Goal: Task Accomplishment & Management: Manage account settings

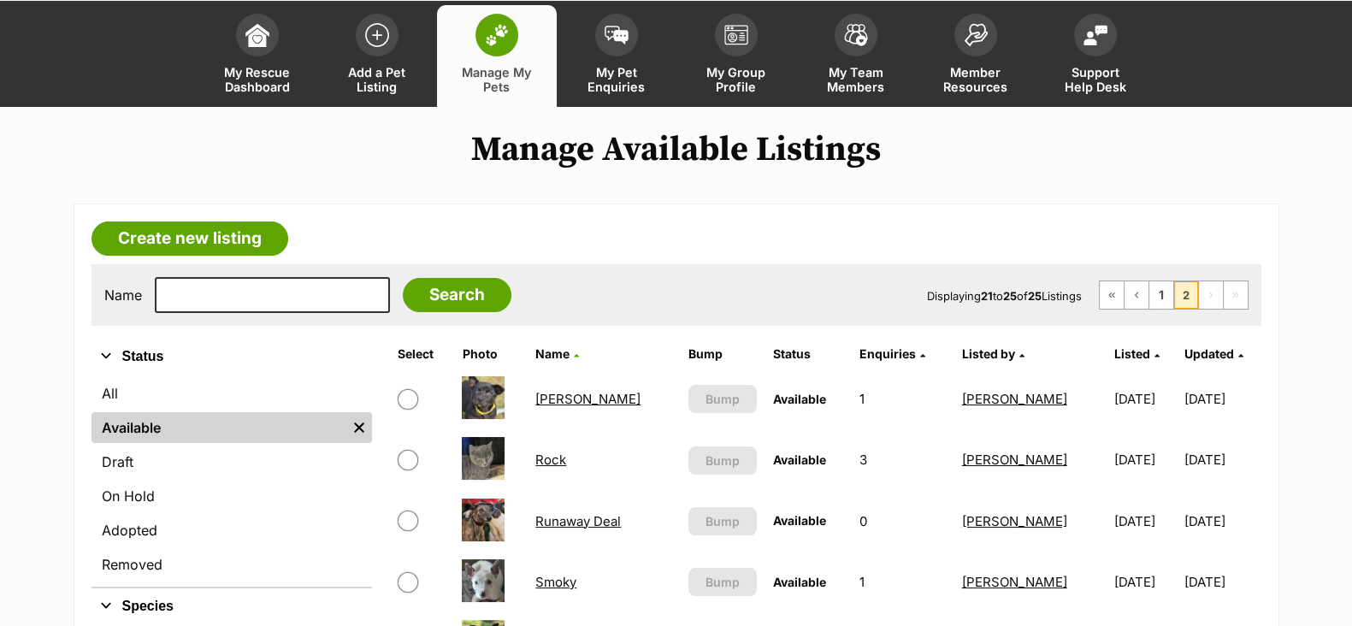
scroll to position [106, 0]
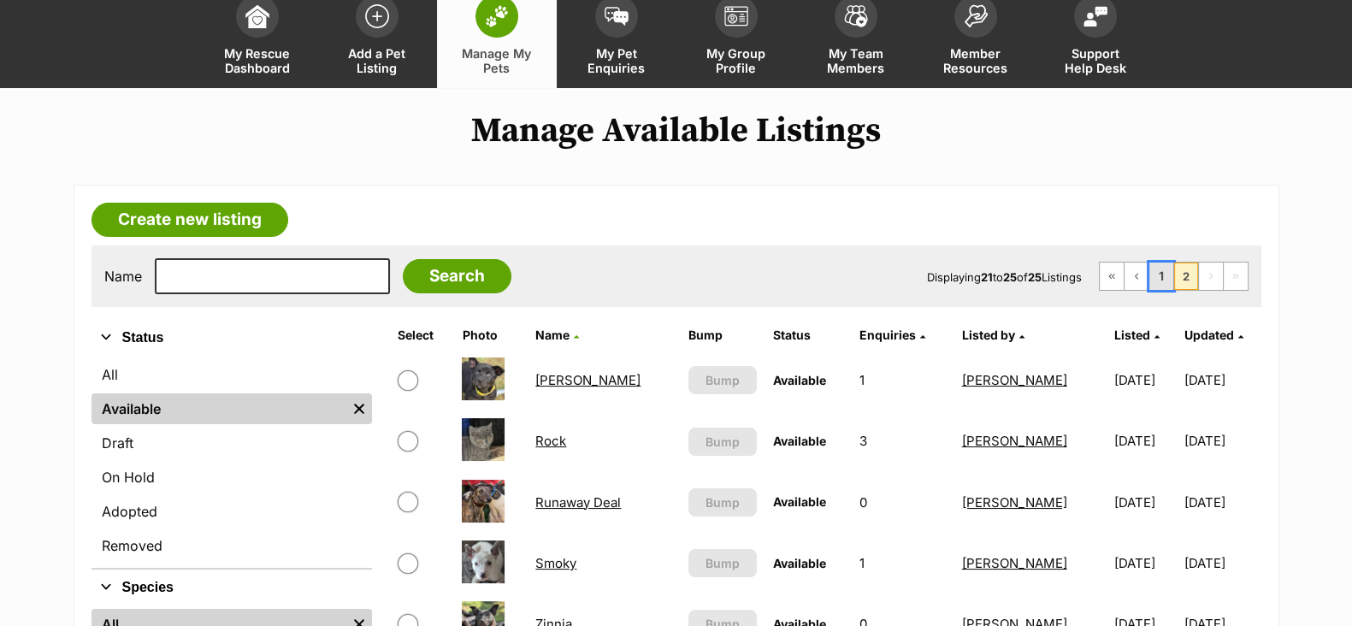
click at [1154, 280] on link "1" at bounding box center [1161, 276] width 24 height 27
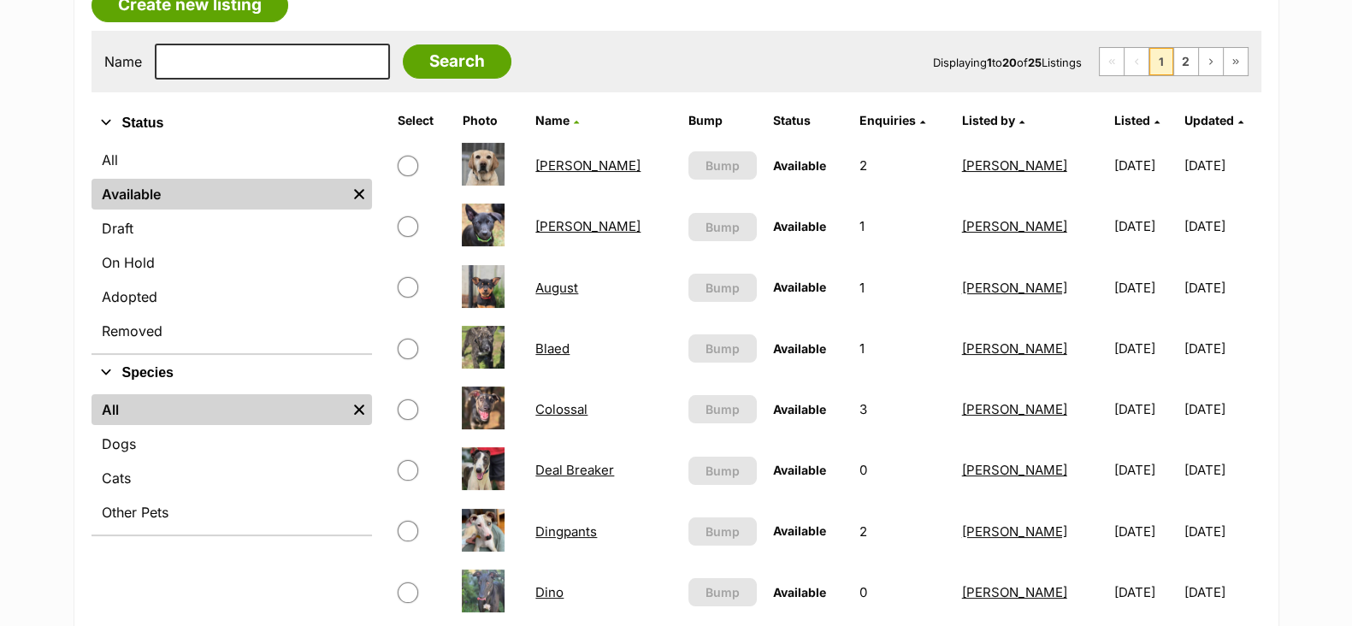
scroll to position [213, 0]
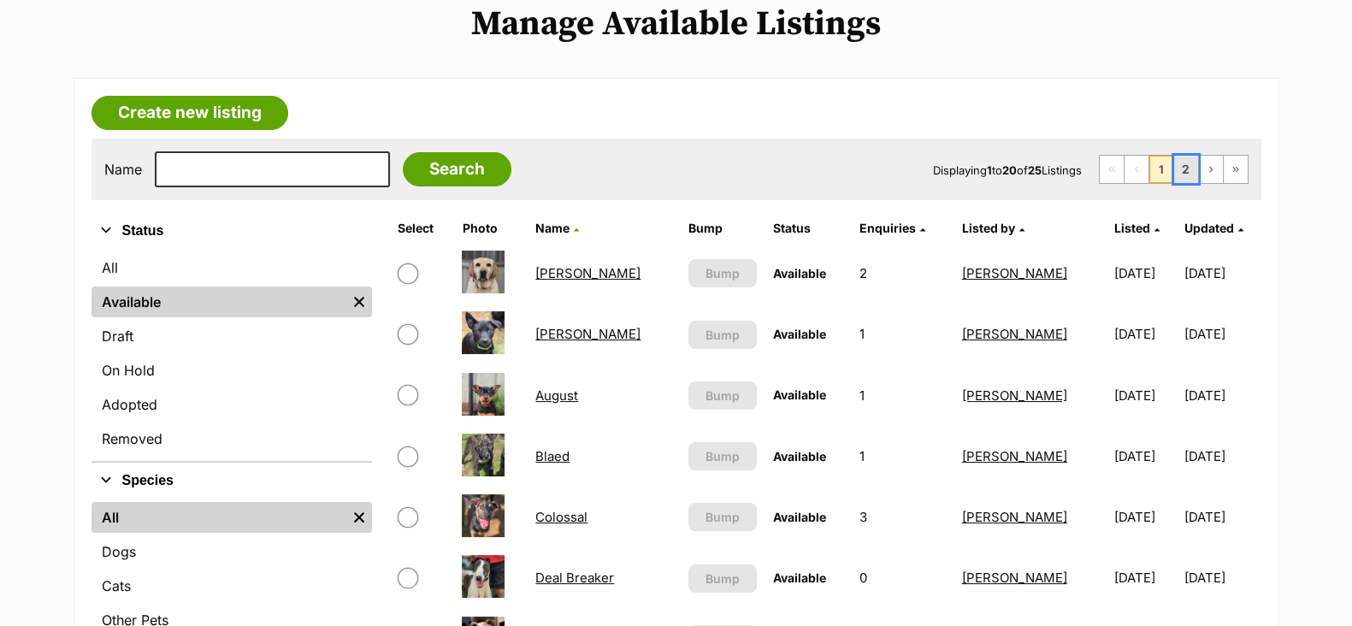
click at [1181, 173] on link "2" at bounding box center [1186, 169] width 24 height 27
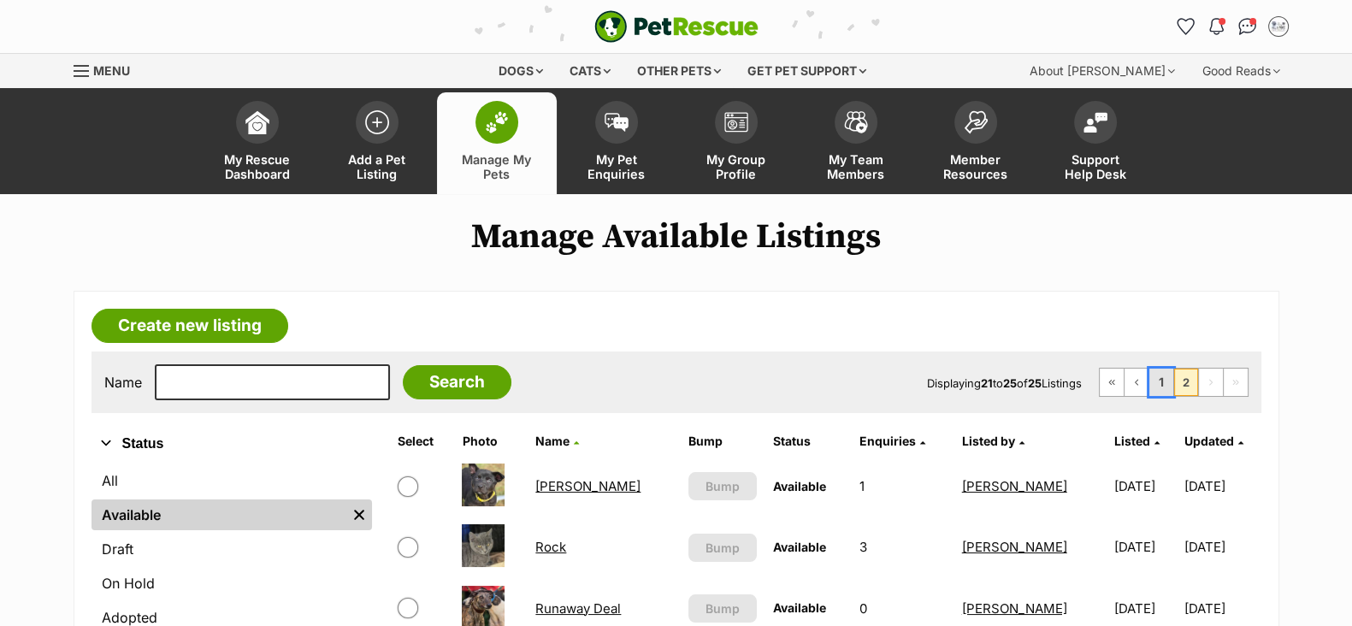
click at [1167, 383] on link "1" at bounding box center [1161, 382] width 24 height 27
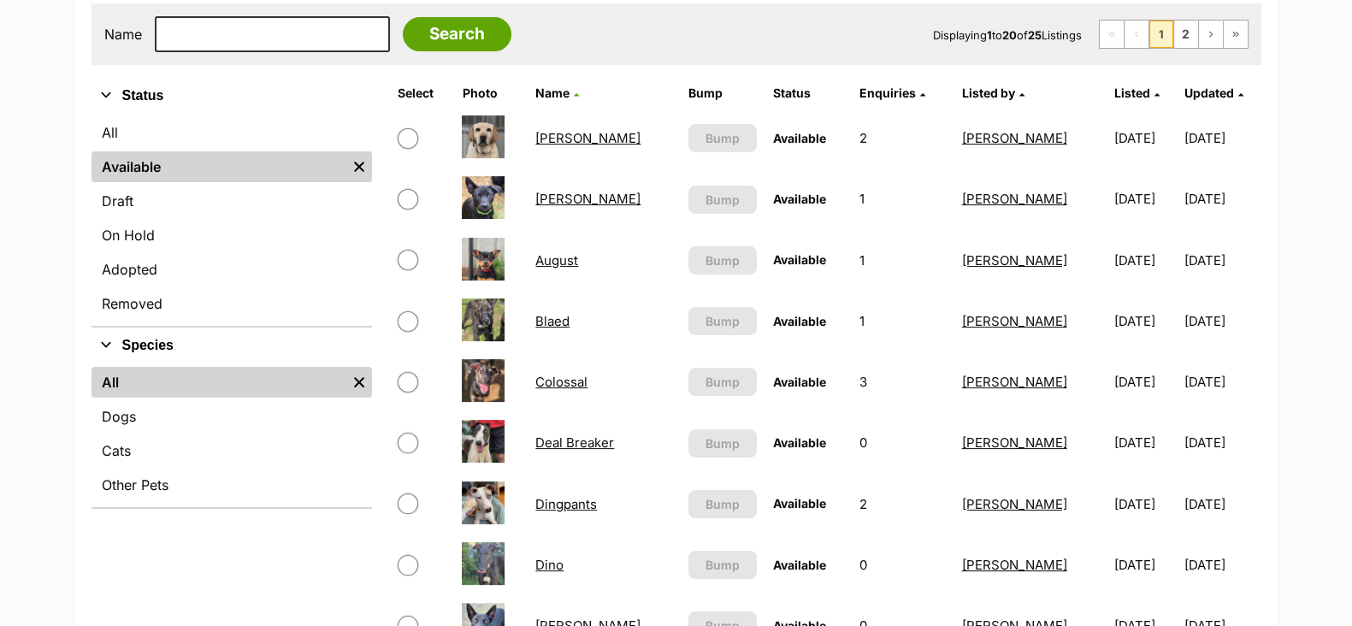
scroll to position [427, 0]
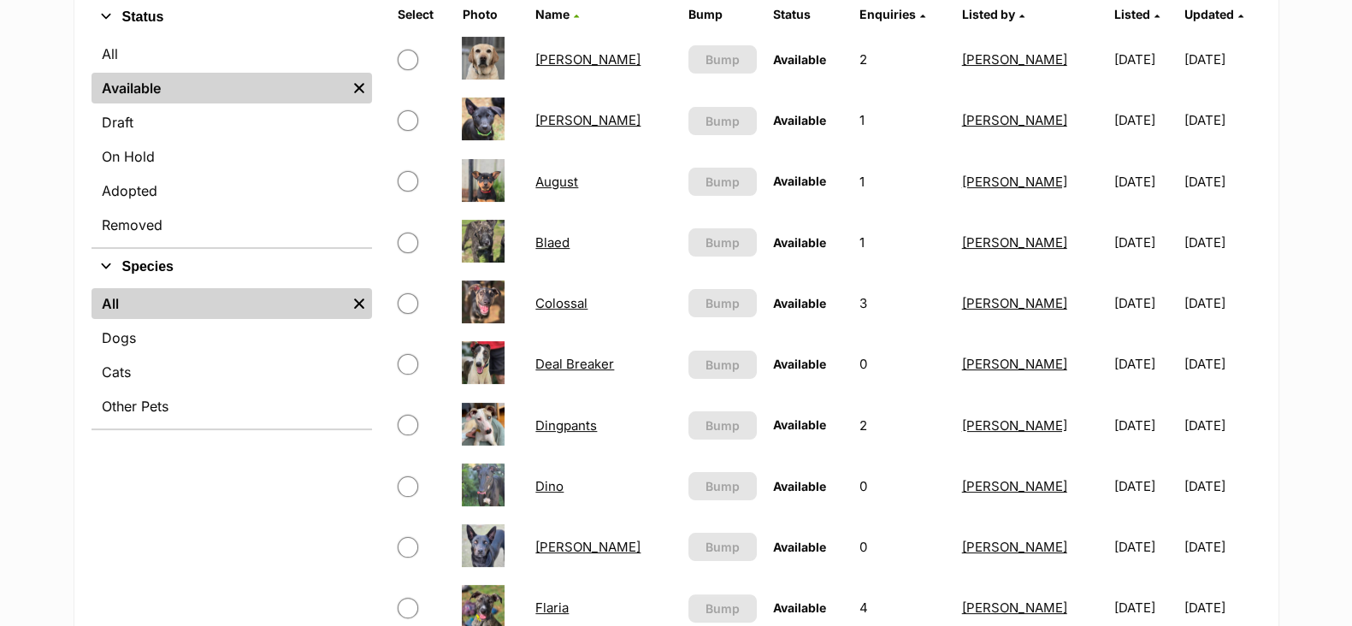
click at [584, 307] on link "Colossal" at bounding box center [561, 303] width 52 height 16
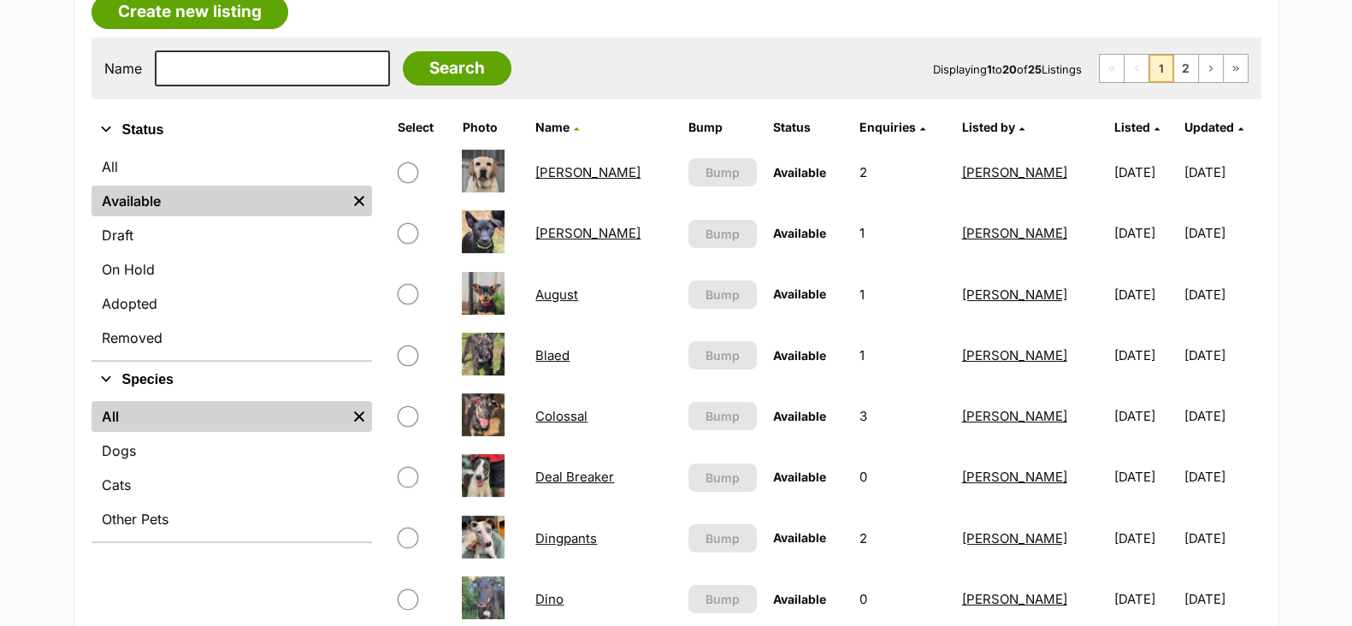
scroll to position [213, 0]
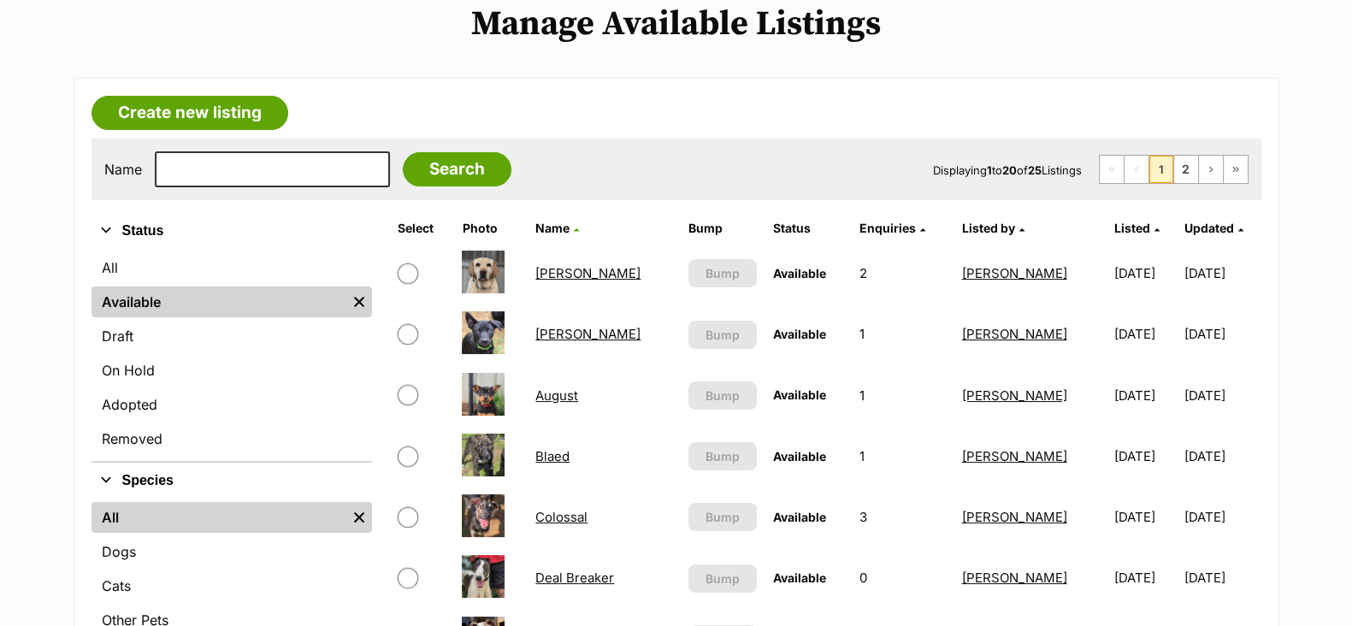
click at [564, 451] on link "Blaed" at bounding box center [552, 456] width 34 height 16
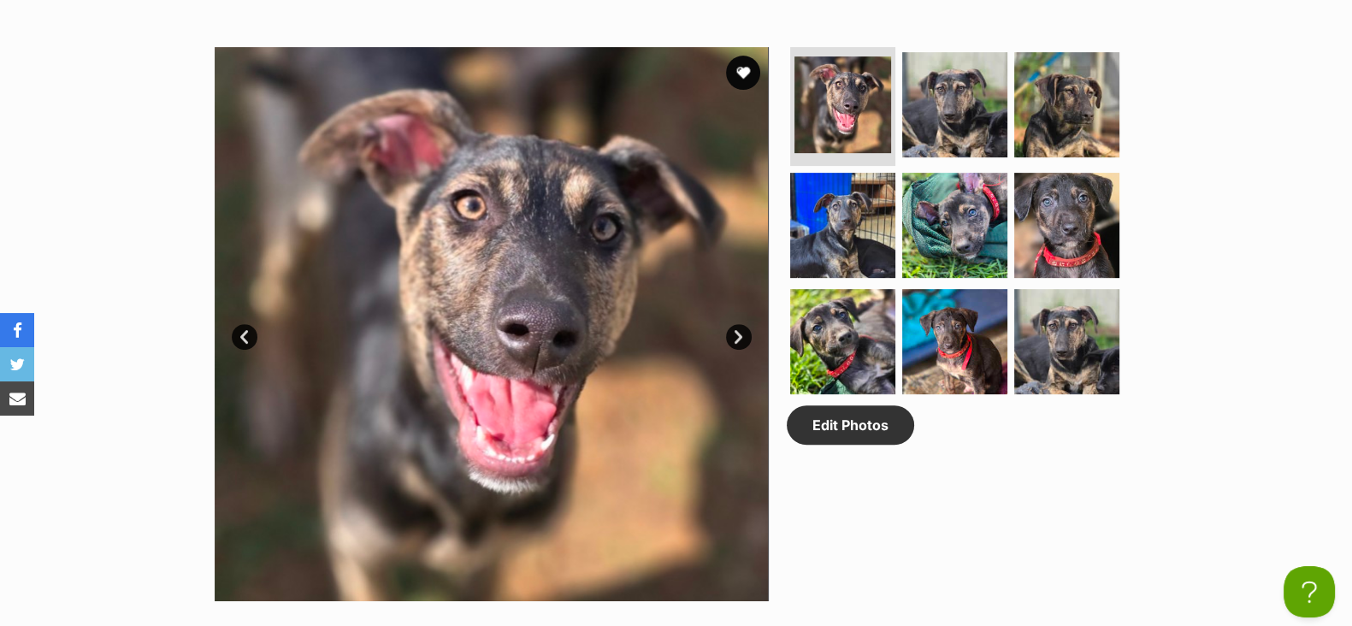
scroll to position [747, 0]
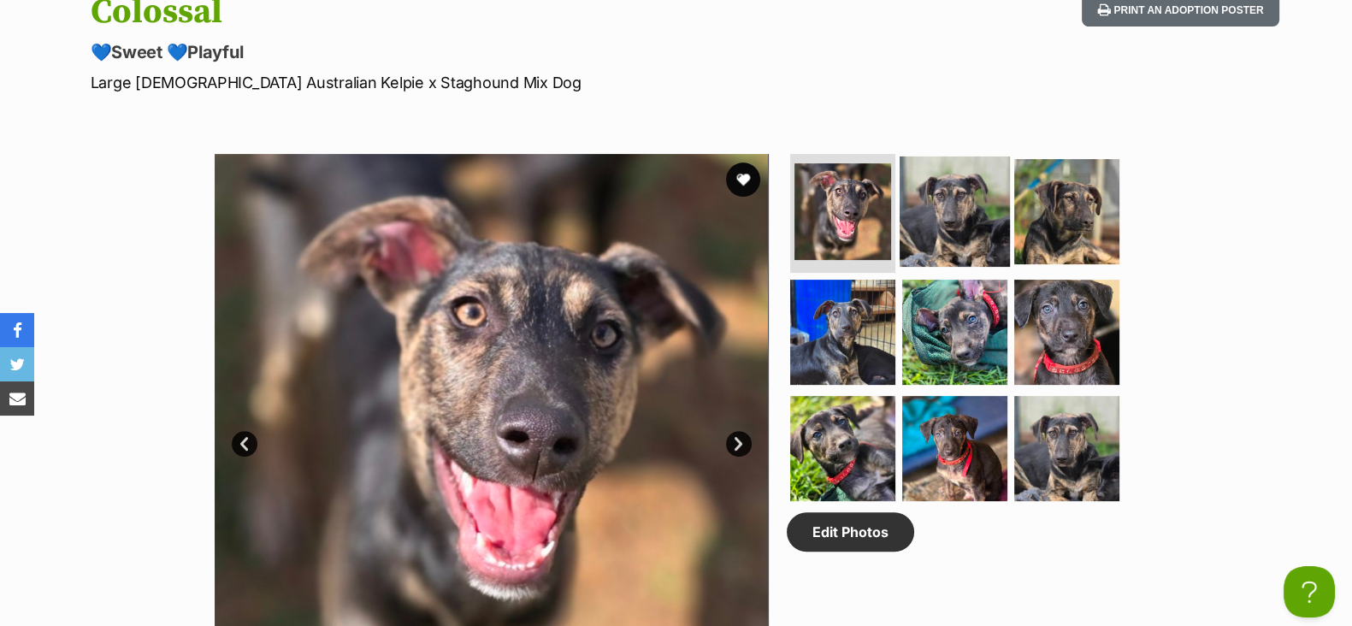
click at [943, 205] on img at bounding box center [955, 211] width 110 height 110
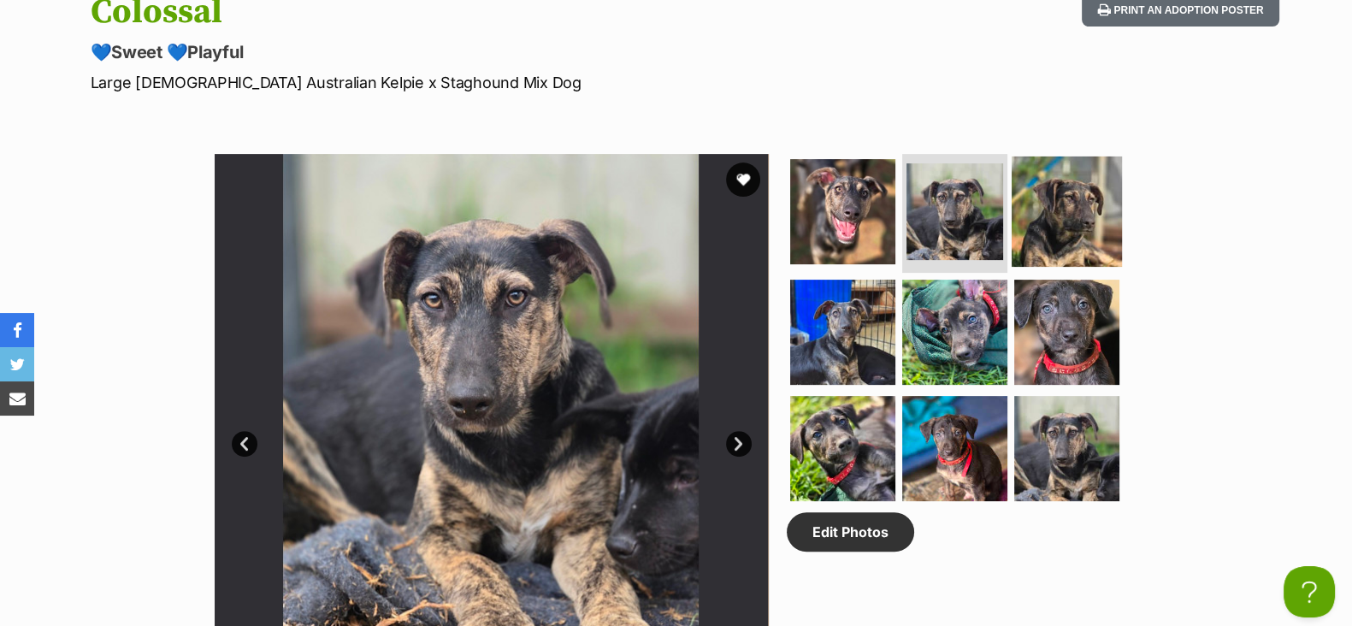
click at [1061, 208] on img at bounding box center [1067, 211] width 110 height 110
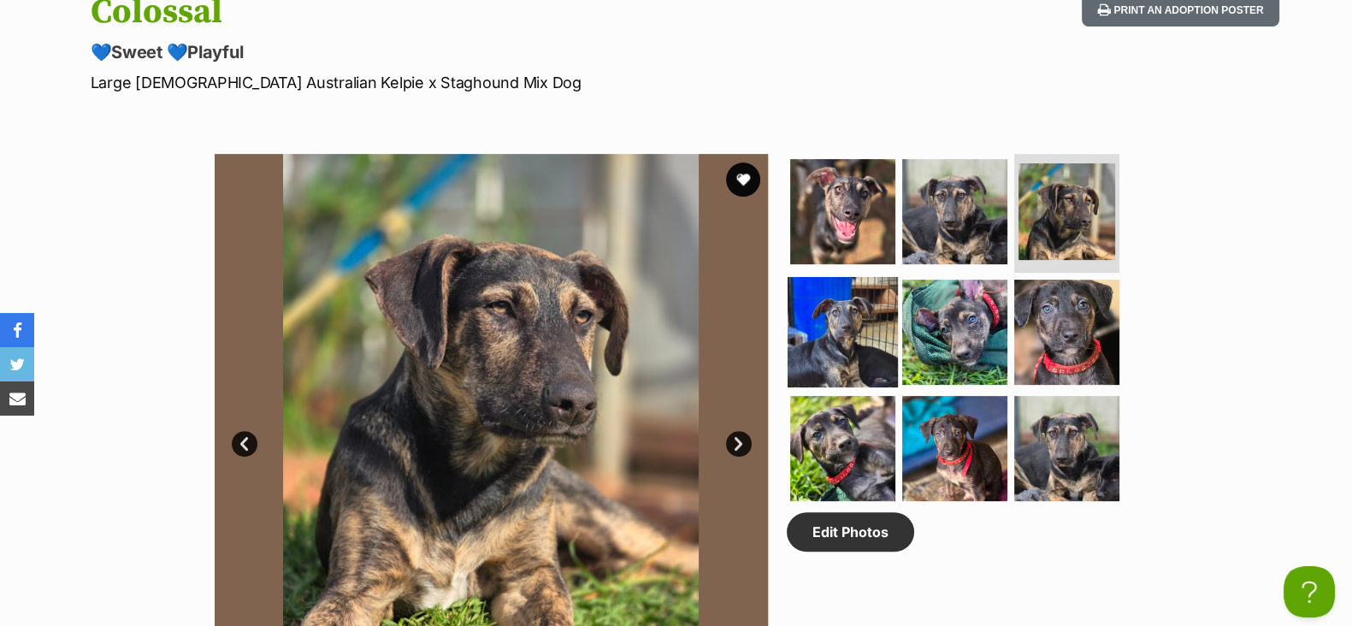
click at [883, 306] on img at bounding box center [843, 332] width 110 height 110
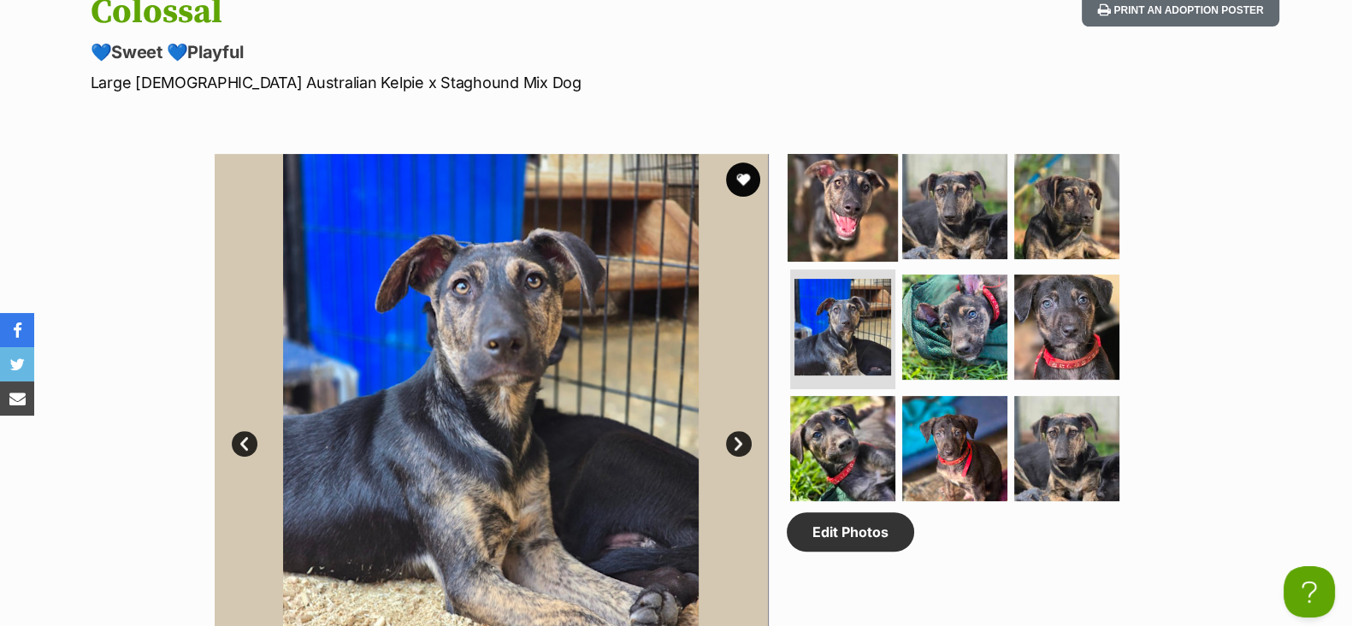
click at [851, 224] on img at bounding box center [843, 206] width 110 height 110
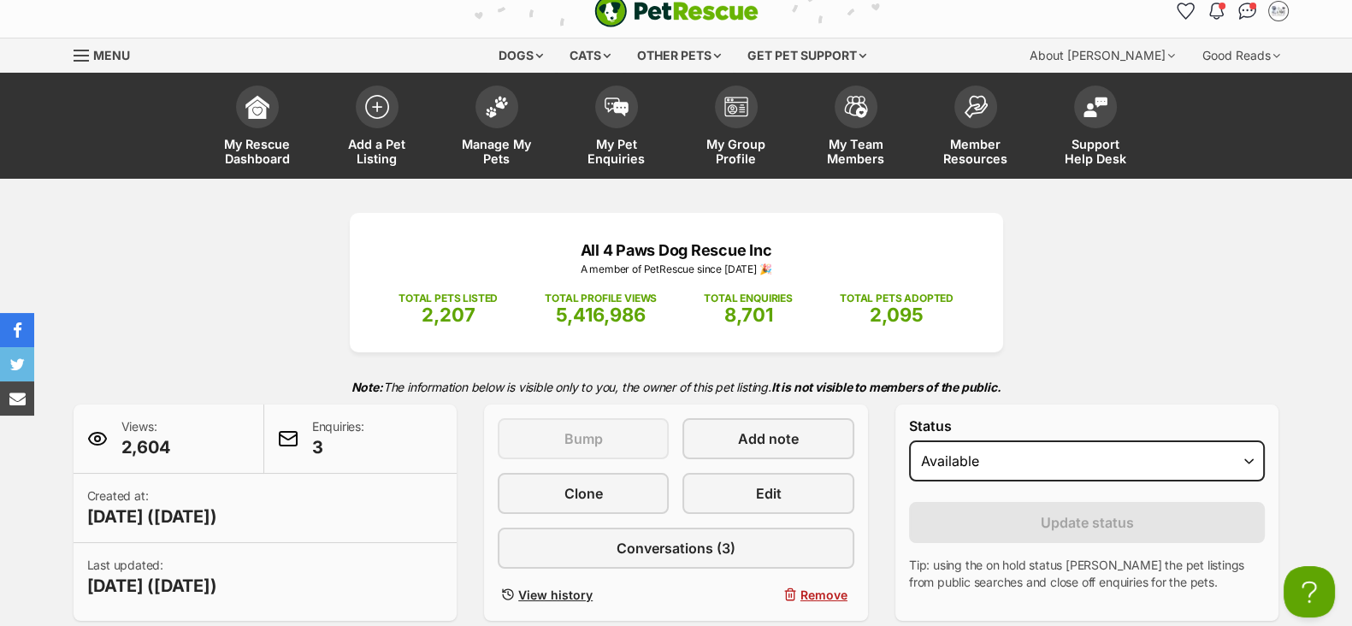
scroll to position [0, 0]
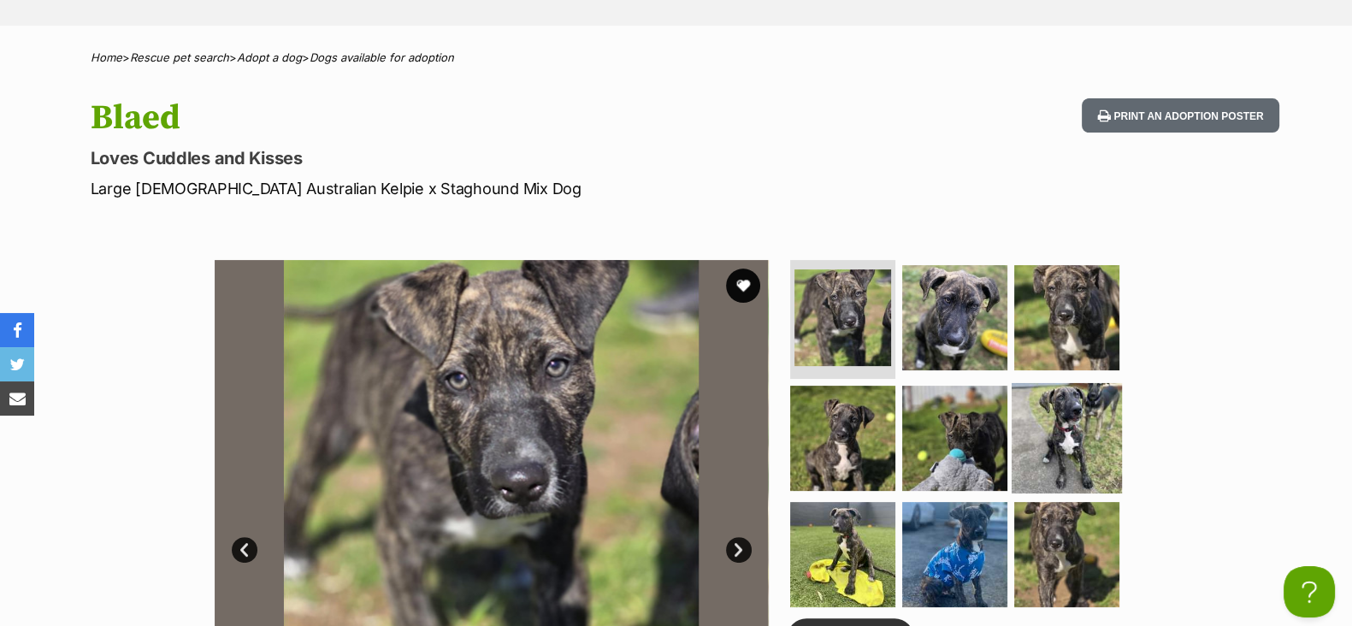
click at [1042, 416] on img at bounding box center [1067, 438] width 110 height 110
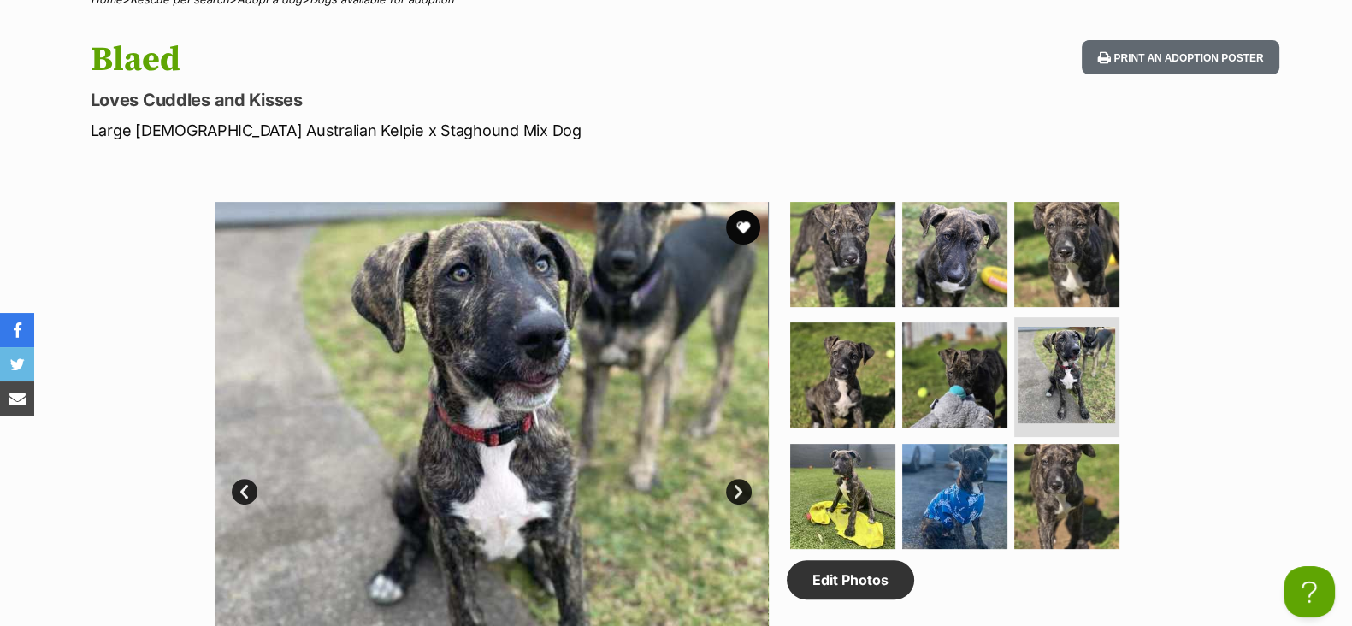
scroll to position [747, 0]
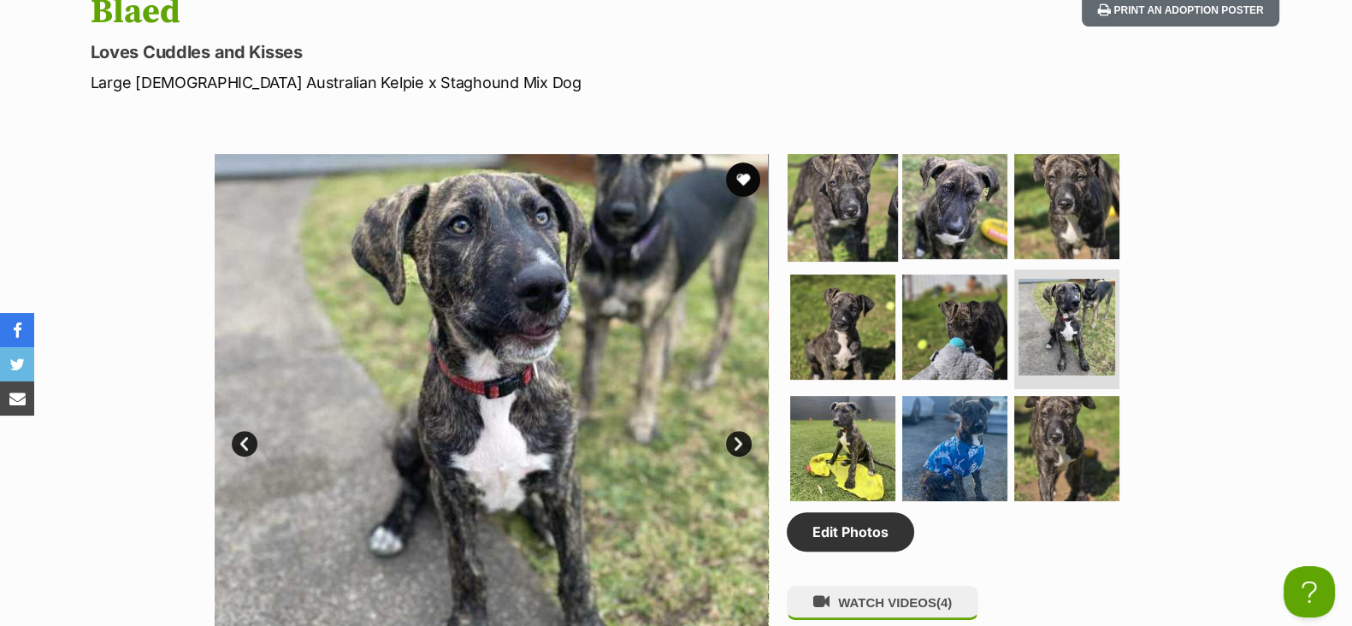
click at [823, 225] on img at bounding box center [843, 206] width 110 height 110
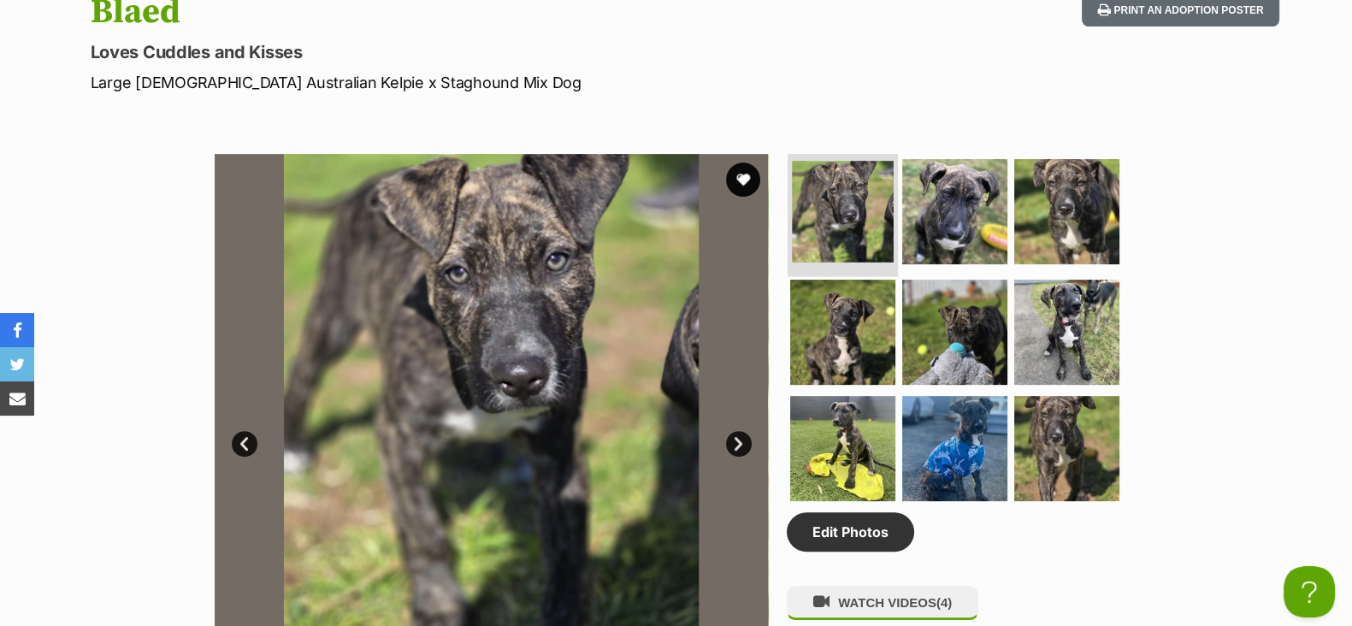
click at [890, 233] on img at bounding box center [843, 212] width 102 height 102
click at [964, 233] on img at bounding box center [955, 211] width 110 height 110
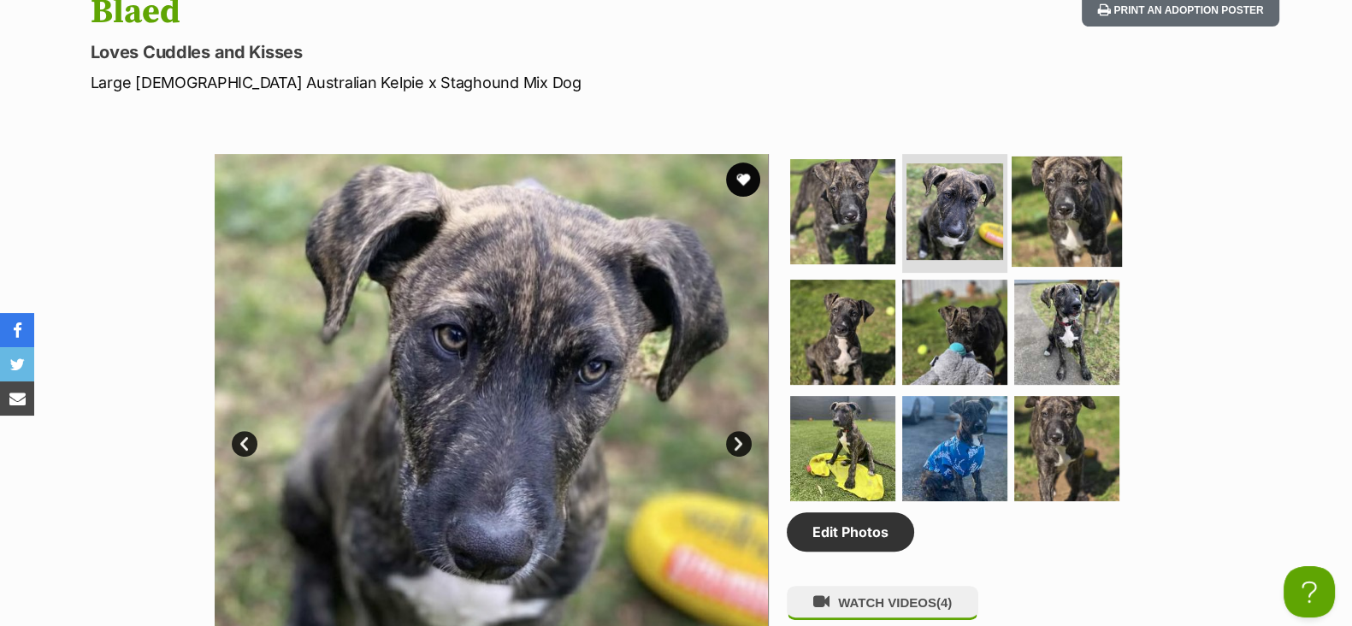
click at [1025, 231] on img at bounding box center [1067, 211] width 110 height 110
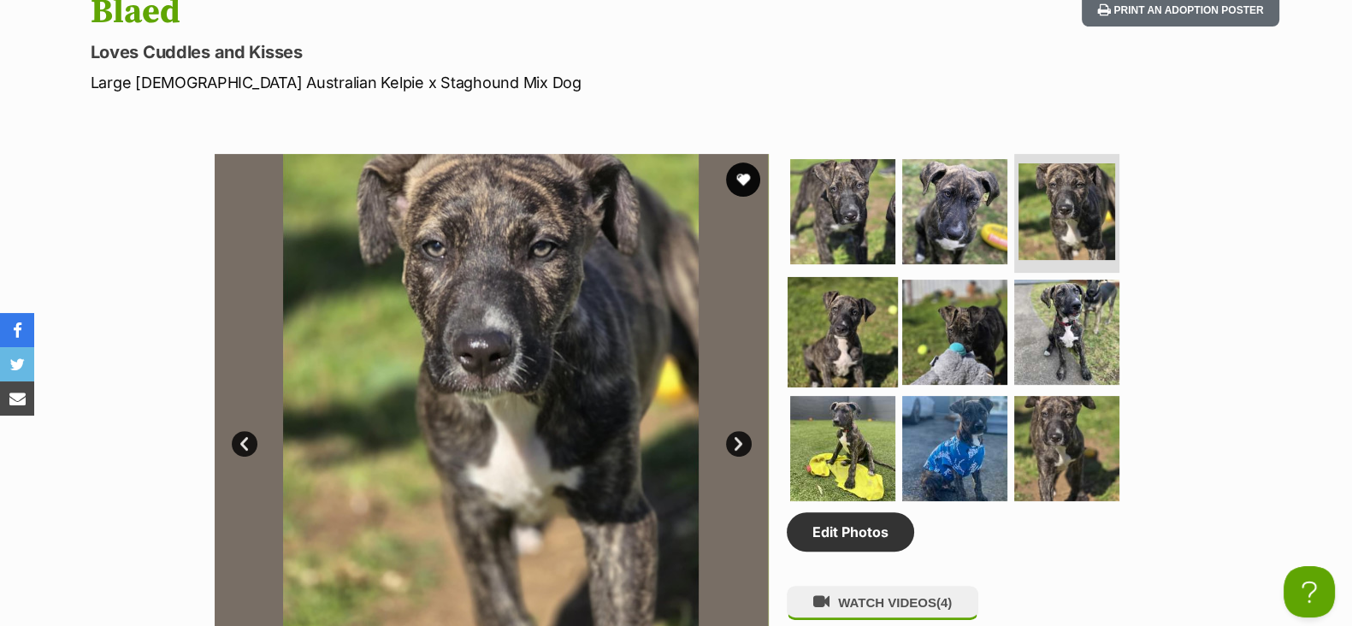
click at [873, 312] on img at bounding box center [843, 332] width 110 height 110
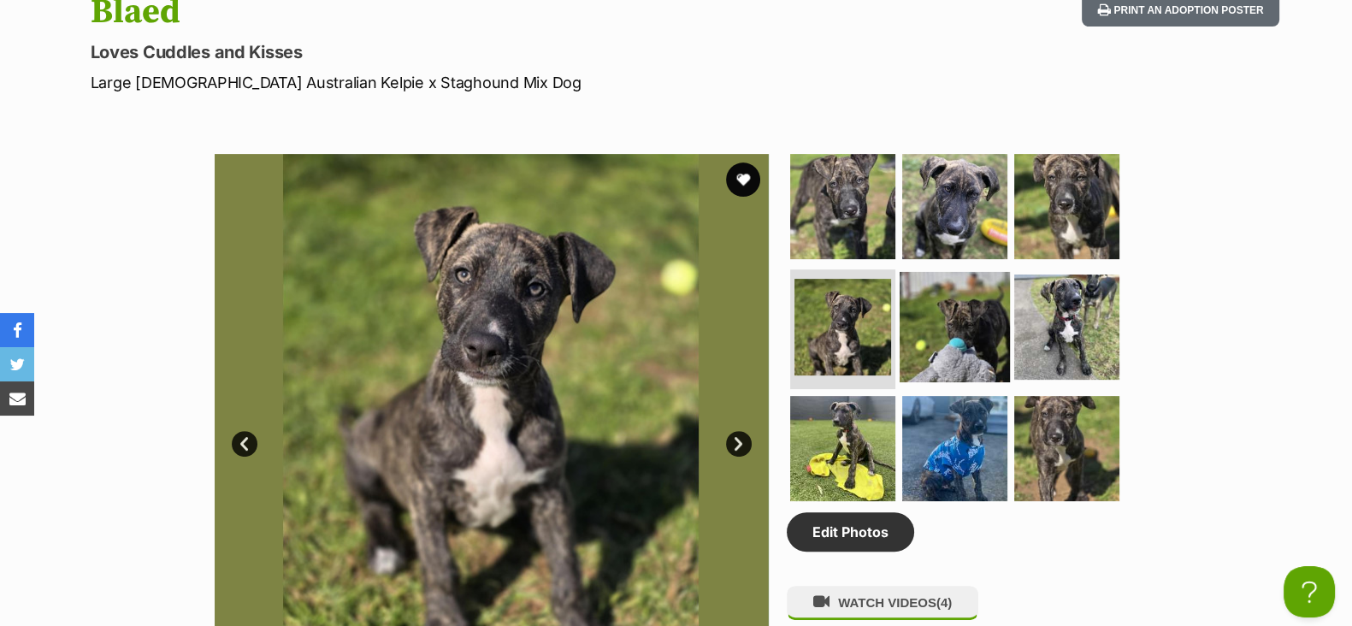
click at [957, 328] on img at bounding box center [955, 327] width 110 height 110
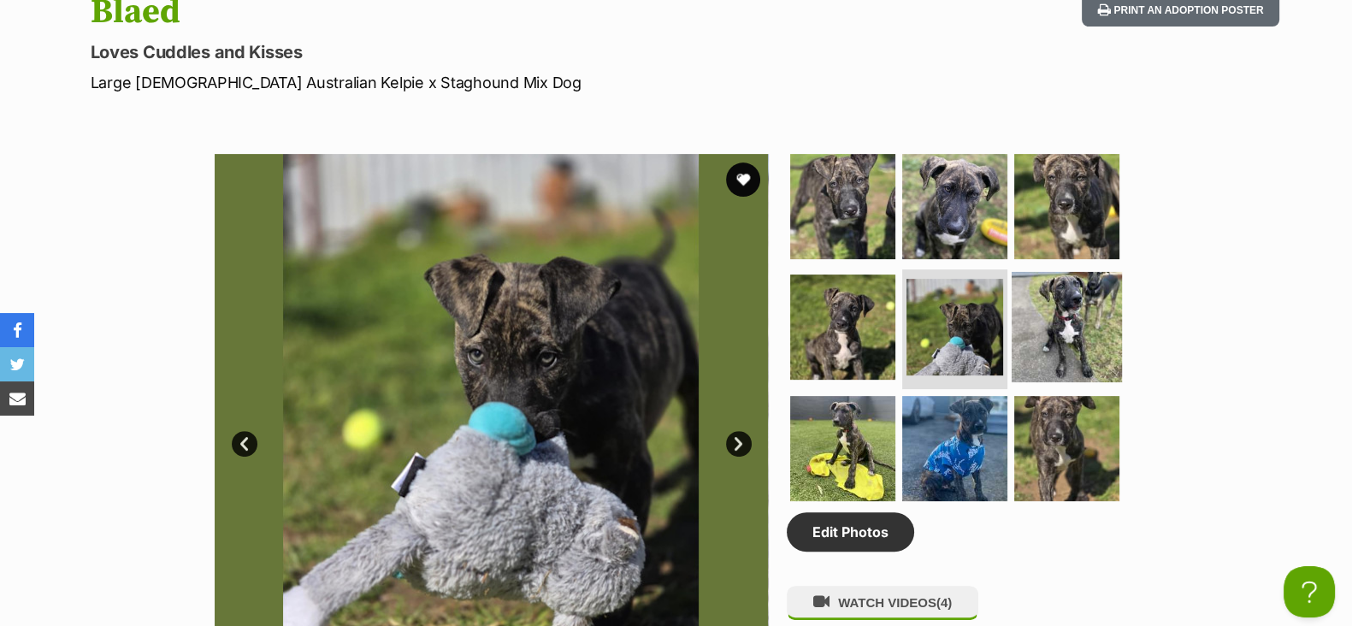
click at [1039, 339] on img at bounding box center [1067, 327] width 110 height 110
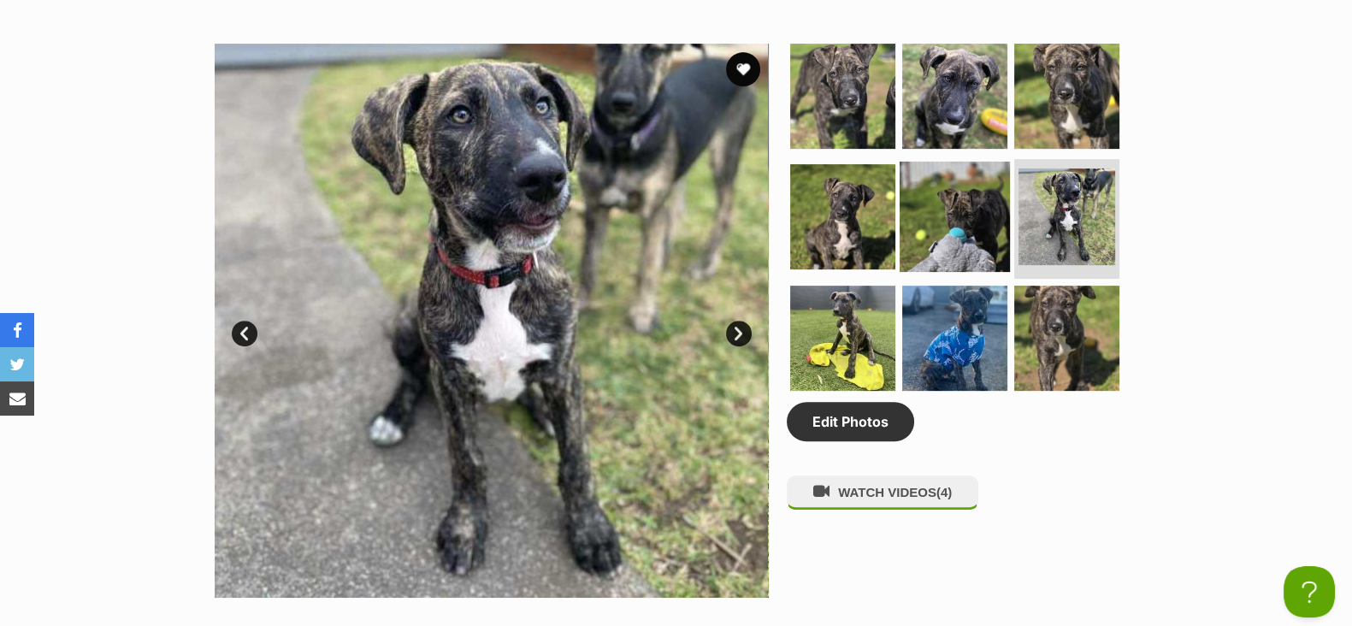
scroll to position [962, 0]
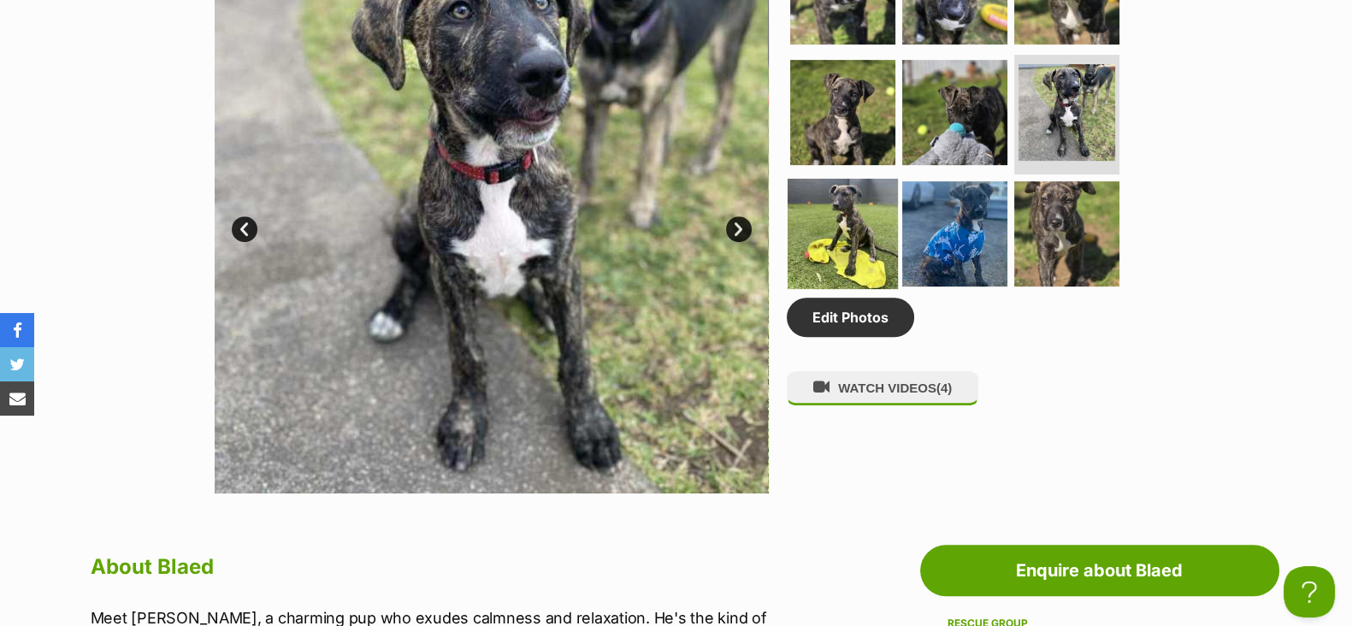
click at [886, 247] on img at bounding box center [843, 234] width 110 height 110
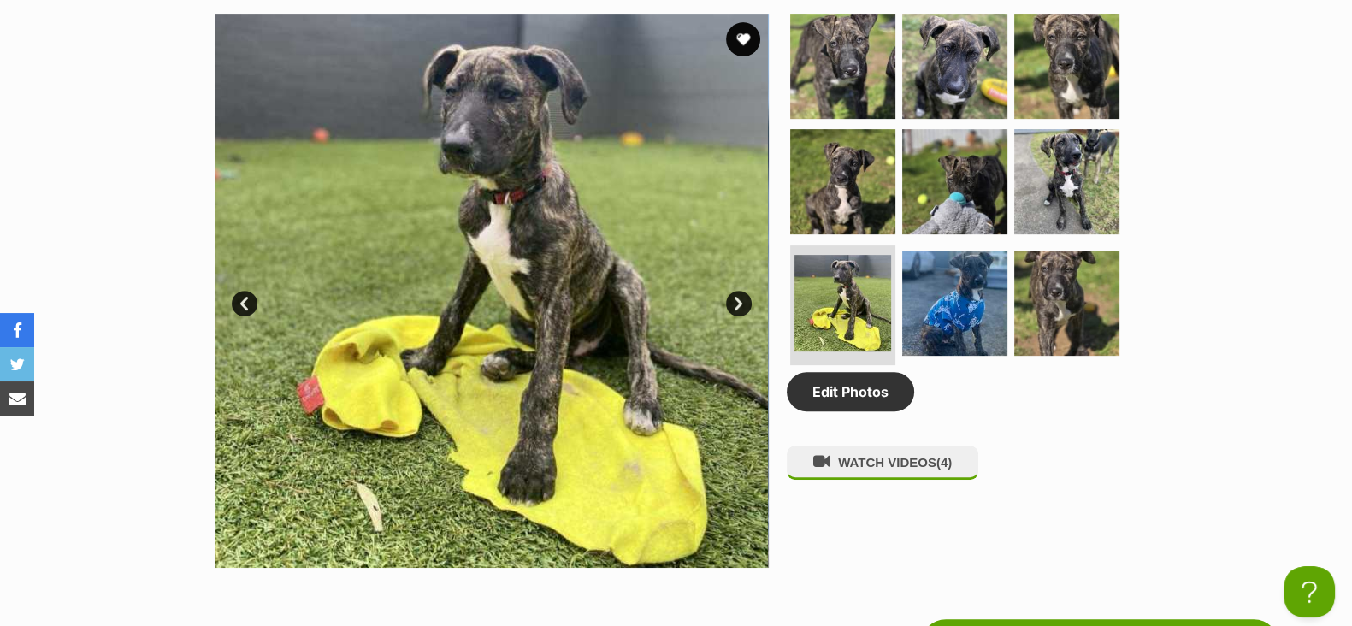
scroll to position [854, 0]
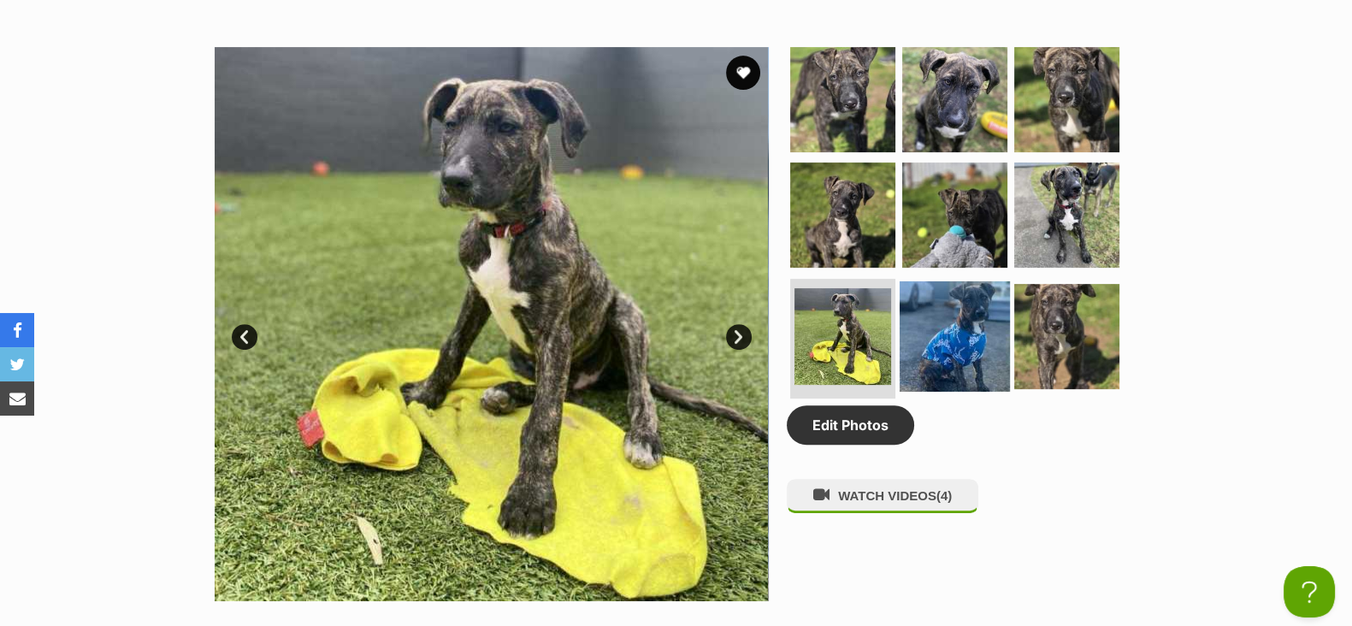
drag, startPoint x: 966, startPoint y: 295, endPoint x: 991, endPoint y: 295, distance: 24.8
click at [967, 295] on img at bounding box center [955, 336] width 110 height 110
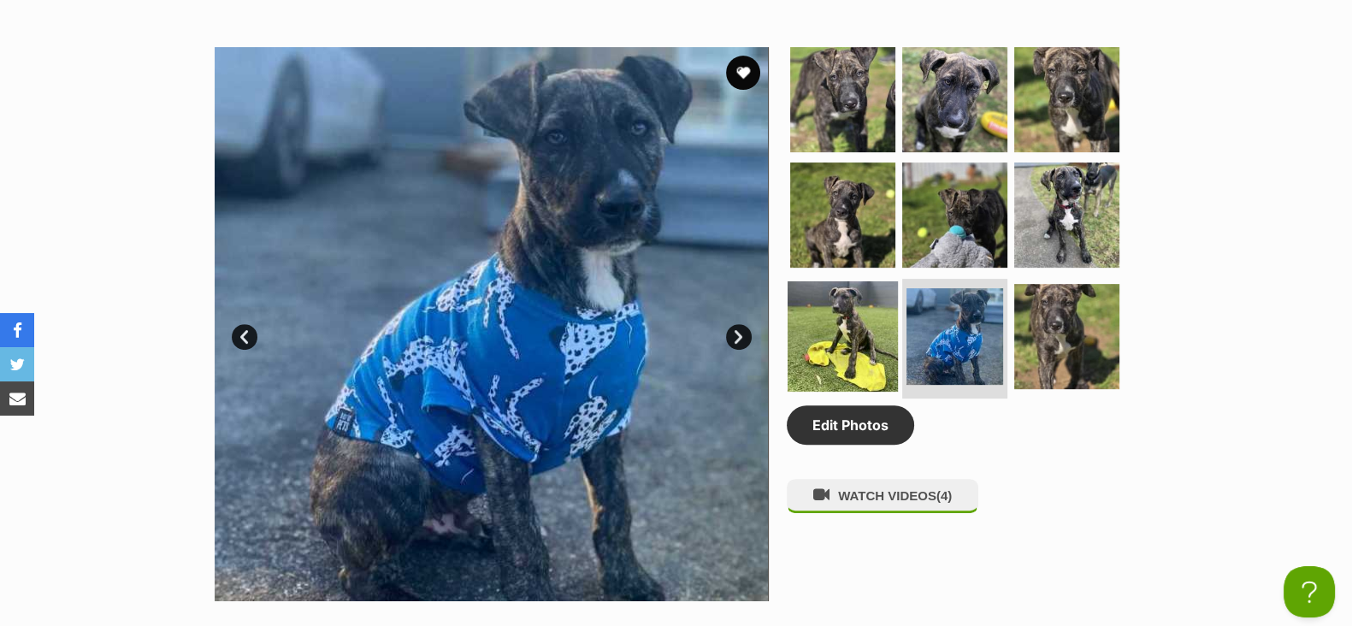
click at [866, 304] on img at bounding box center [843, 336] width 110 height 110
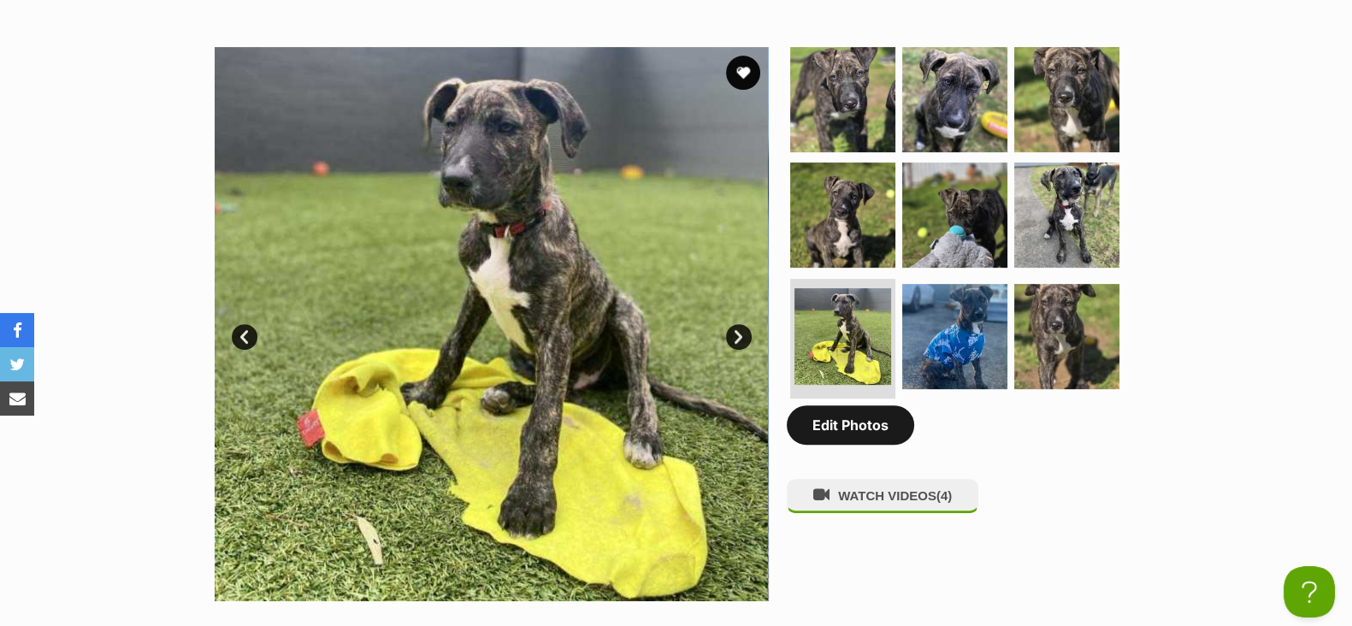
click at [835, 421] on link "Edit Photos" at bounding box center [850, 424] width 127 height 39
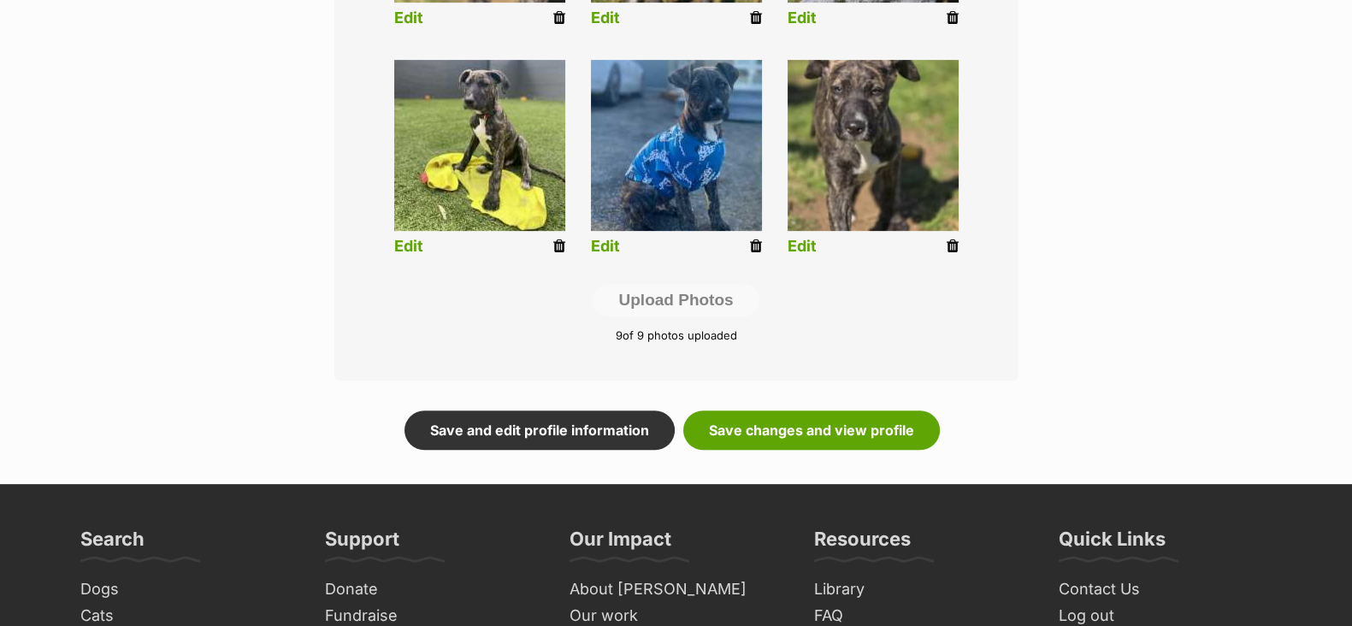
scroll to position [971, 0]
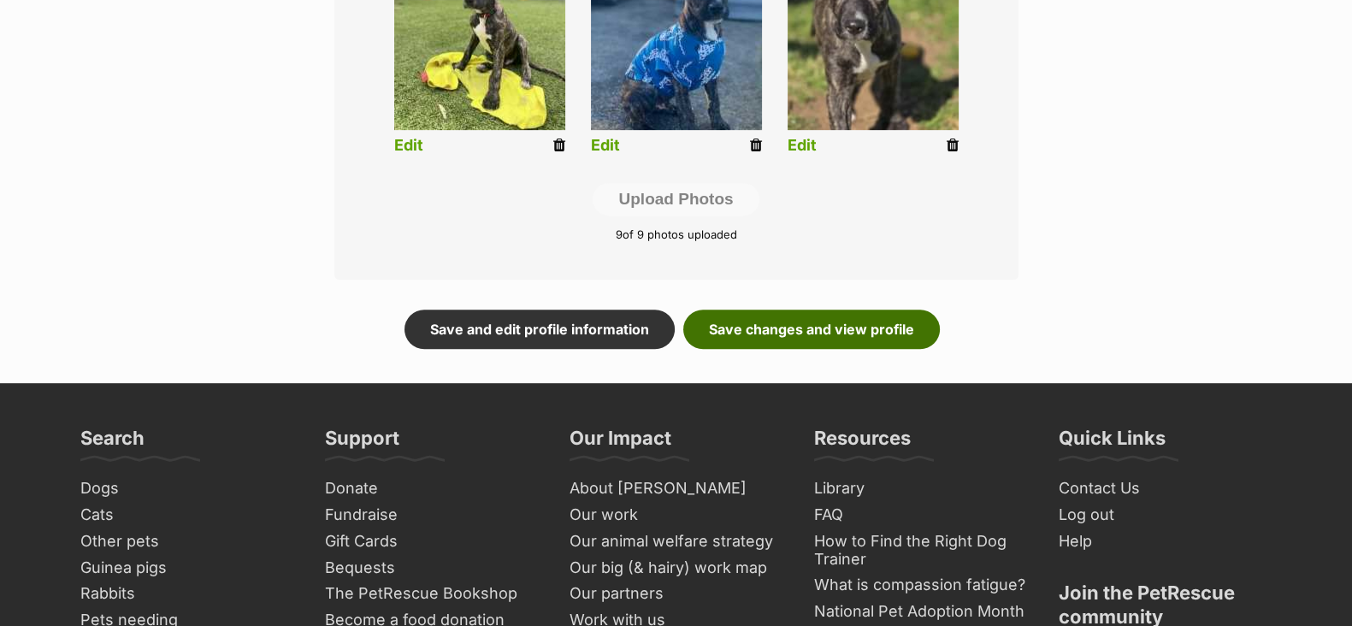
click at [835, 328] on link "Save changes and view profile" at bounding box center [811, 329] width 257 height 39
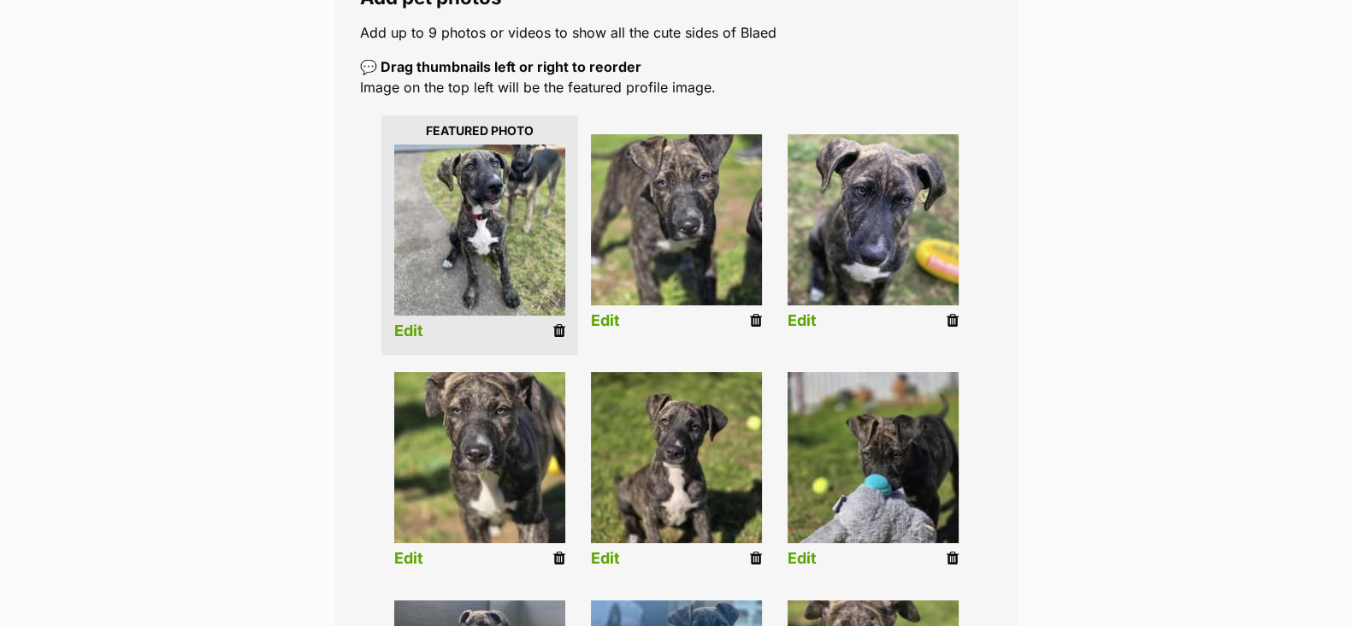
scroll to position [0, 0]
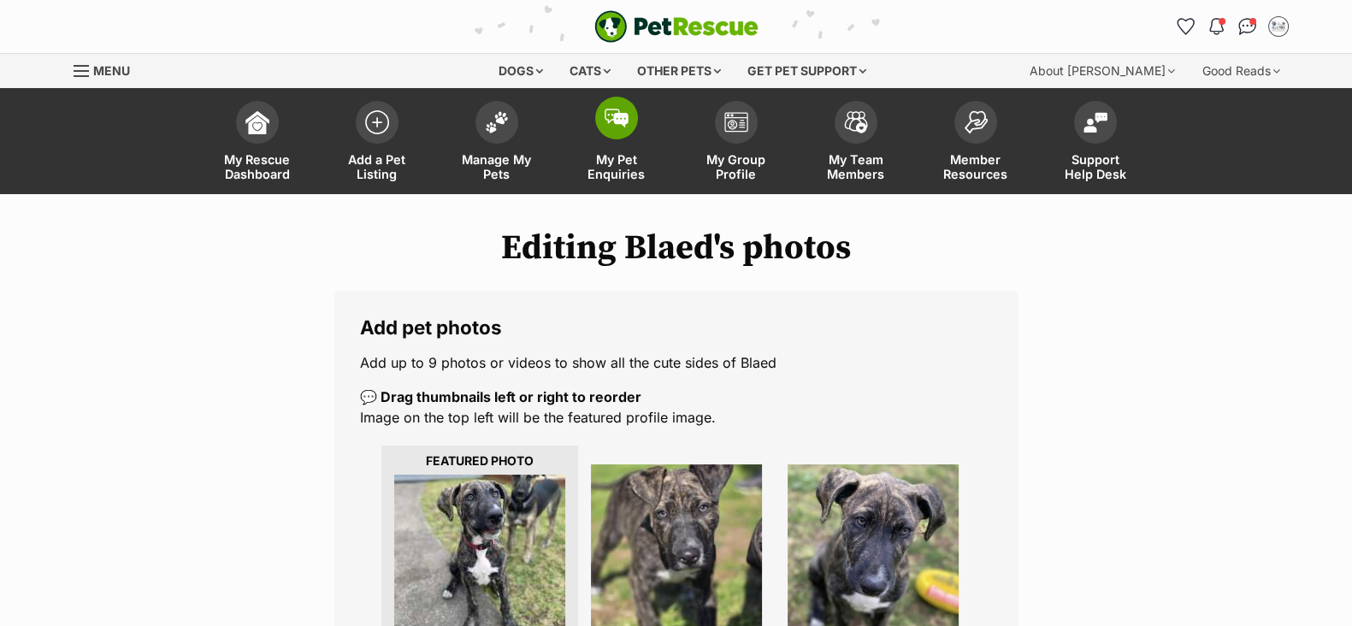
click at [615, 168] on span "My Pet Enquiries" at bounding box center [616, 166] width 77 height 29
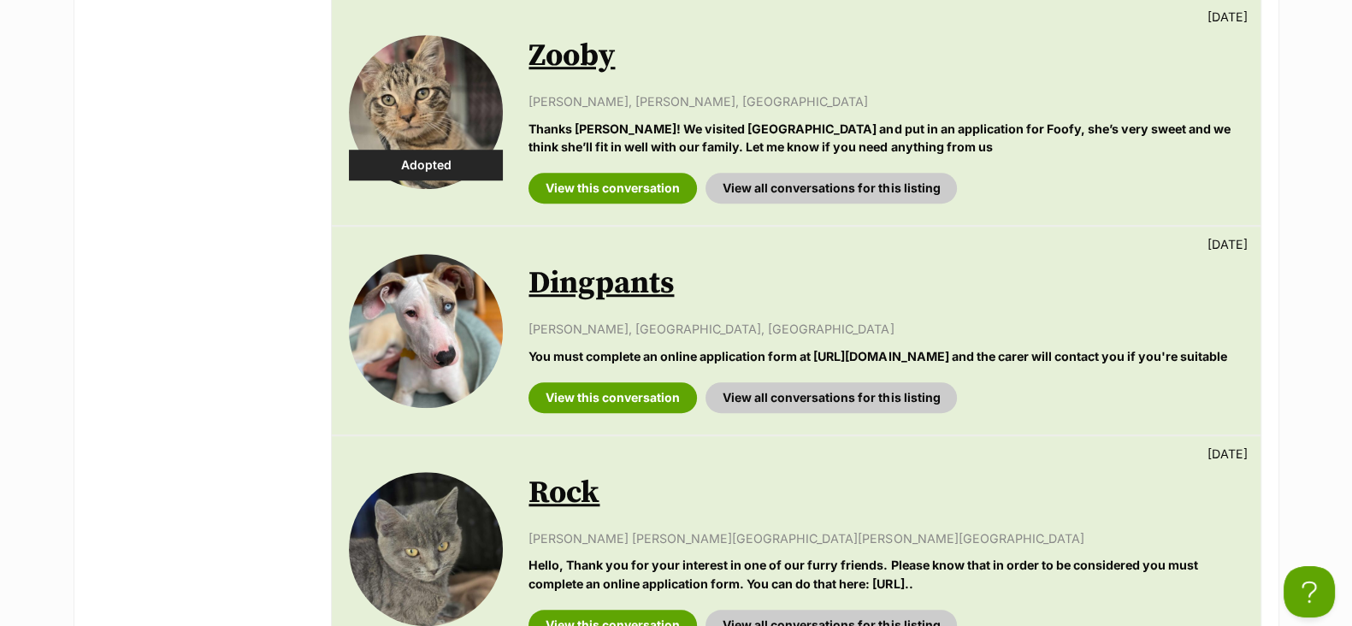
scroll to position [1709, 0]
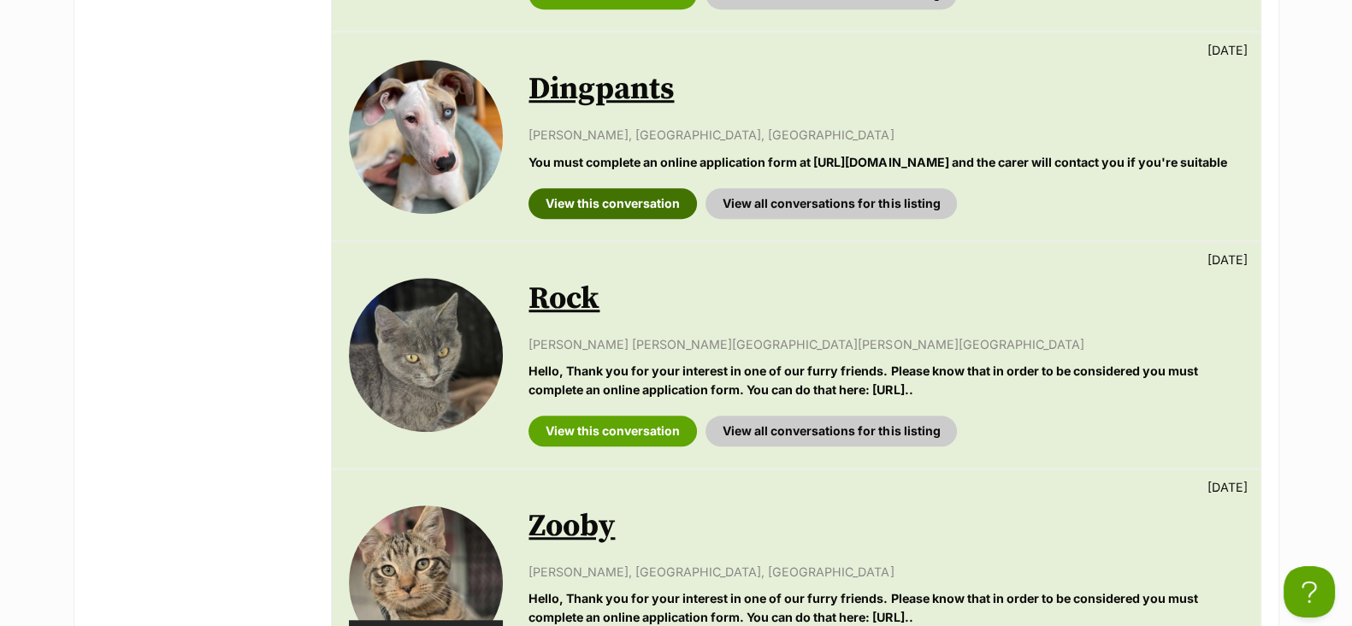
click at [646, 214] on link "View this conversation" at bounding box center [612, 203] width 168 height 31
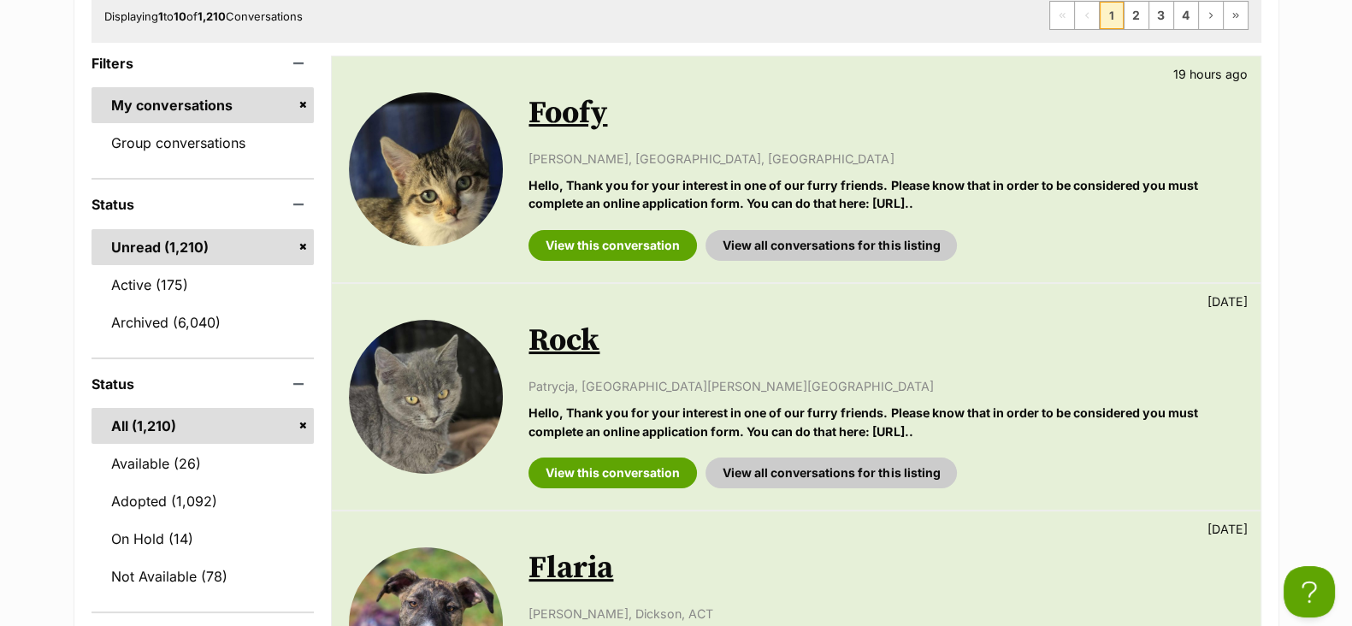
scroll to position [0, 0]
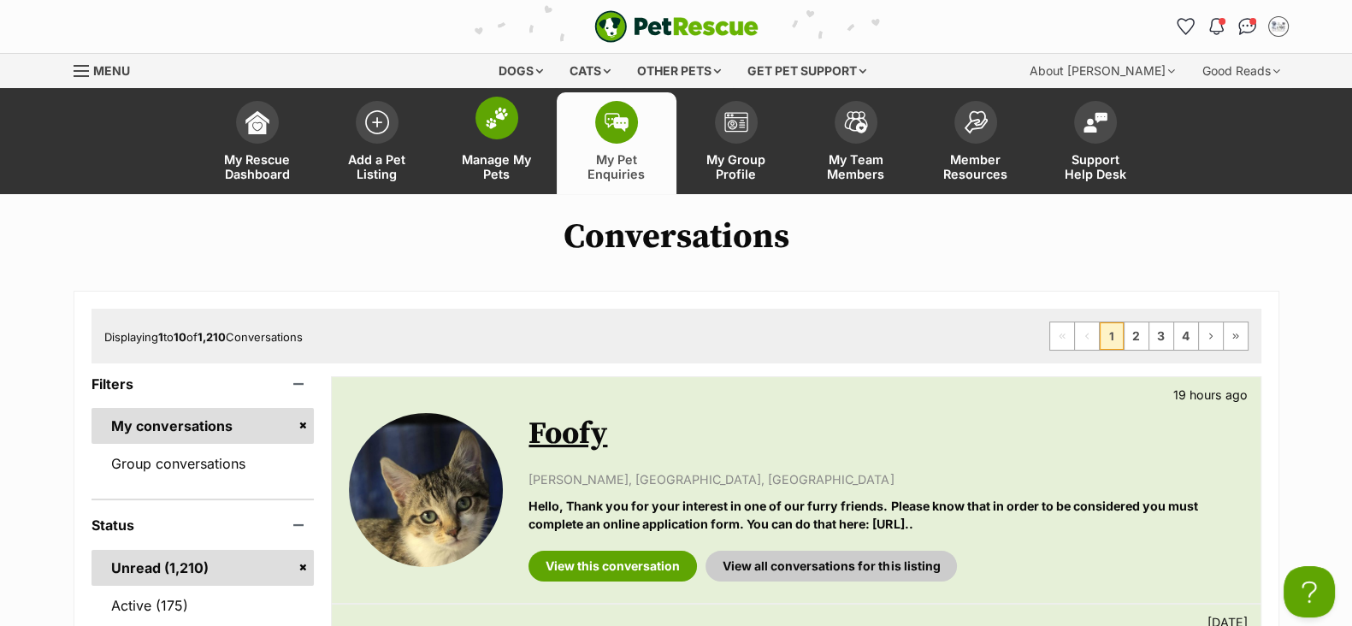
click at [487, 163] on span "Manage My Pets" at bounding box center [496, 166] width 77 height 29
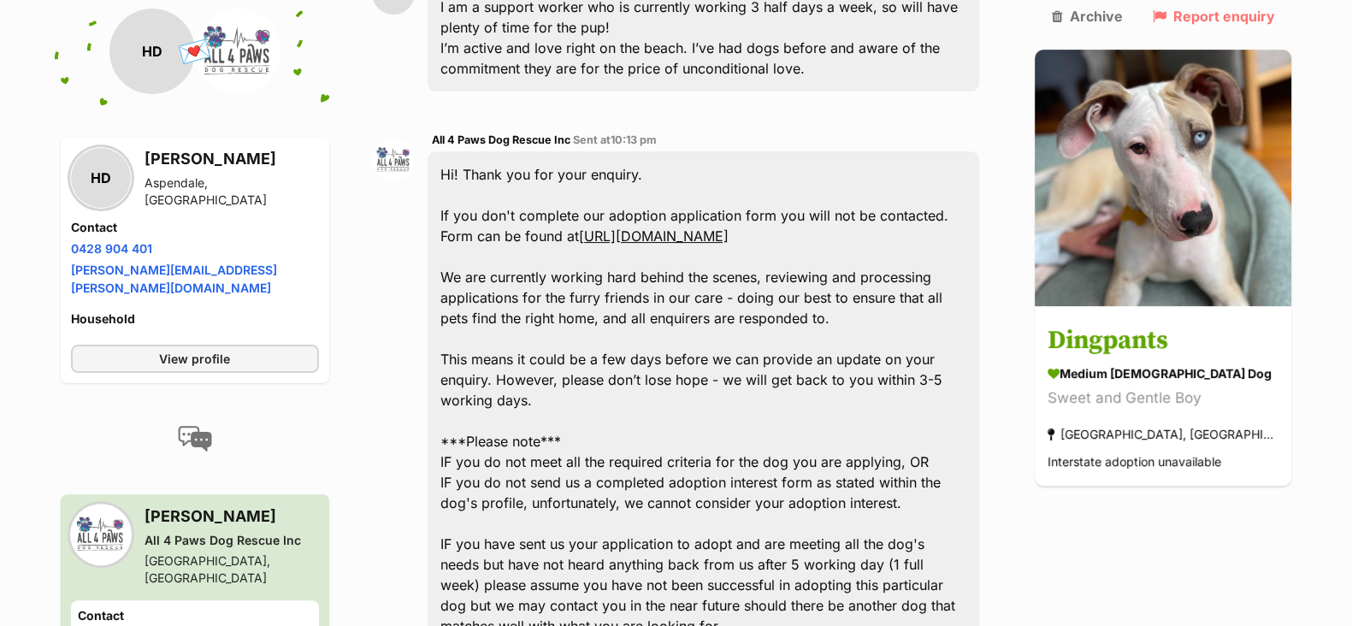
scroll to position [241, 0]
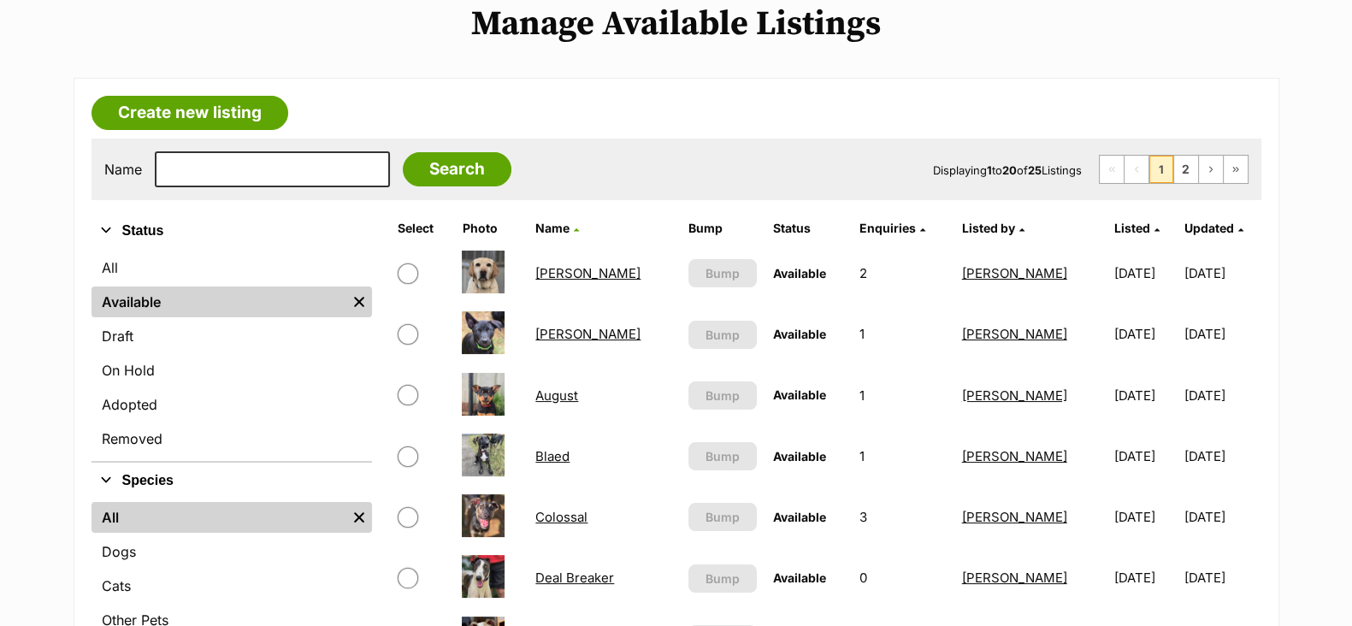
click at [565, 267] on link "[PERSON_NAME]" at bounding box center [587, 273] width 105 height 16
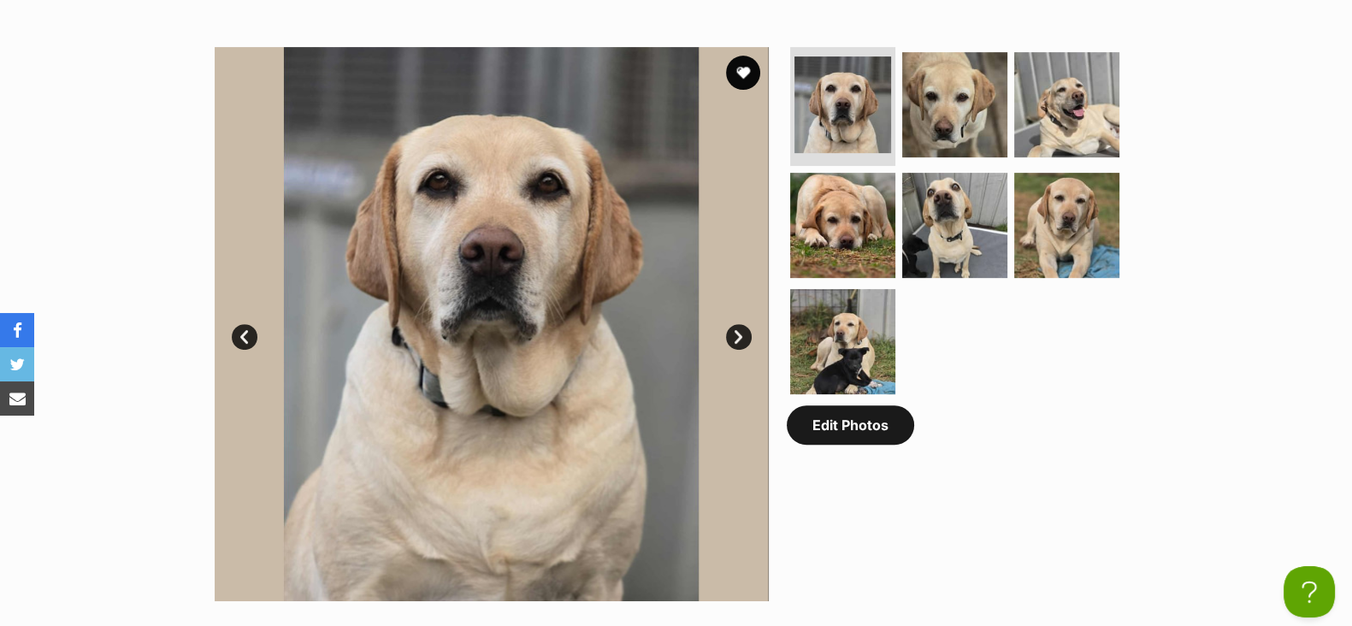
click at [847, 434] on link "Edit Photos" at bounding box center [850, 424] width 127 height 39
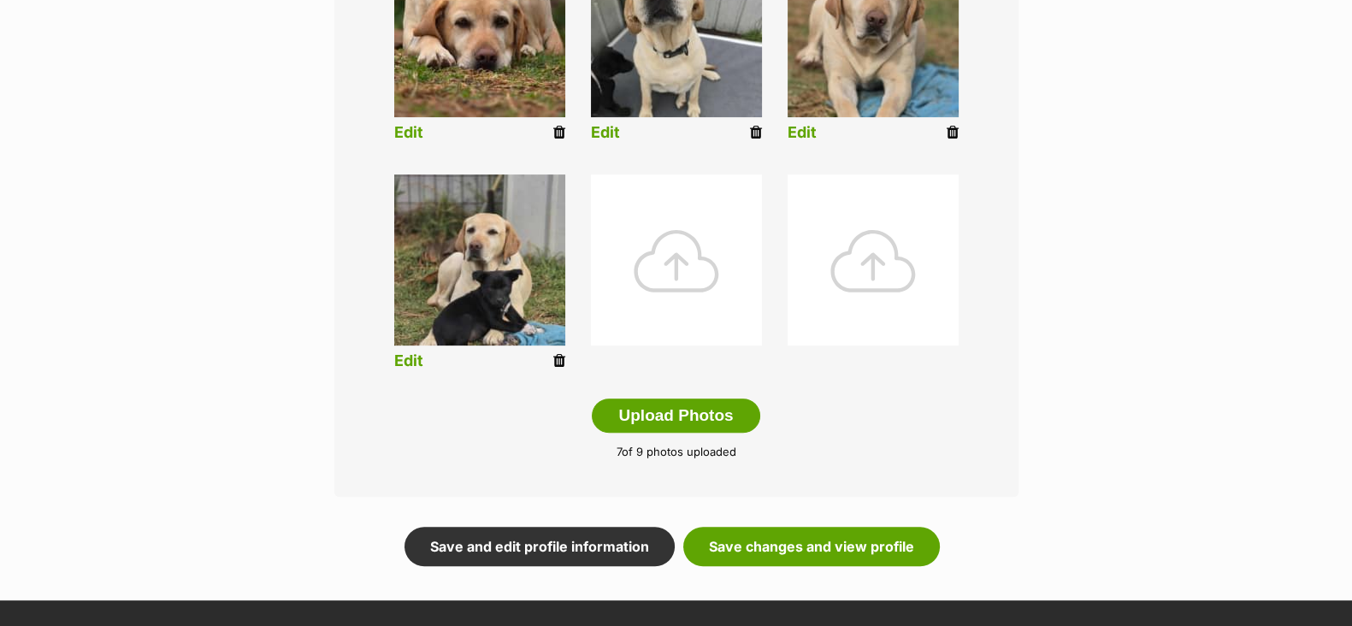
scroll to position [758, 0]
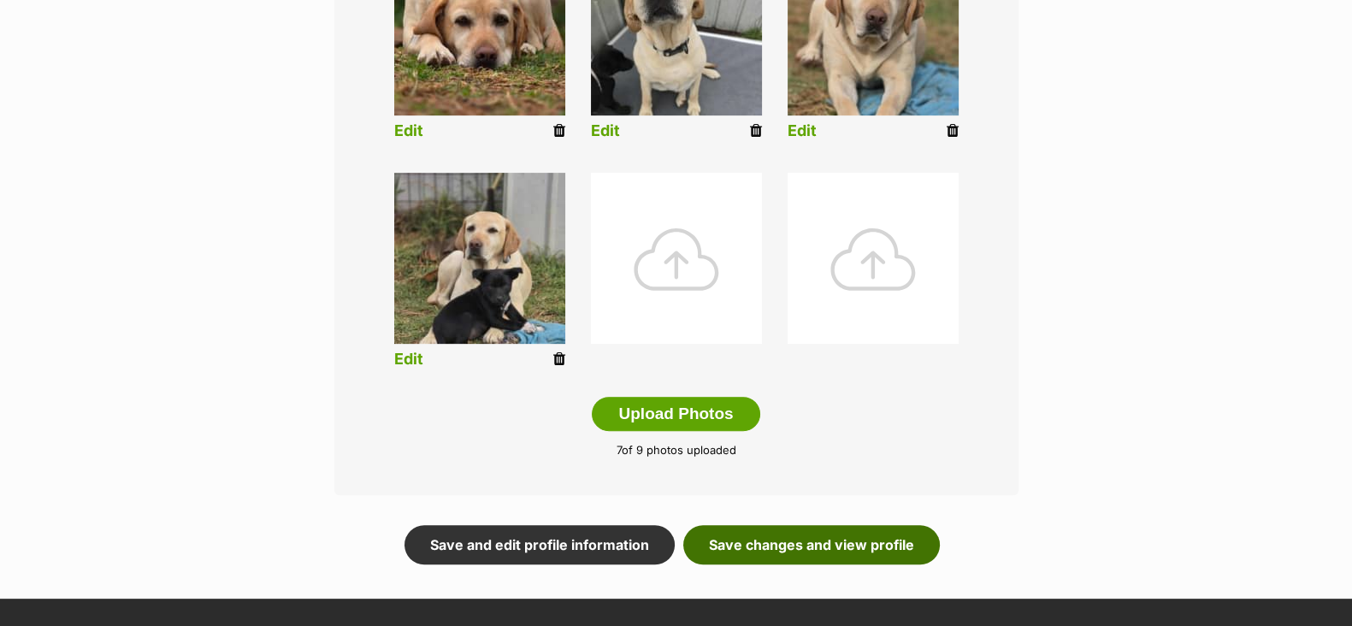
click at [847, 536] on link "Save changes and view profile" at bounding box center [811, 544] width 257 height 39
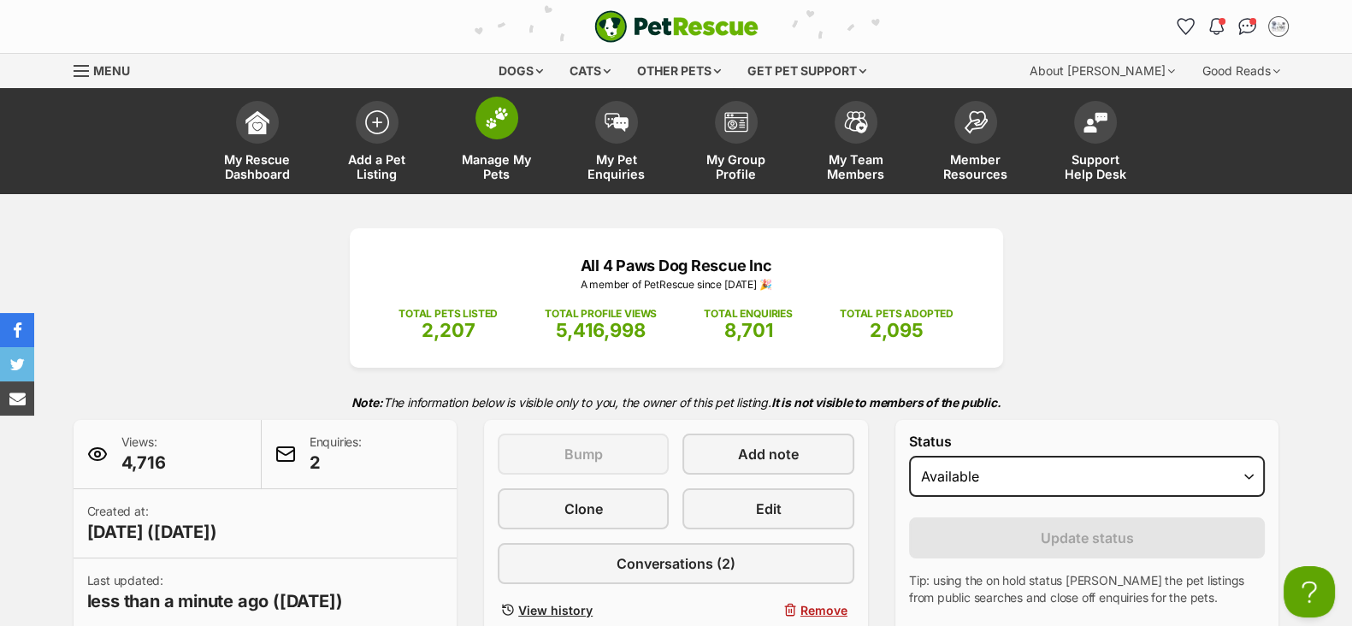
click at [498, 161] on span "Manage My Pets" at bounding box center [496, 166] width 77 height 29
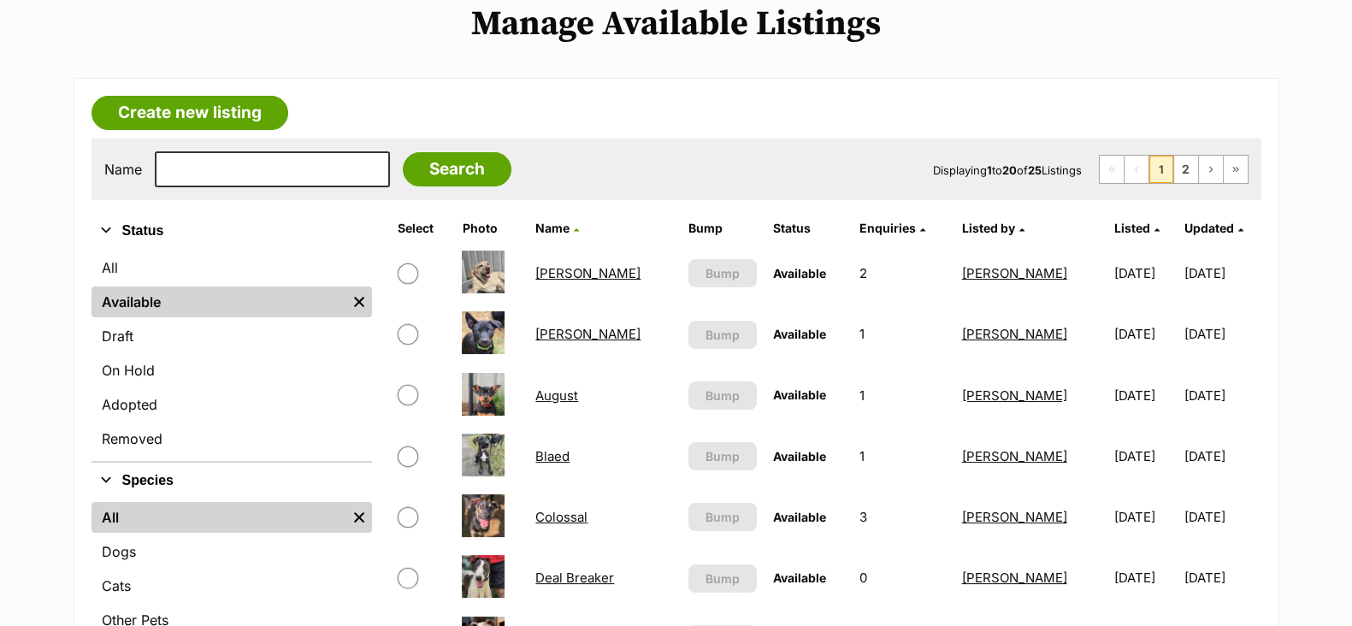
scroll to position [213, 0]
click at [560, 331] on link "[PERSON_NAME]" at bounding box center [587, 334] width 105 height 16
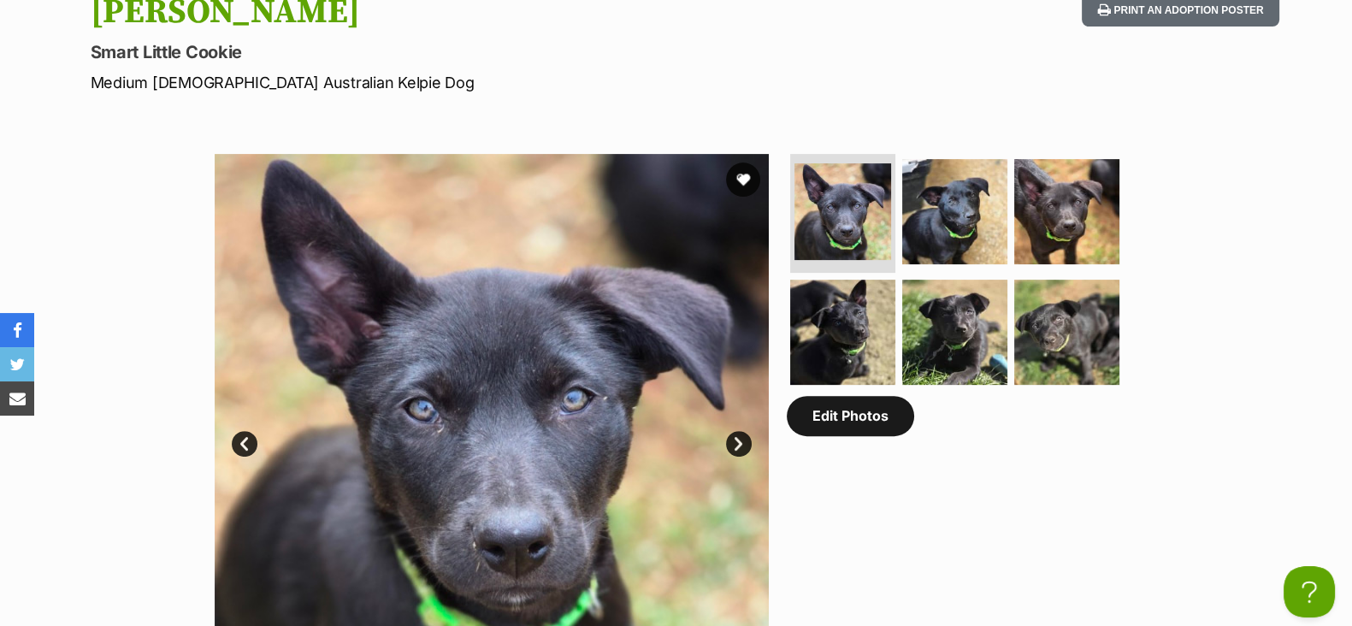
click at [838, 422] on link "Edit Photos" at bounding box center [850, 415] width 127 height 39
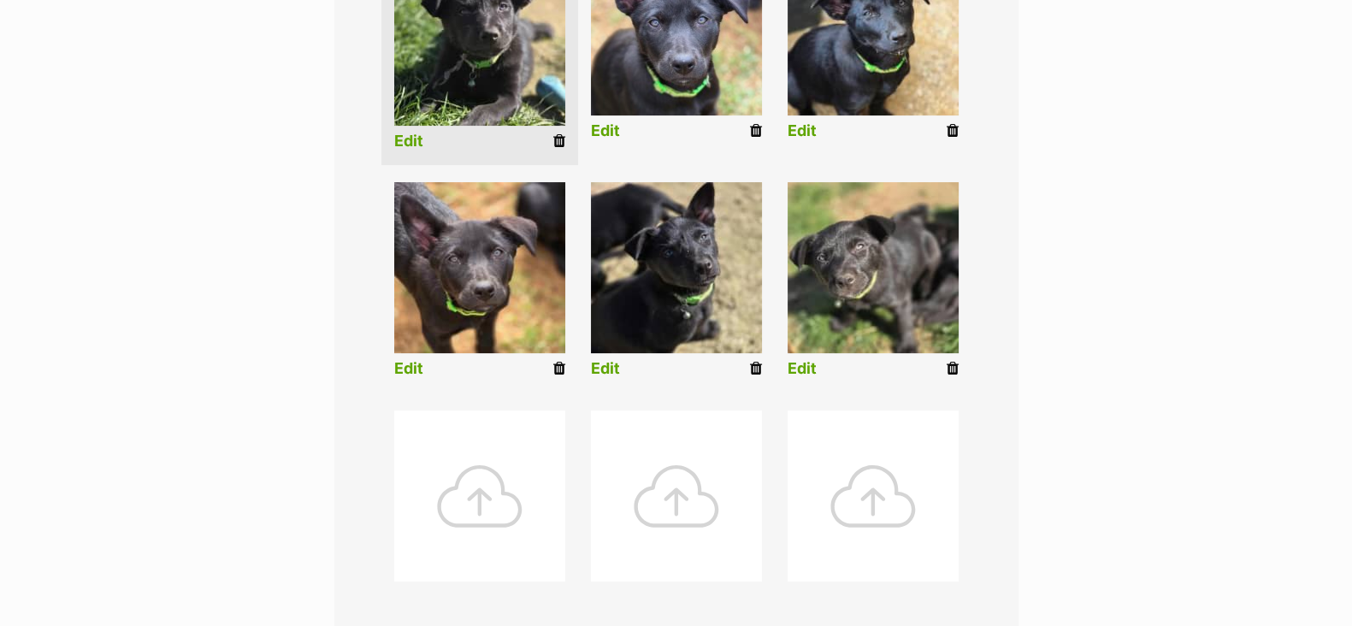
scroll to position [758, 0]
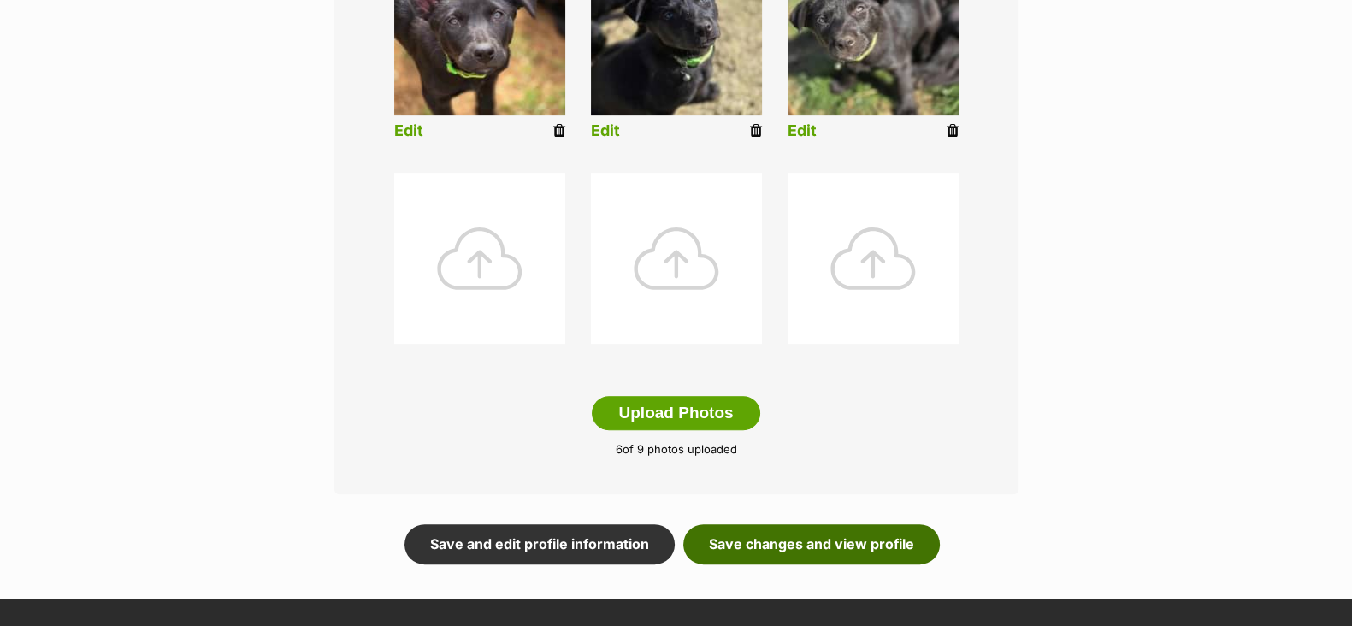
click at [838, 533] on link "Save changes and view profile" at bounding box center [811, 543] width 257 height 39
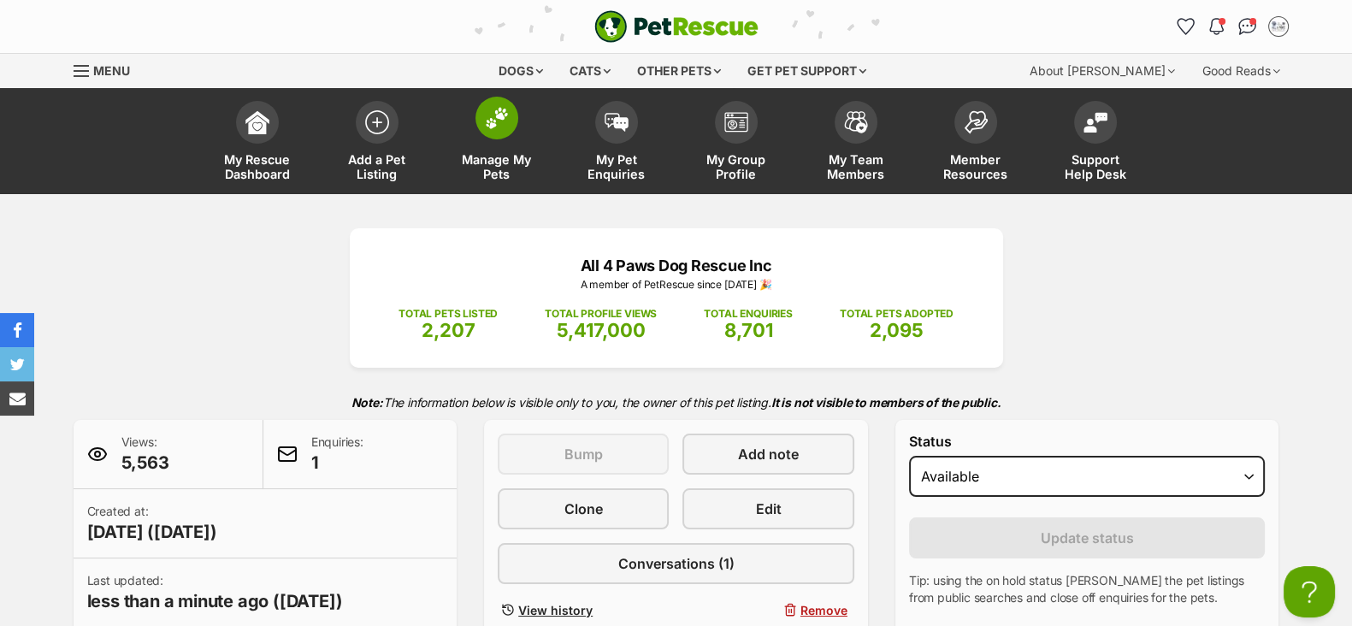
click at [510, 164] on span "Manage My Pets" at bounding box center [496, 166] width 77 height 29
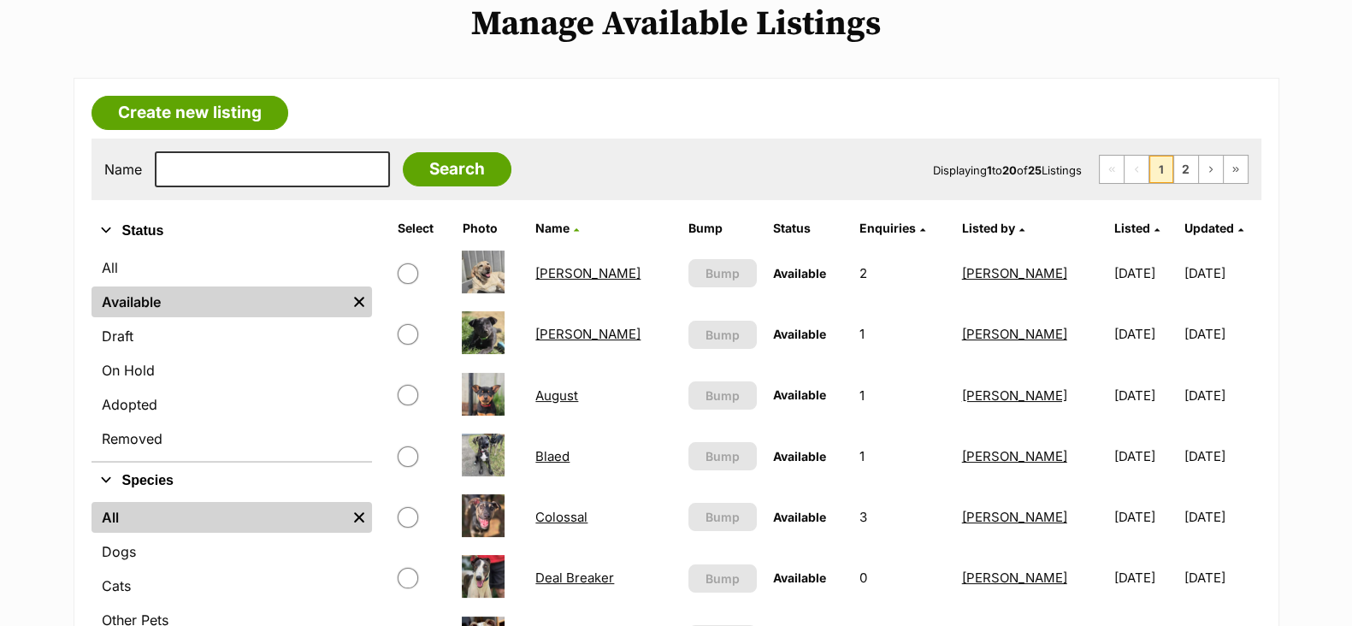
click at [569, 393] on link "August" at bounding box center [556, 395] width 43 height 16
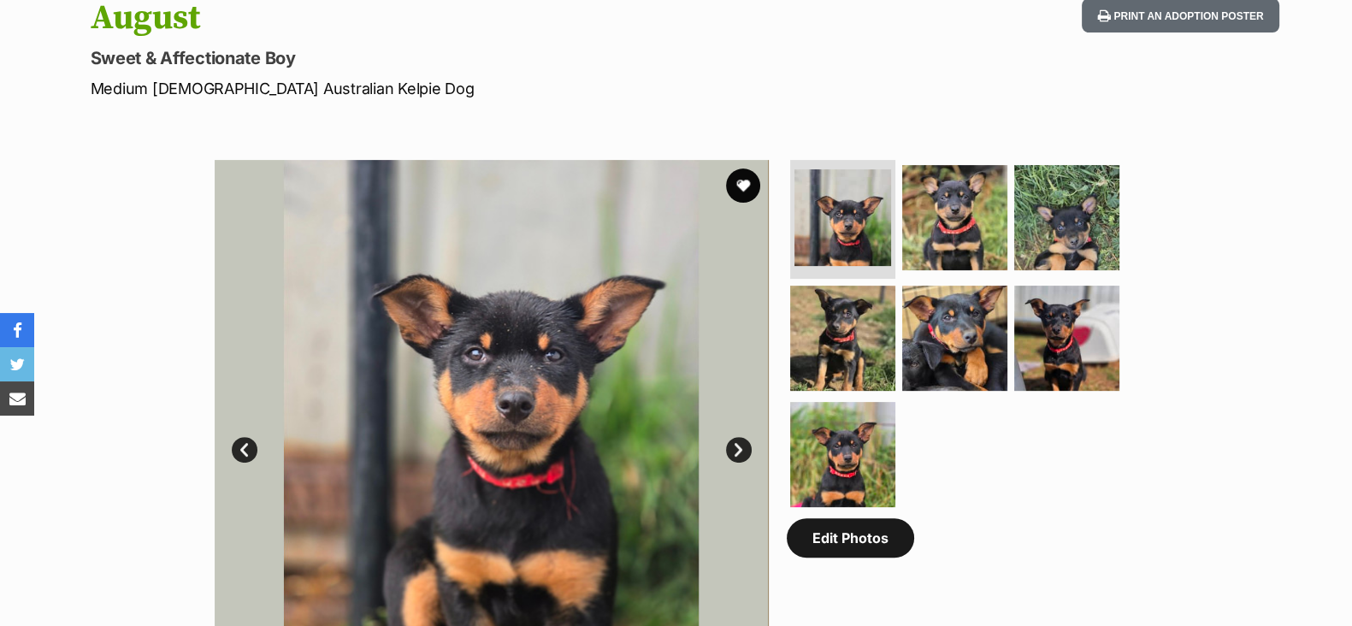
scroll to position [854, 0]
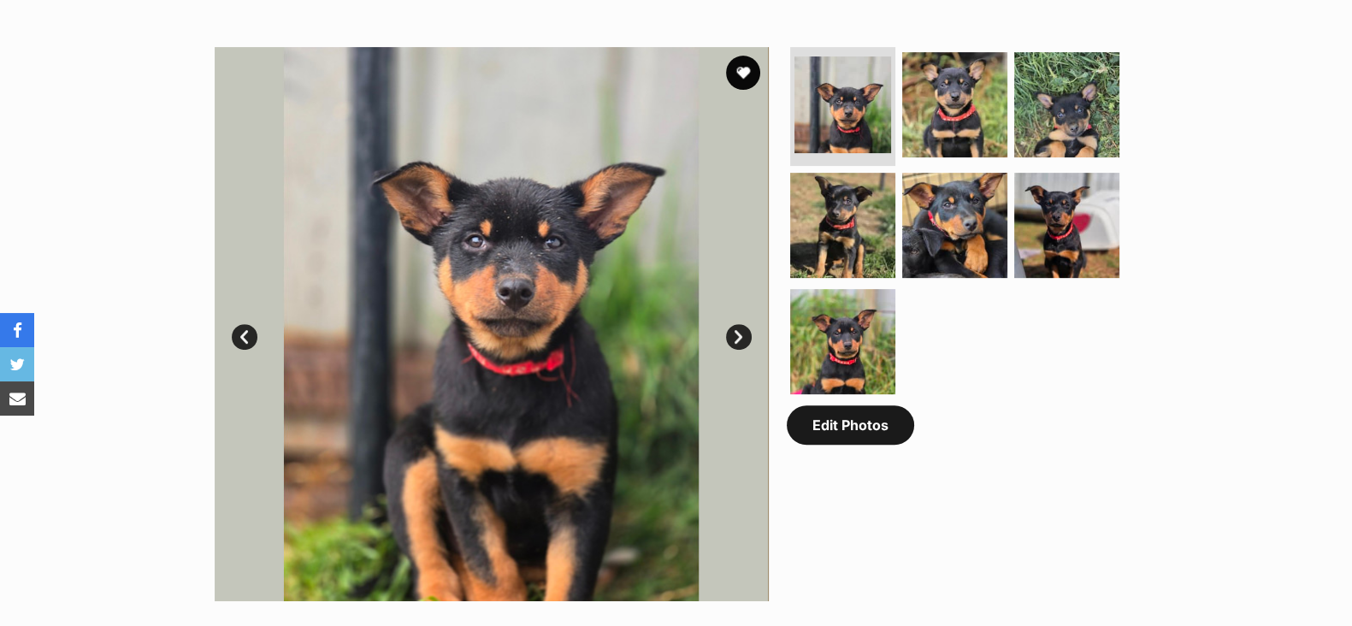
click at [859, 427] on link "Edit Photos" at bounding box center [850, 424] width 127 height 39
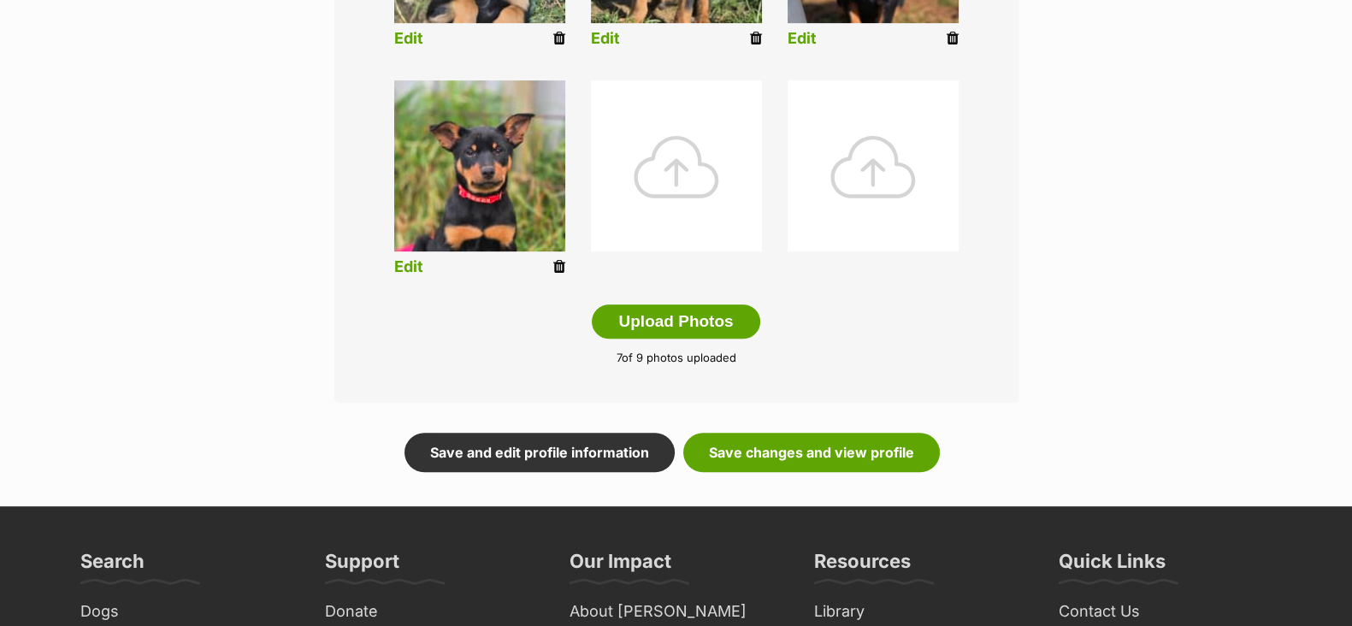
scroll to position [1176, 0]
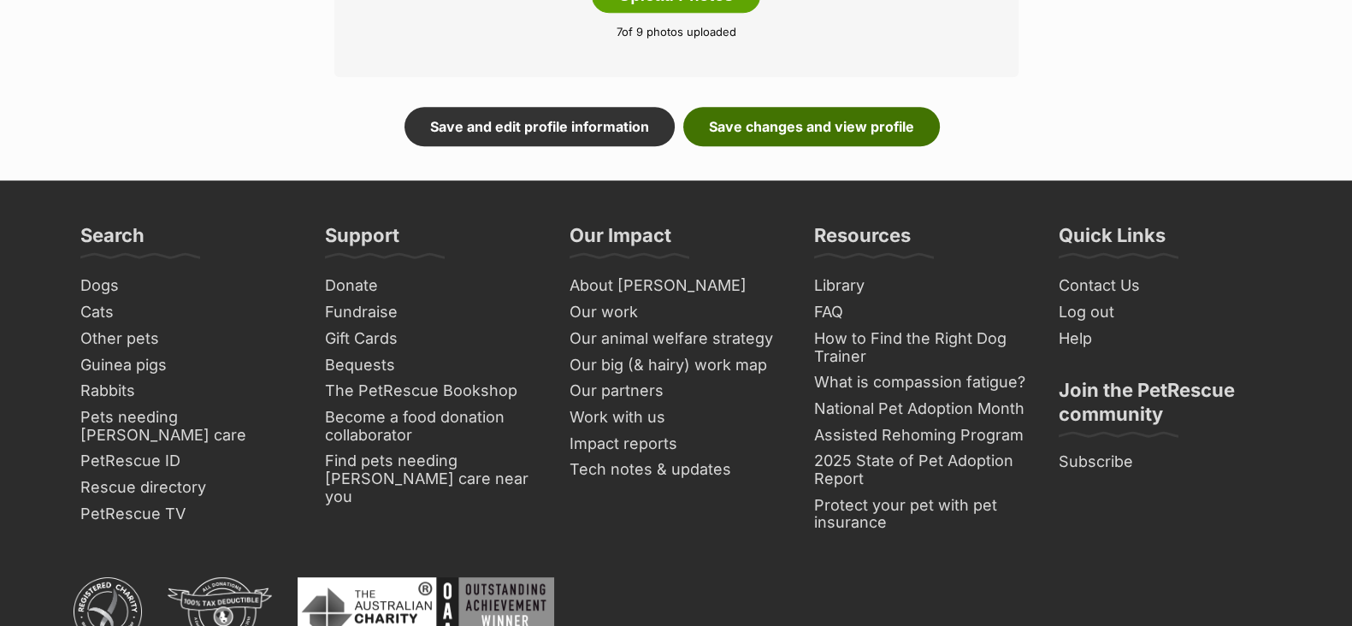
click at [790, 137] on link "Save changes and view profile" at bounding box center [811, 126] width 257 height 39
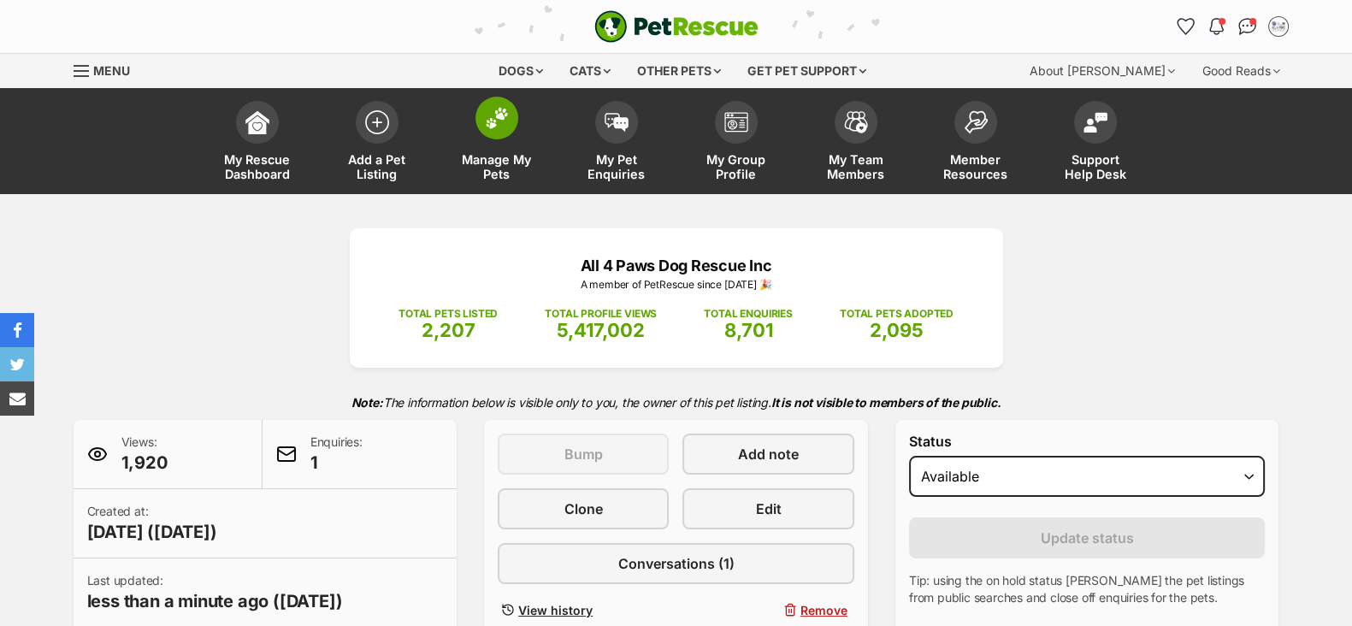
click at [512, 164] on span "Manage My Pets" at bounding box center [496, 166] width 77 height 29
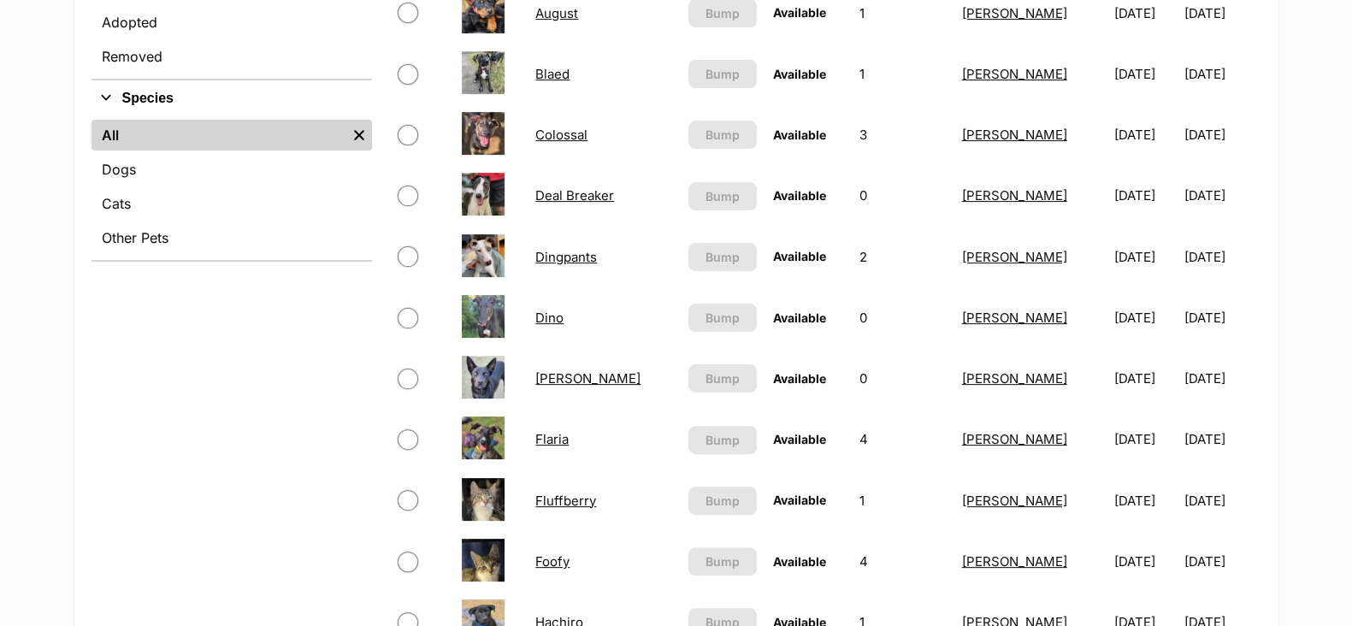
scroll to position [641, 0]
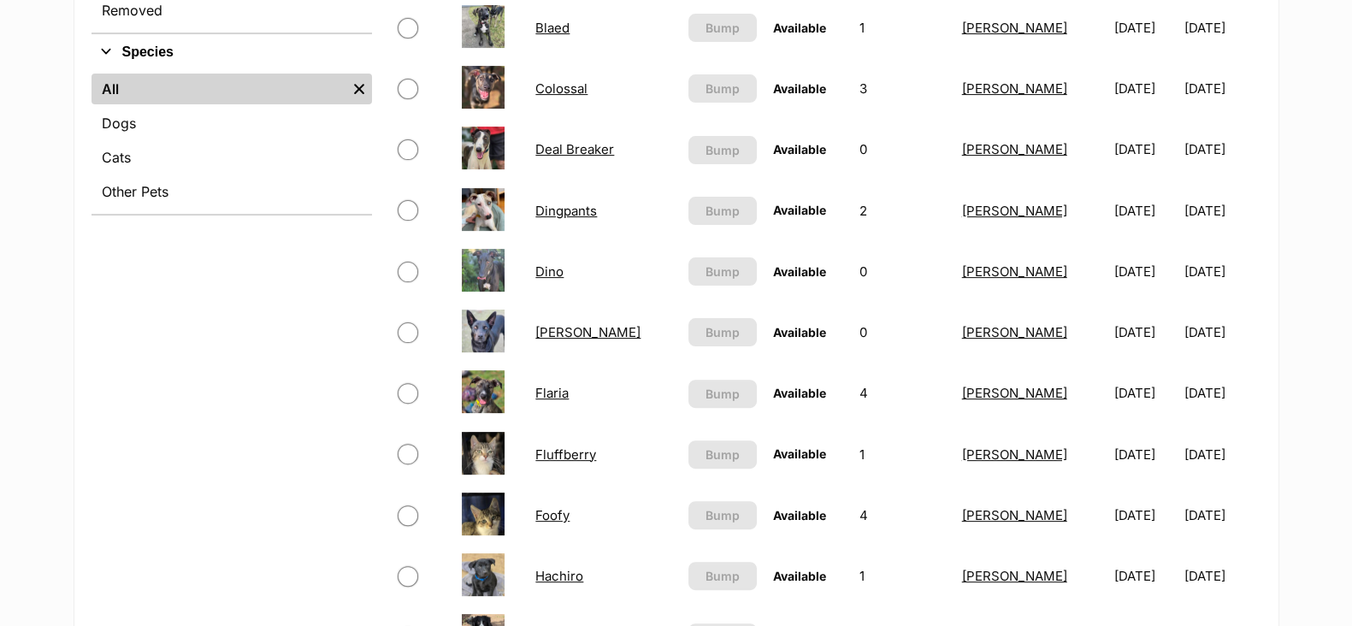
click at [558, 334] on link "[PERSON_NAME]" at bounding box center [587, 332] width 105 height 16
click at [560, 394] on link "Flaria" at bounding box center [551, 393] width 33 height 16
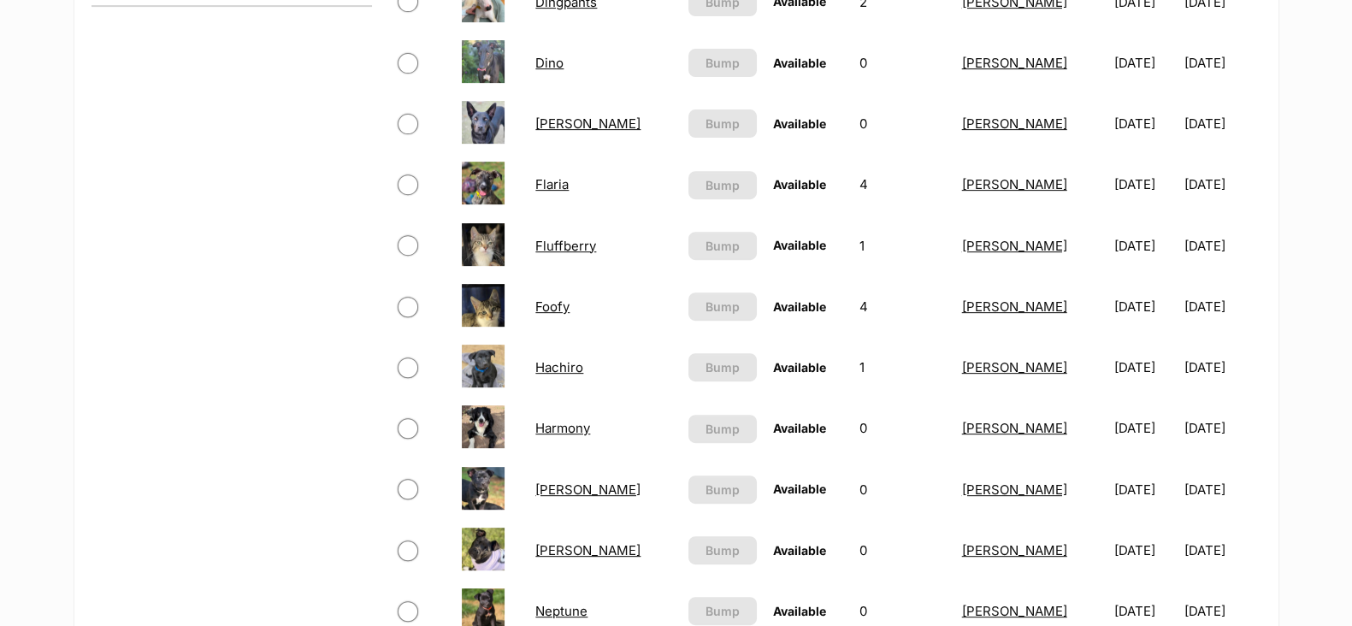
scroll to position [854, 0]
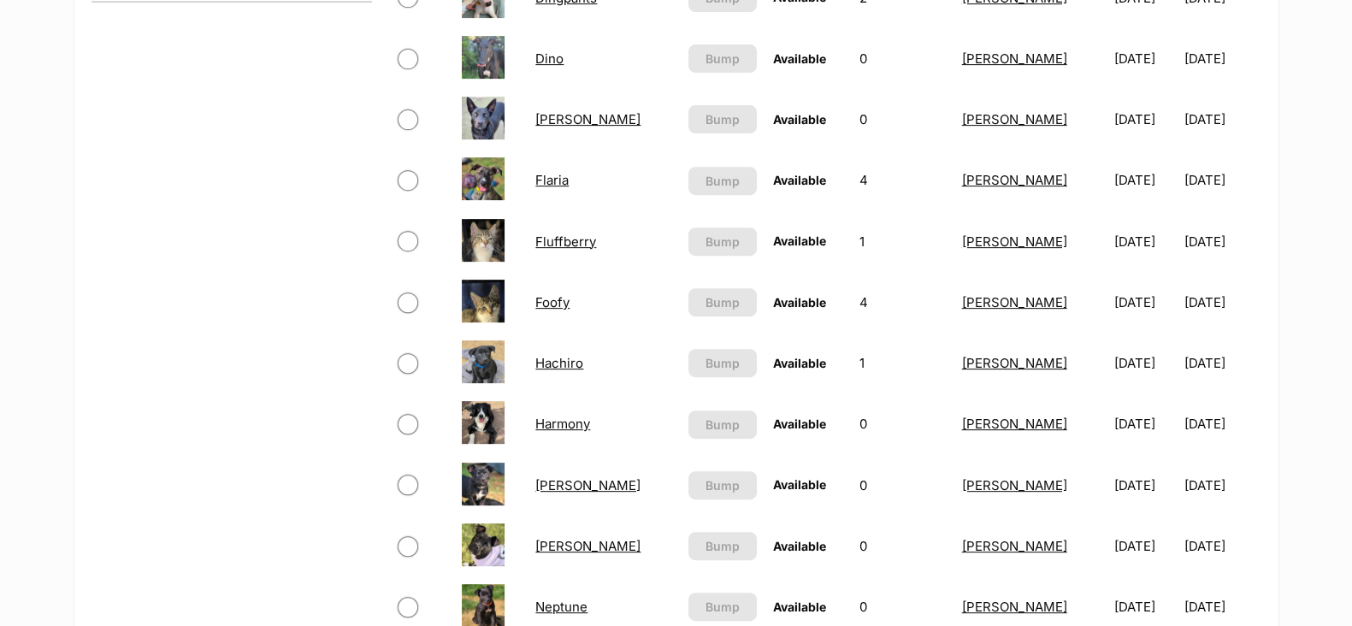
click at [577, 365] on link "Hachiro" at bounding box center [559, 363] width 48 height 16
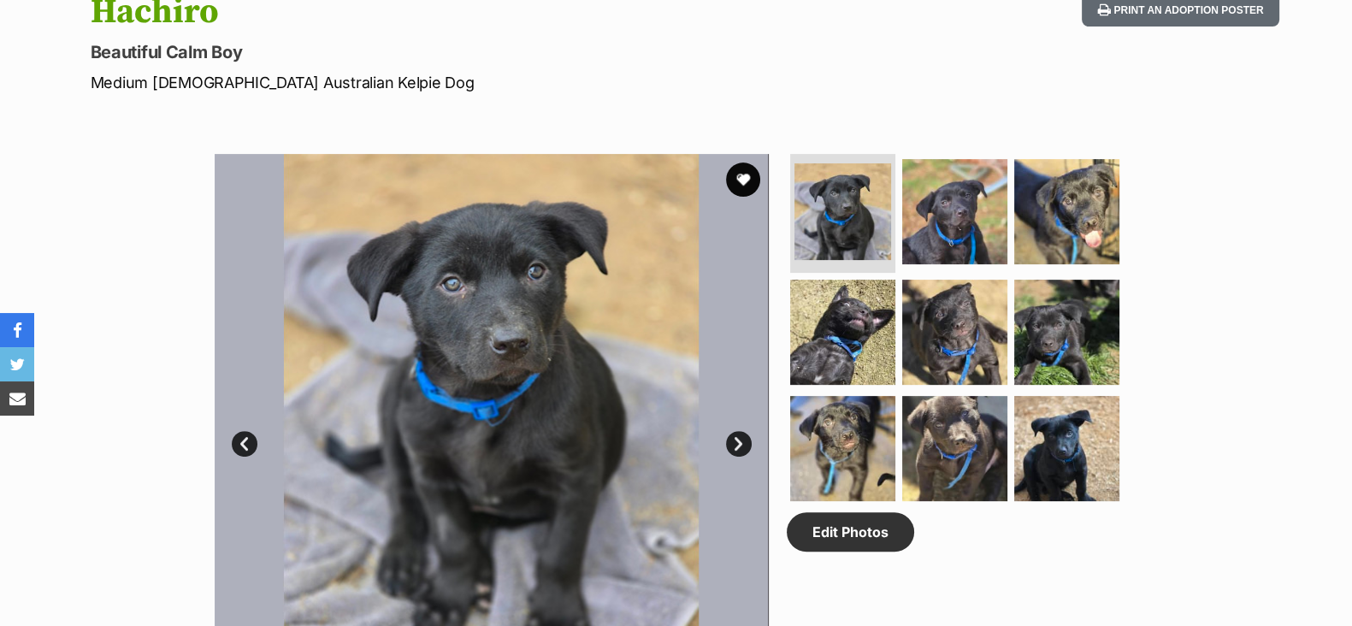
scroll to position [854, 0]
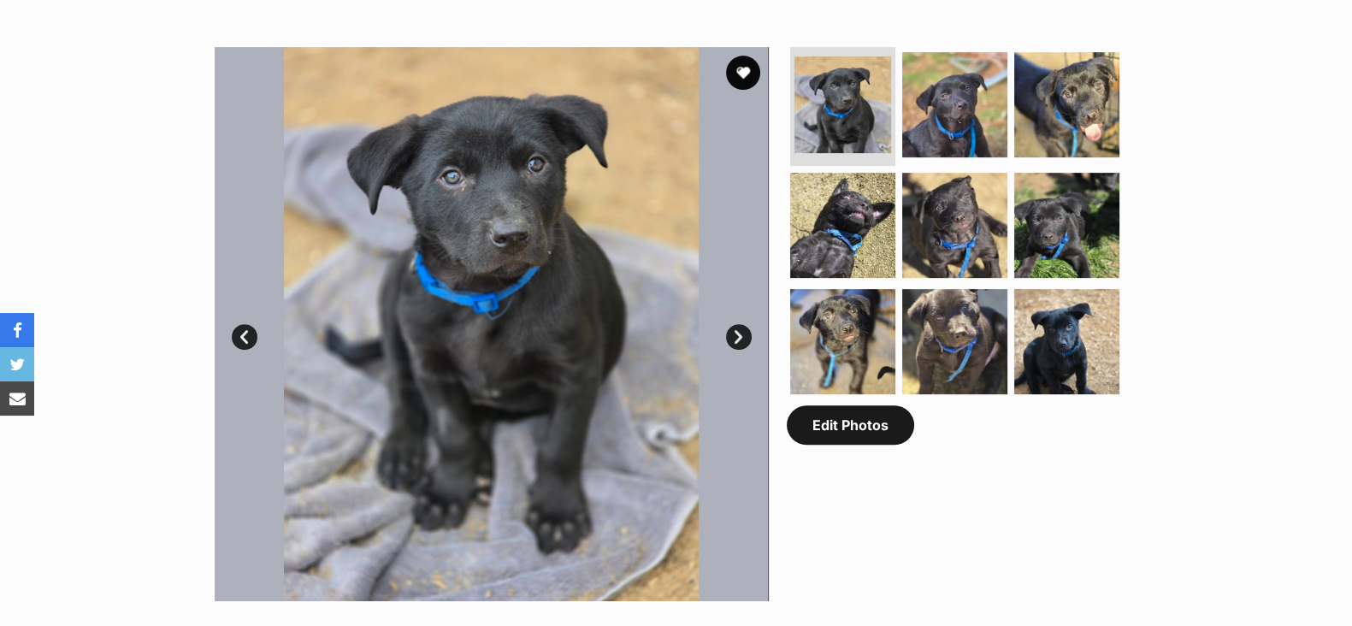
click at [856, 429] on link "Edit Photos" at bounding box center [850, 424] width 127 height 39
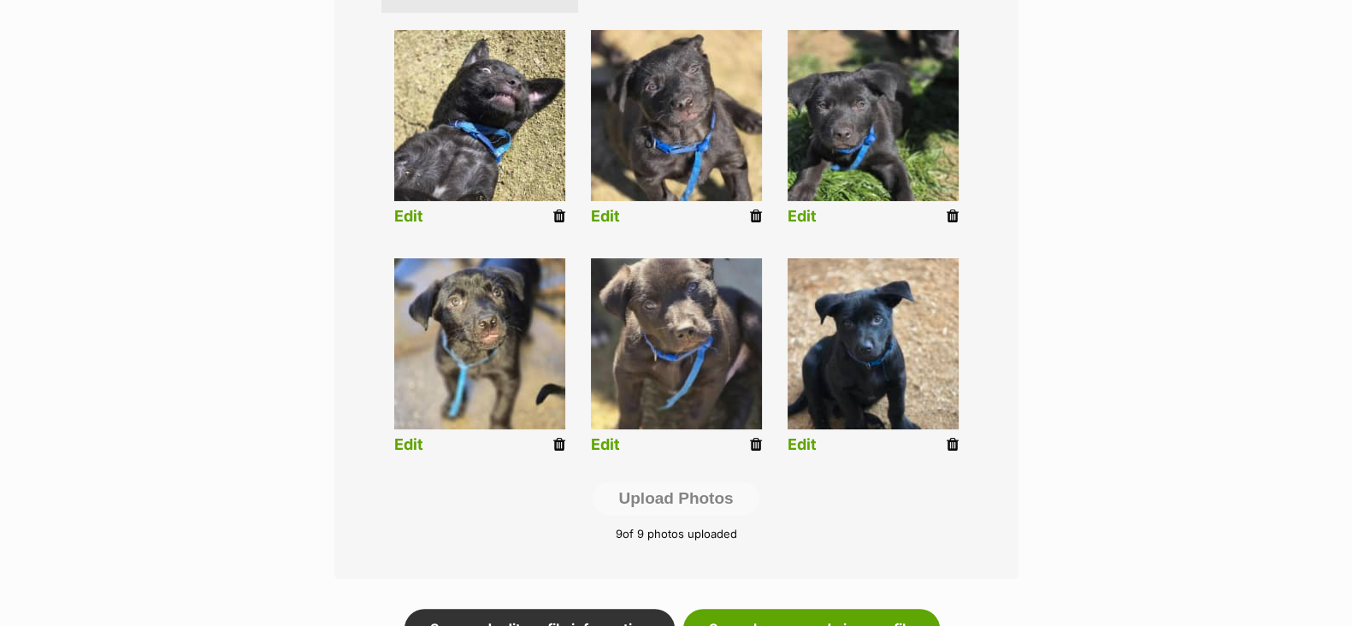
scroll to position [758, 0]
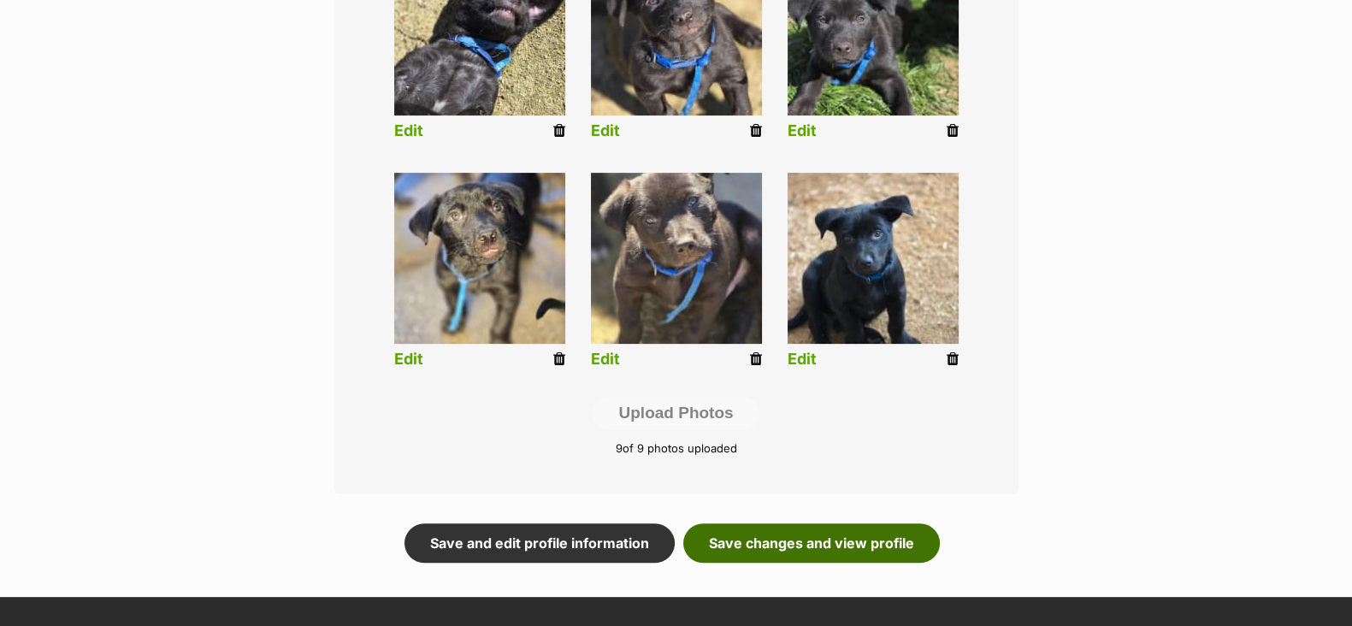
click at [833, 542] on link "Save changes and view profile" at bounding box center [811, 542] width 257 height 39
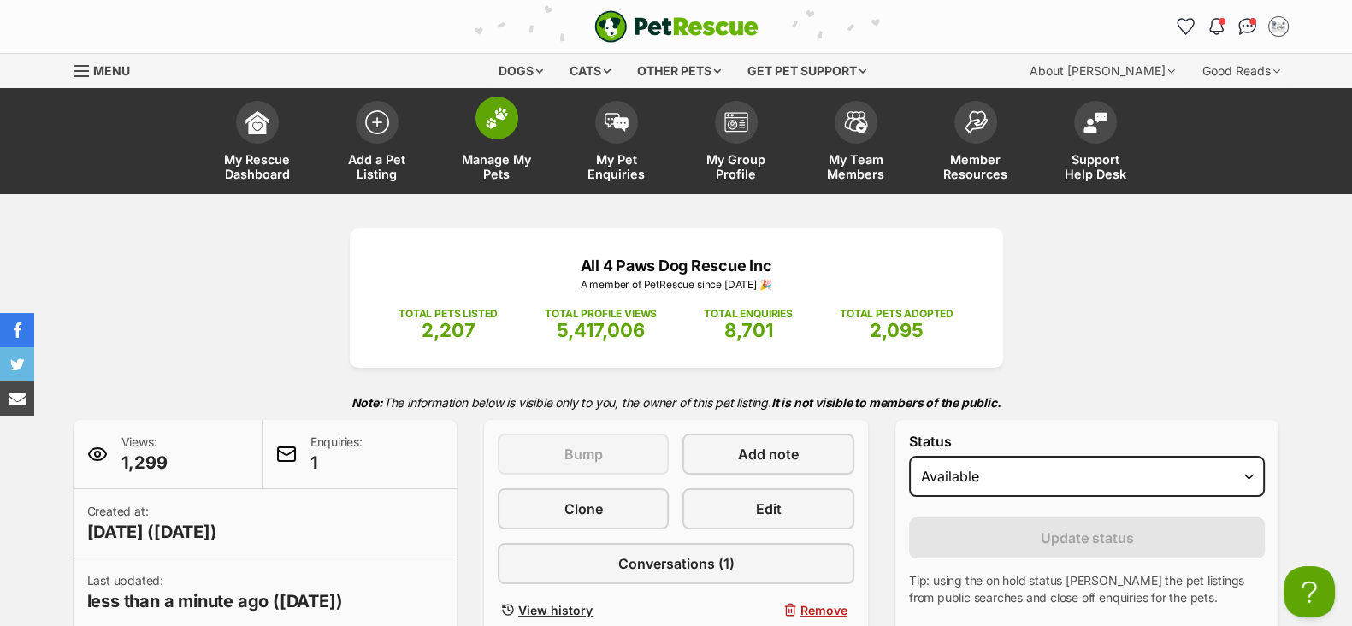
click at [483, 161] on span "Manage My Pets" at bounding box center [496, 166] width 77 height 29
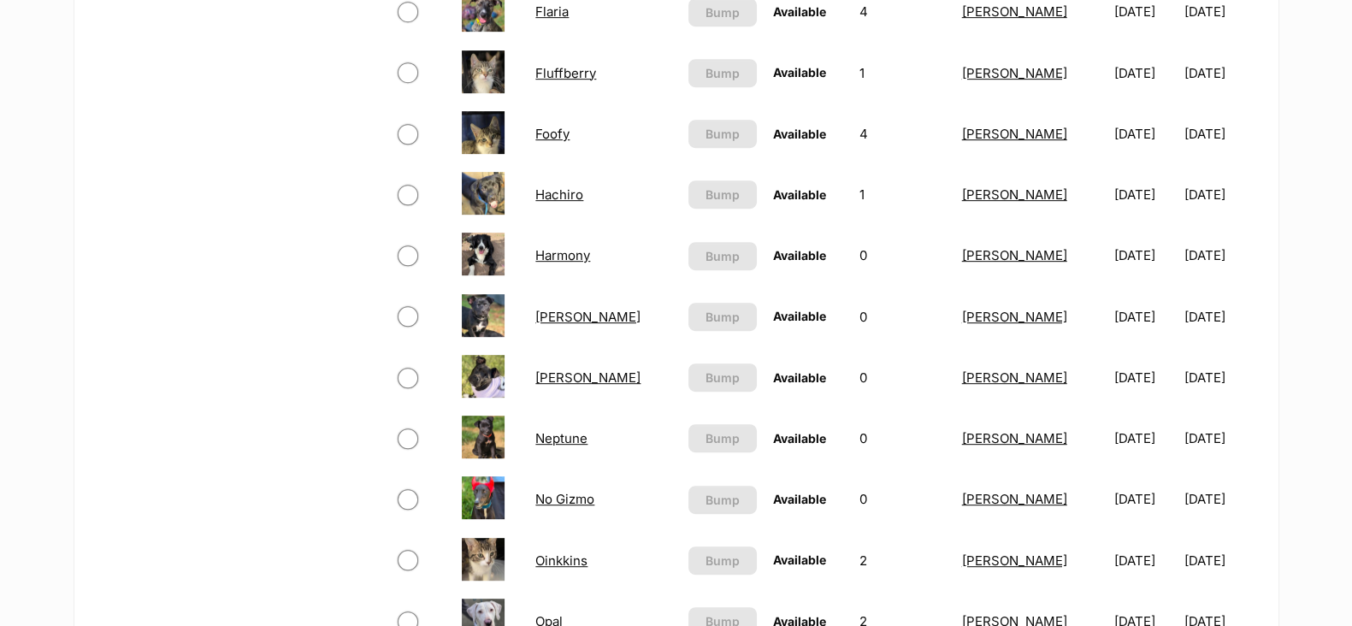
scroll to position [1069, 0]
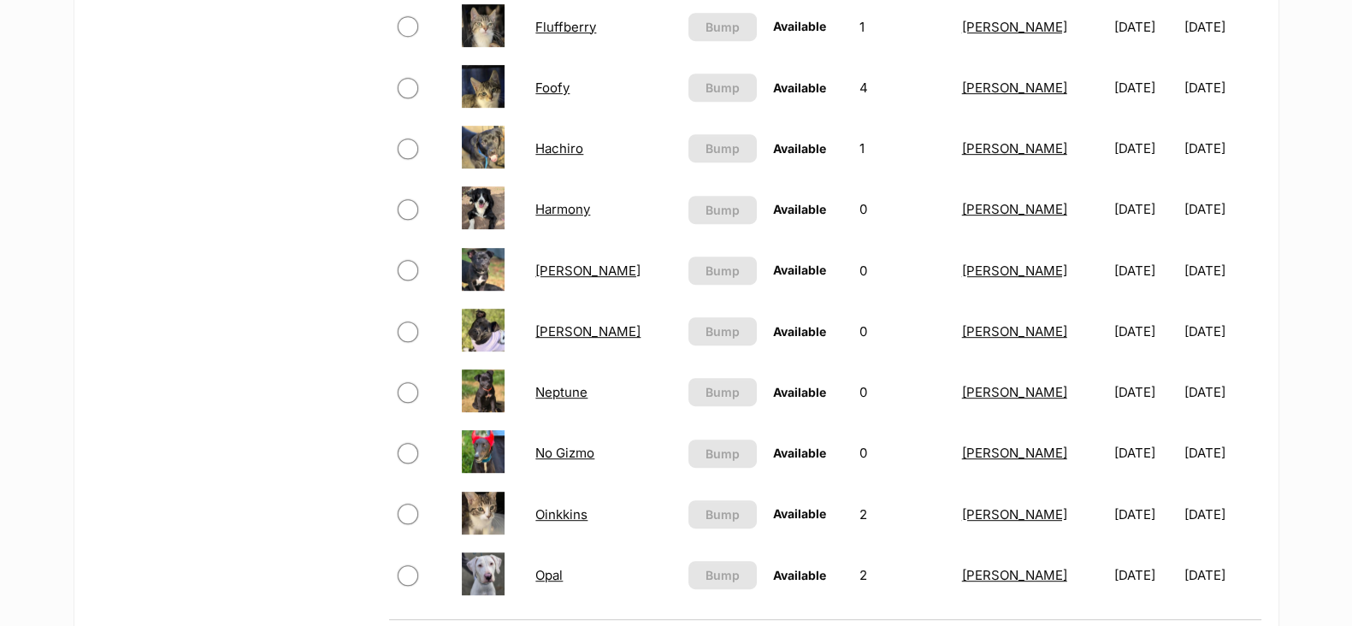
click at [567, 216] on link "Harmony" at bounding box center [562, 209] width 55 height 16
click at [558, 274] on link "[PERSON_NAME]" at bounding box center [587, 271] width 105 height 16
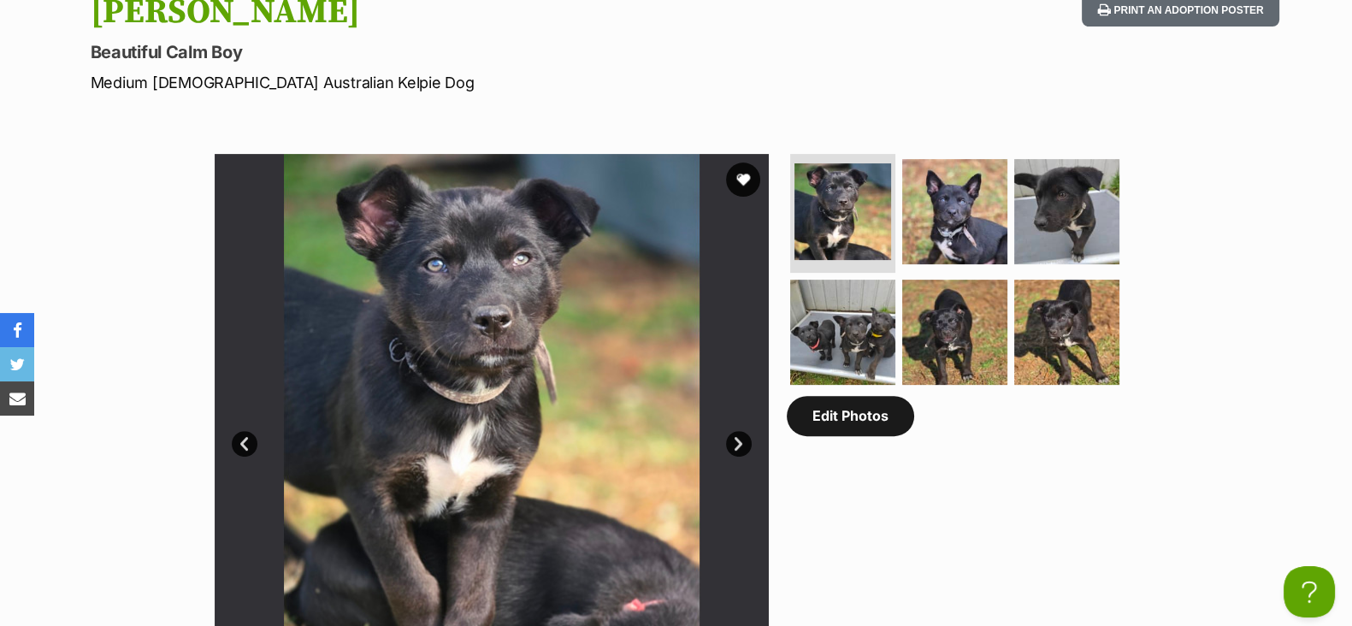
click at [844, 435] on link "Edit Photos" at bounding box center [850, 415] width 127 height 39
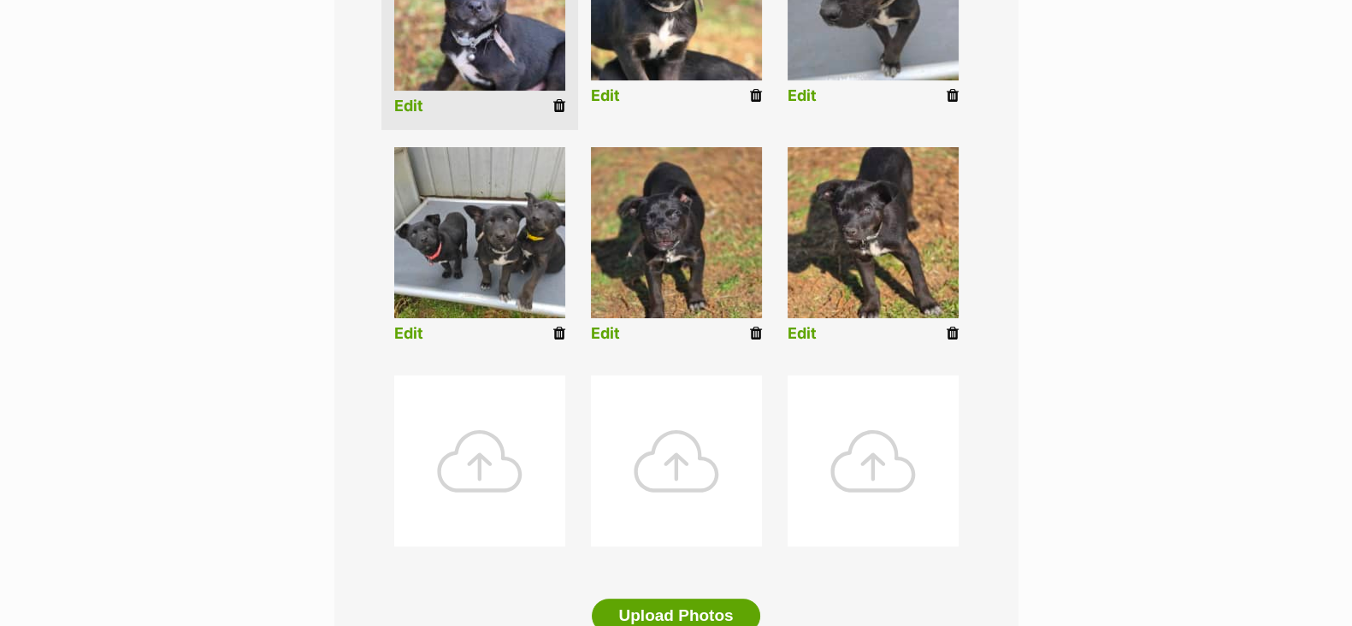
scroll to position [437, 0]
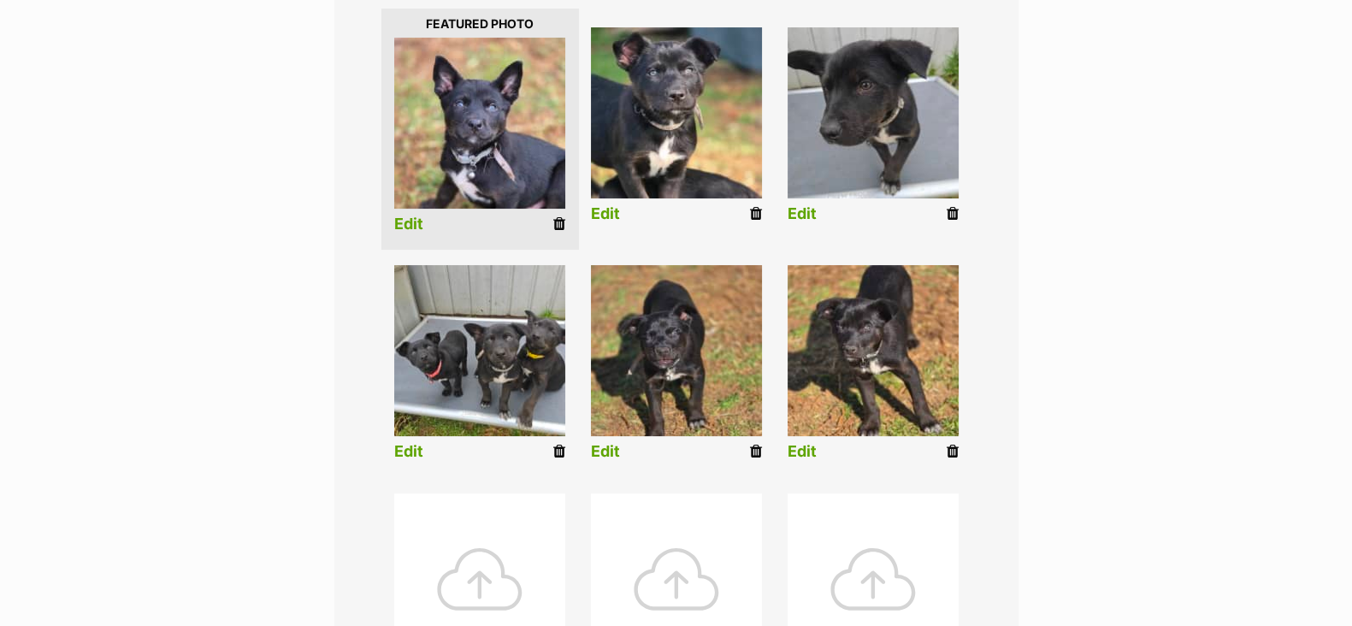
click at [410, 221] on link "Edit" at bounding box center [408, 224] width 29 height 18
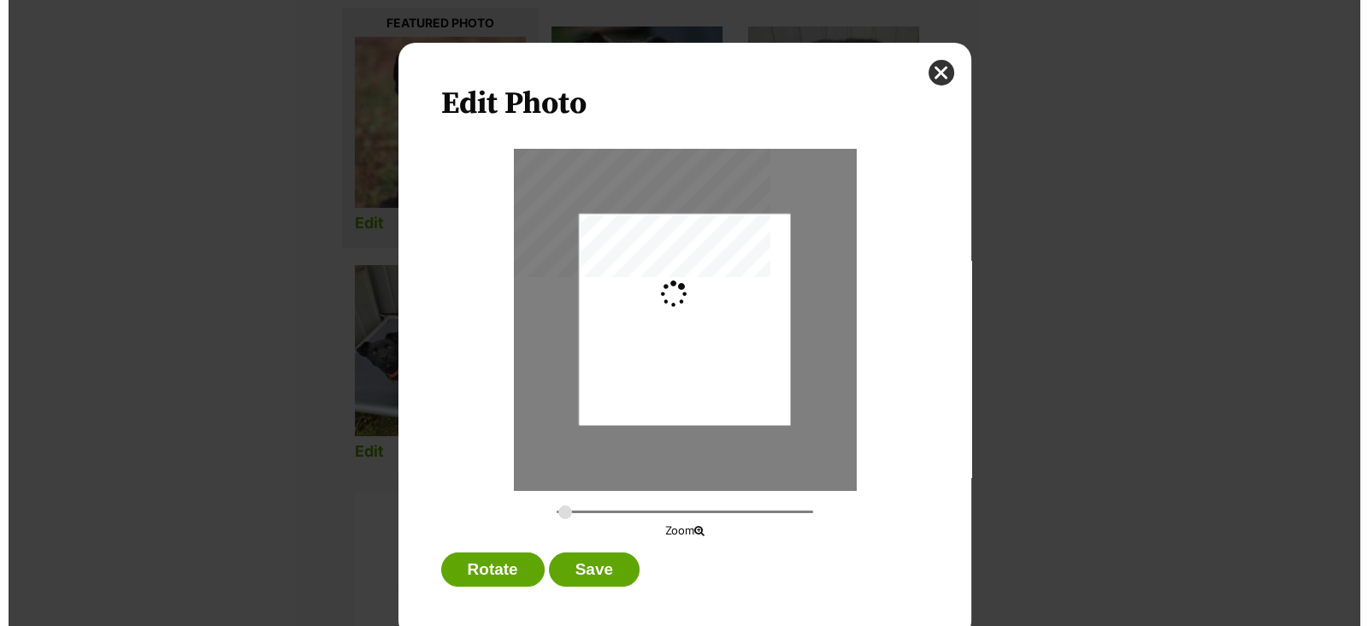
scroll to position [0, 0]
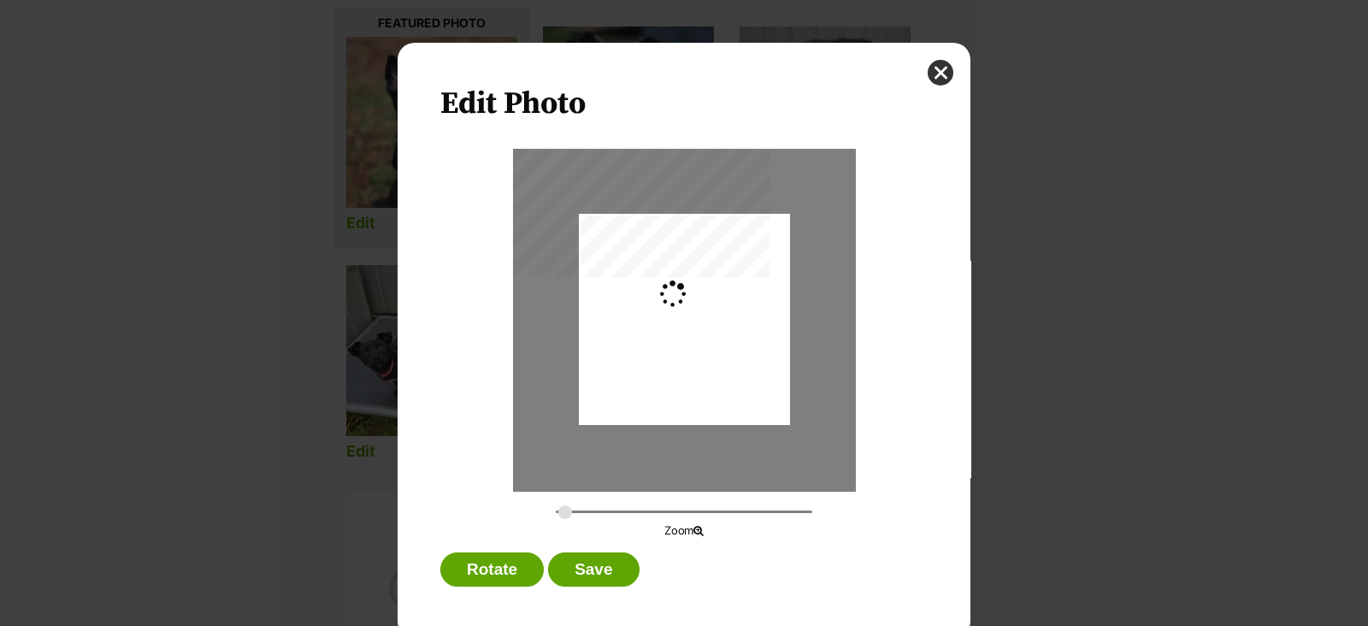
type input "0.2744"
drag, startPoint x: 671, startPoint y: 391, endPoint x: 671, endPoint y: 416, distance: 25.7
click at [671, 416] on div "Dialog Window - Close (Press escape to close)" at bounding box center [683, 344] width 211 height 281
click at [597, 562] on button "Save" at bounding box center [593, 569] width 91 height 34
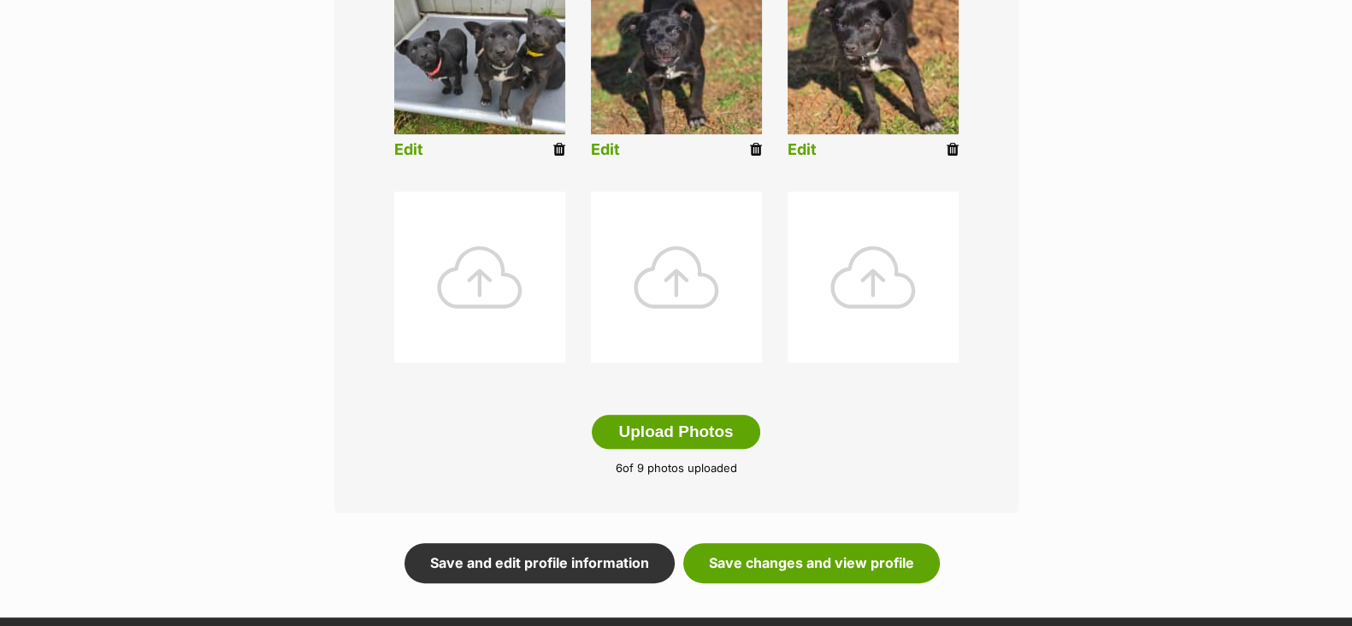
scroll to position [757, 0]
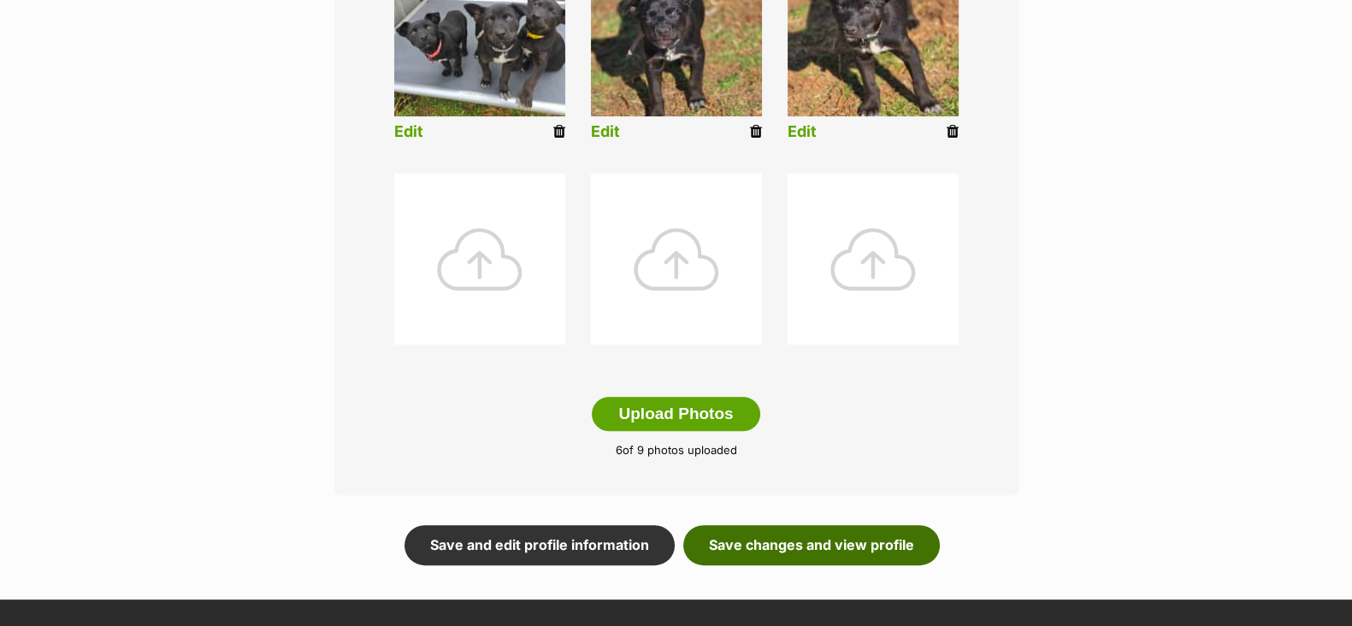
click at [811, 536] on link "Save changes and view profile" at bounding box center [811, 544] width 257 height 39
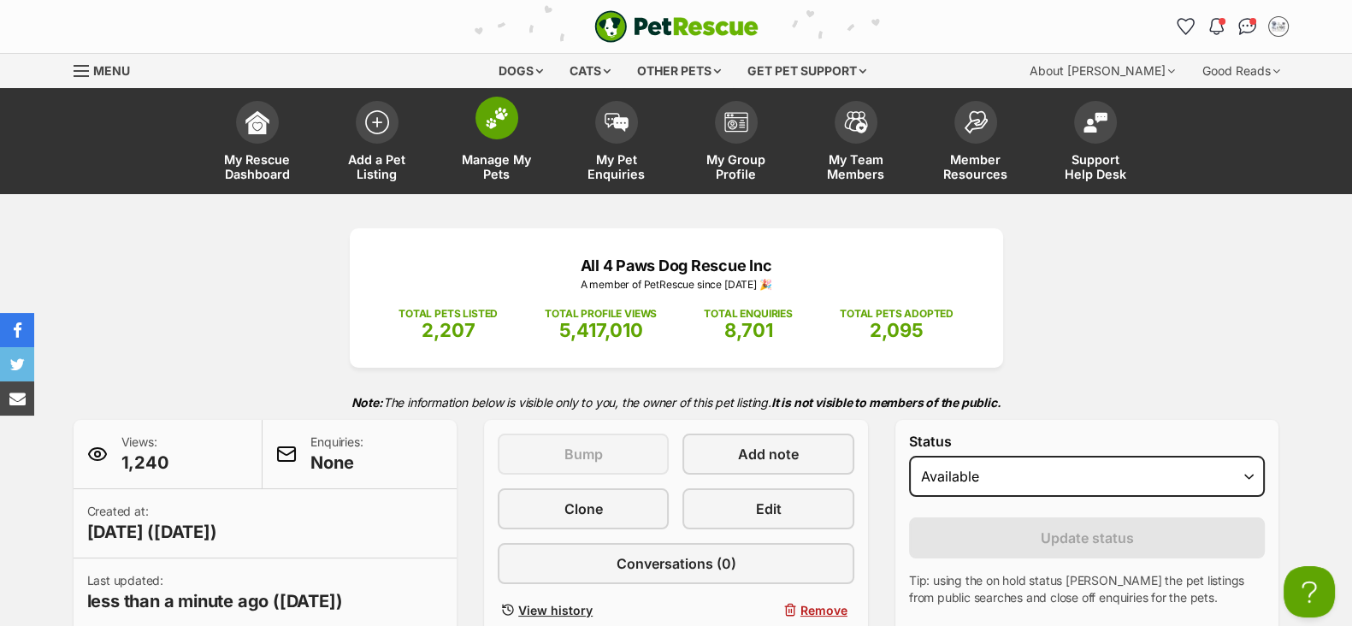
click at [503, 164] on span "Manage My Pets" at bounding box center [496, 166] width 77 height 29
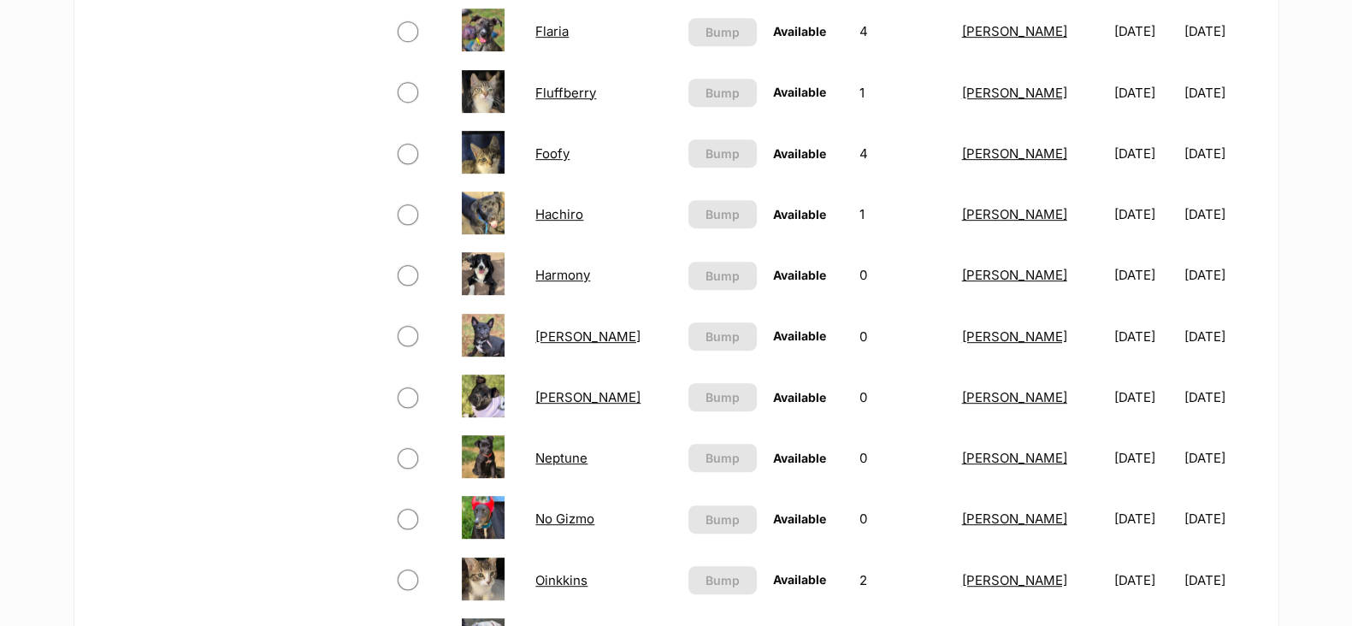
scroll to position [1069, 0]
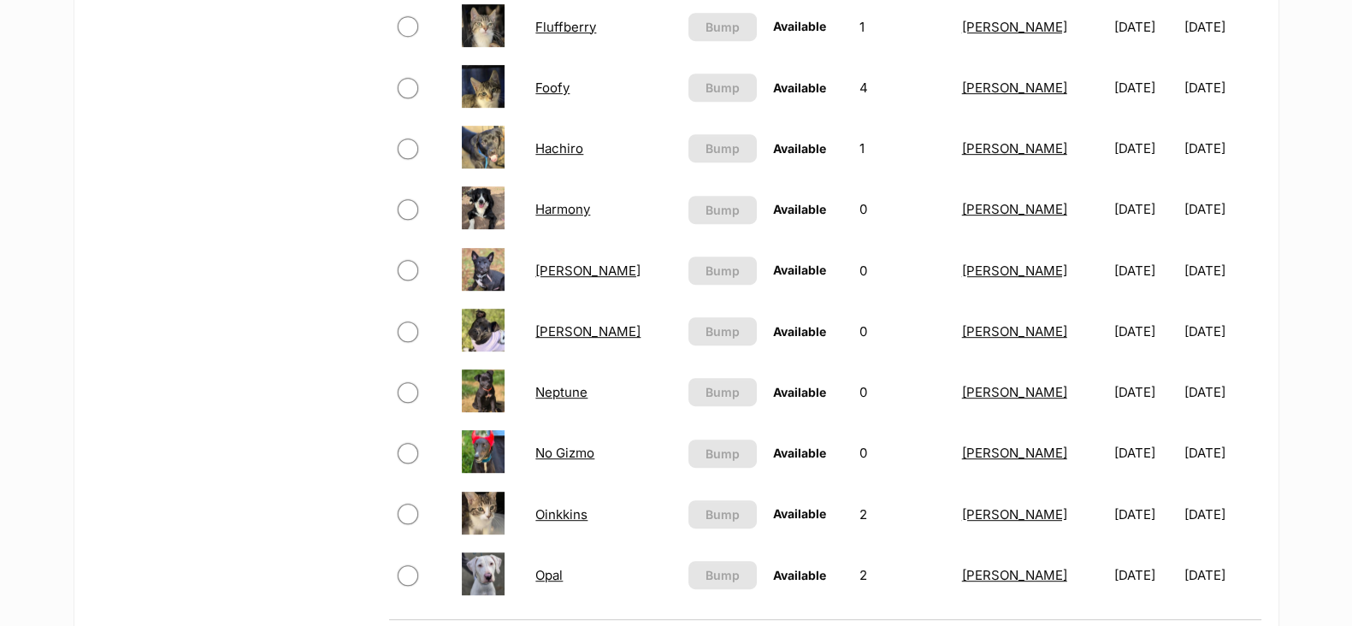
click at [571, 328] on link "Marty" at bounding box center [587, 331] width 105 height 16
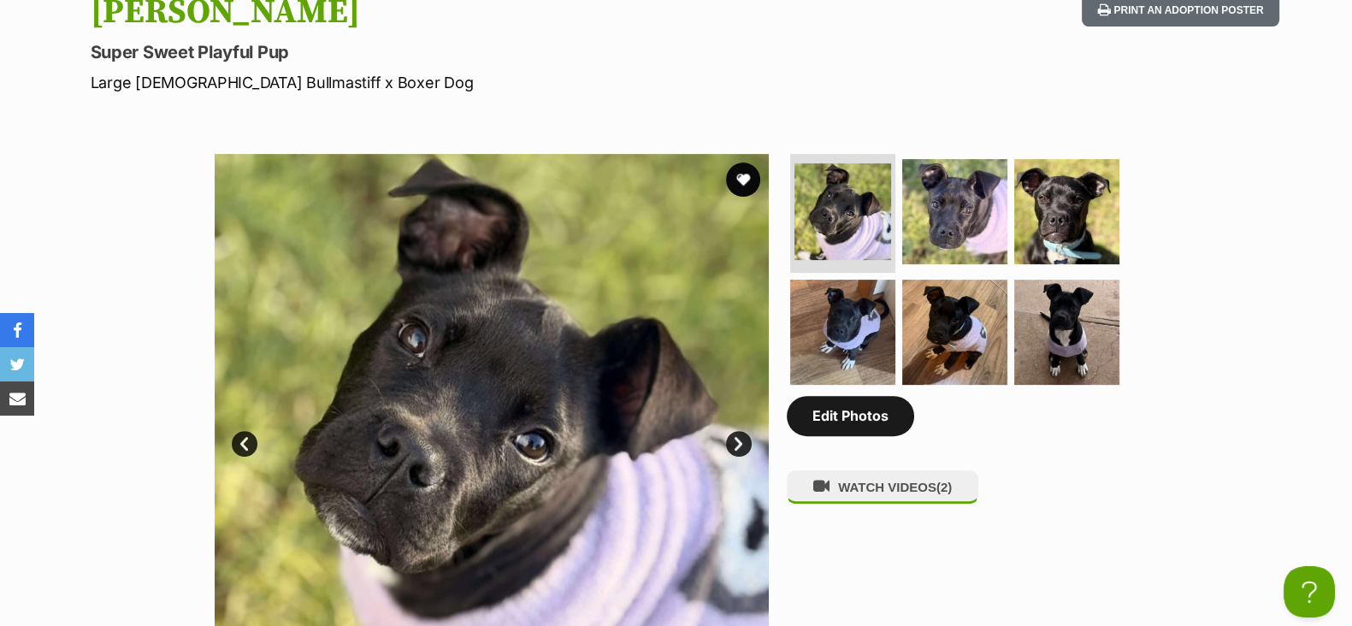
click at [838, 417] on link "Edit Photos" at bounding box center [850, 415] width 127 height 39
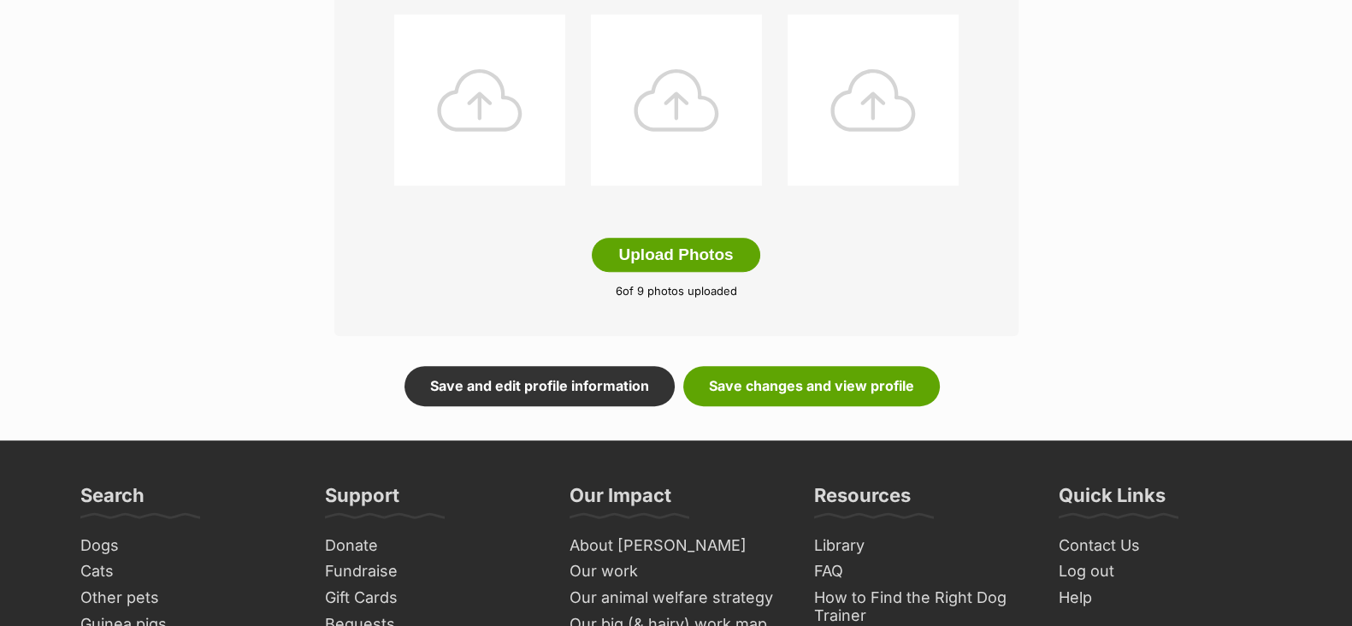
scroll to position [962, 0]
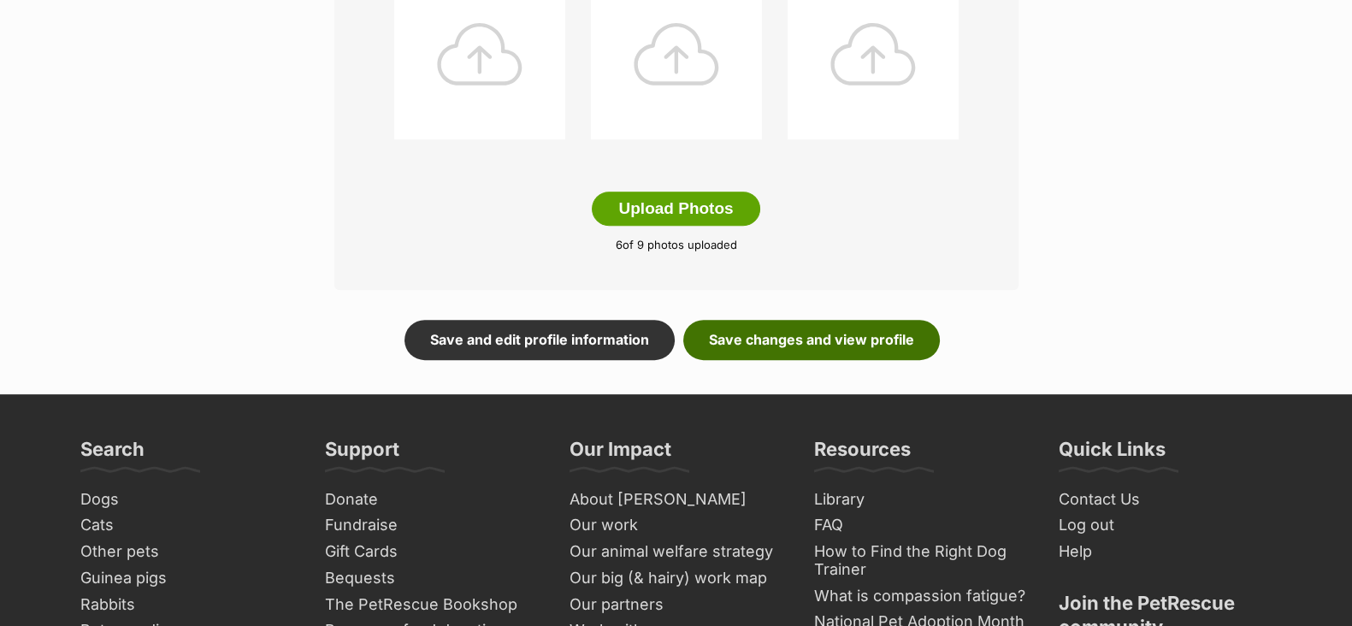
click at [850, 346] on link "Save changes and view profile" at bounding box center [811, 339] width 257 height 39
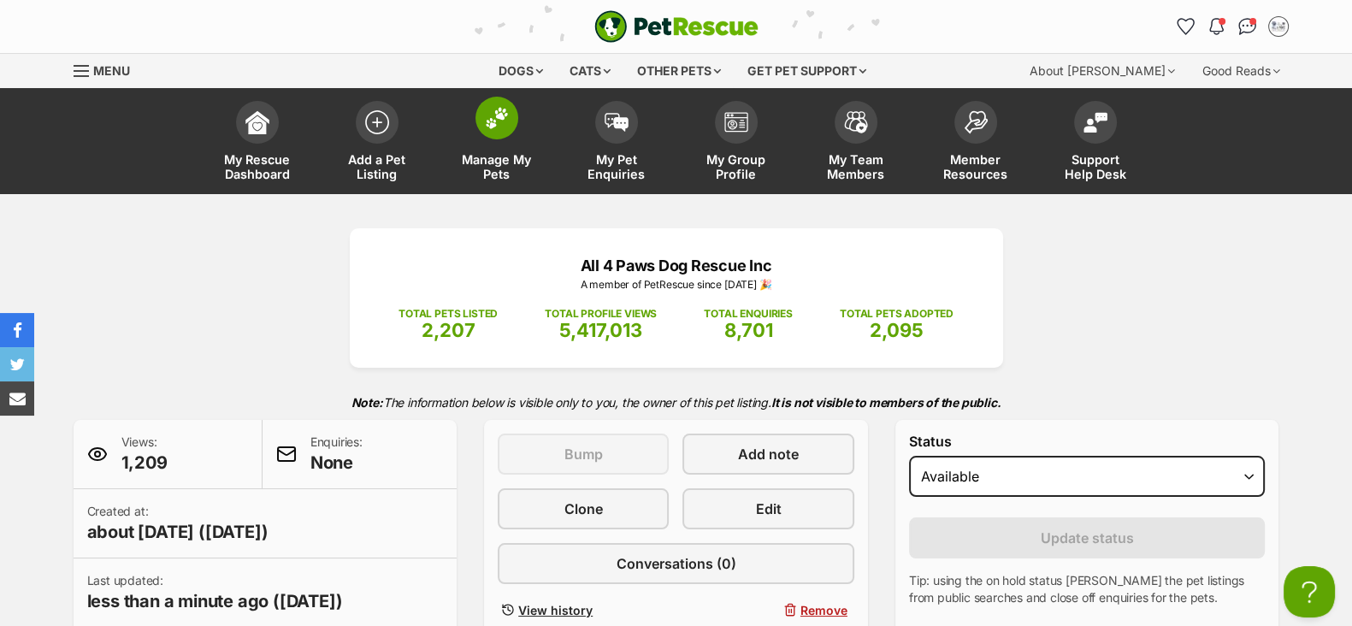
click at [493, 157] on span "Manage My Pets" at bounding box center [496, 166] width 77 height 29
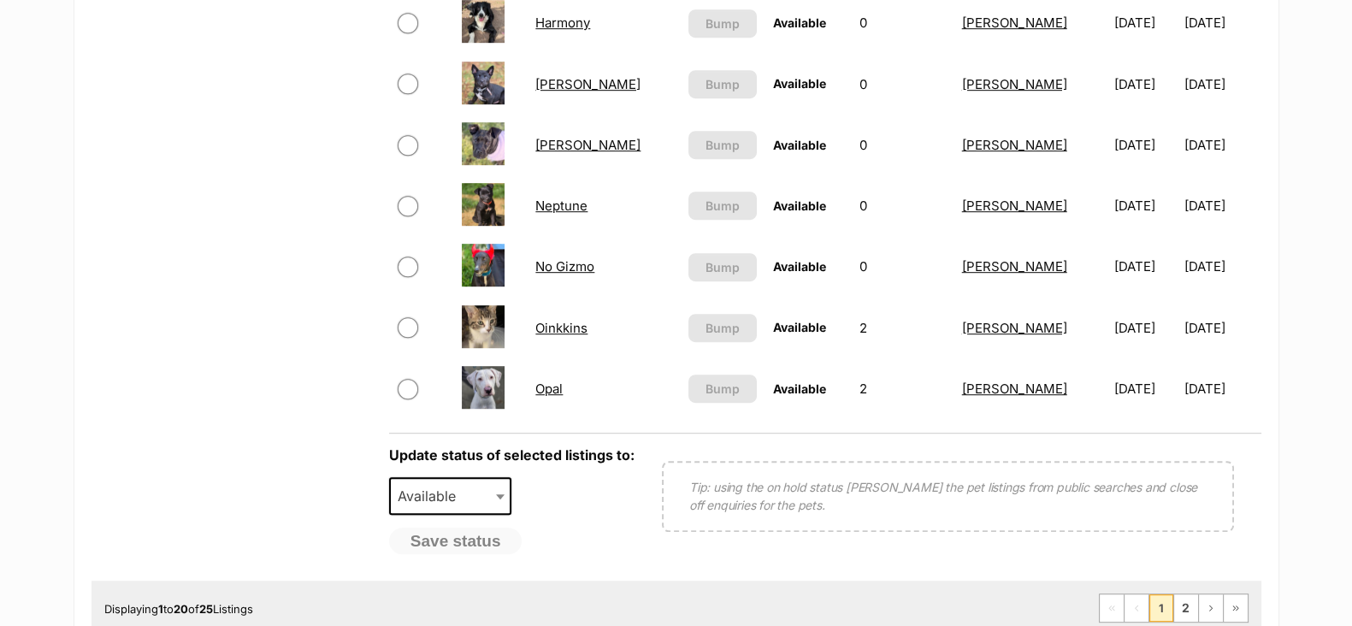
scroll to position [1283, 0]
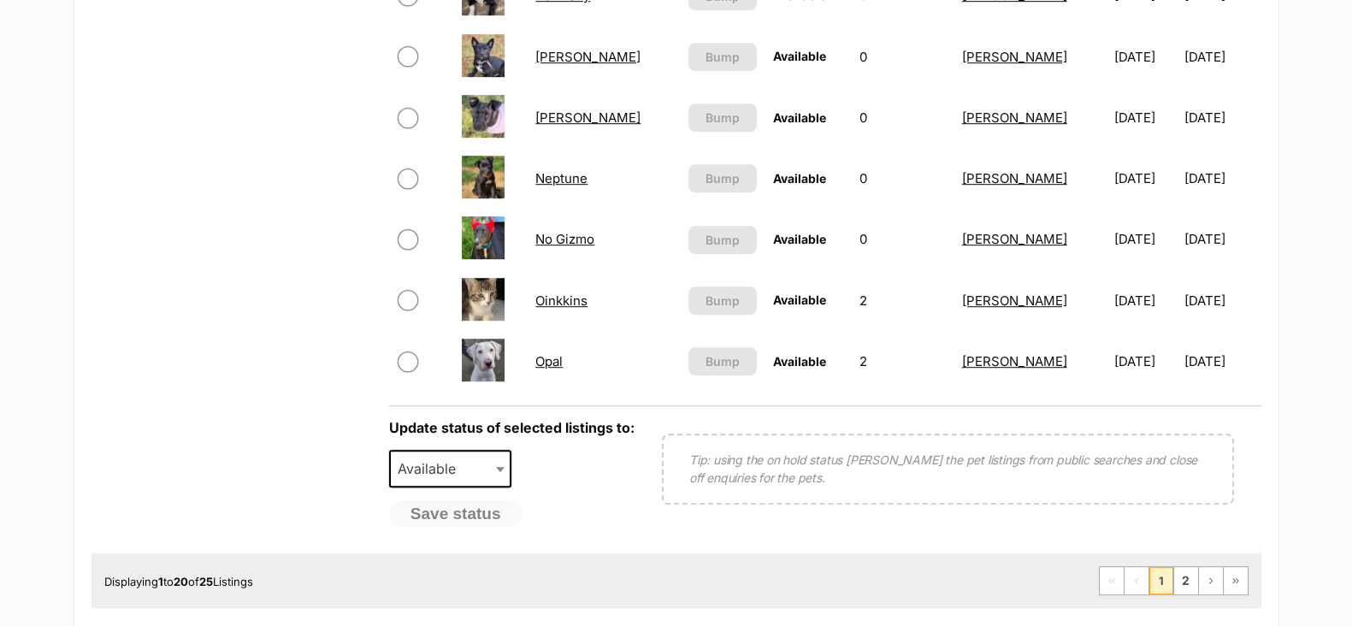
click at [560, 186] on link "Neptune" at bounding box center [561, 178] width 52 height 16
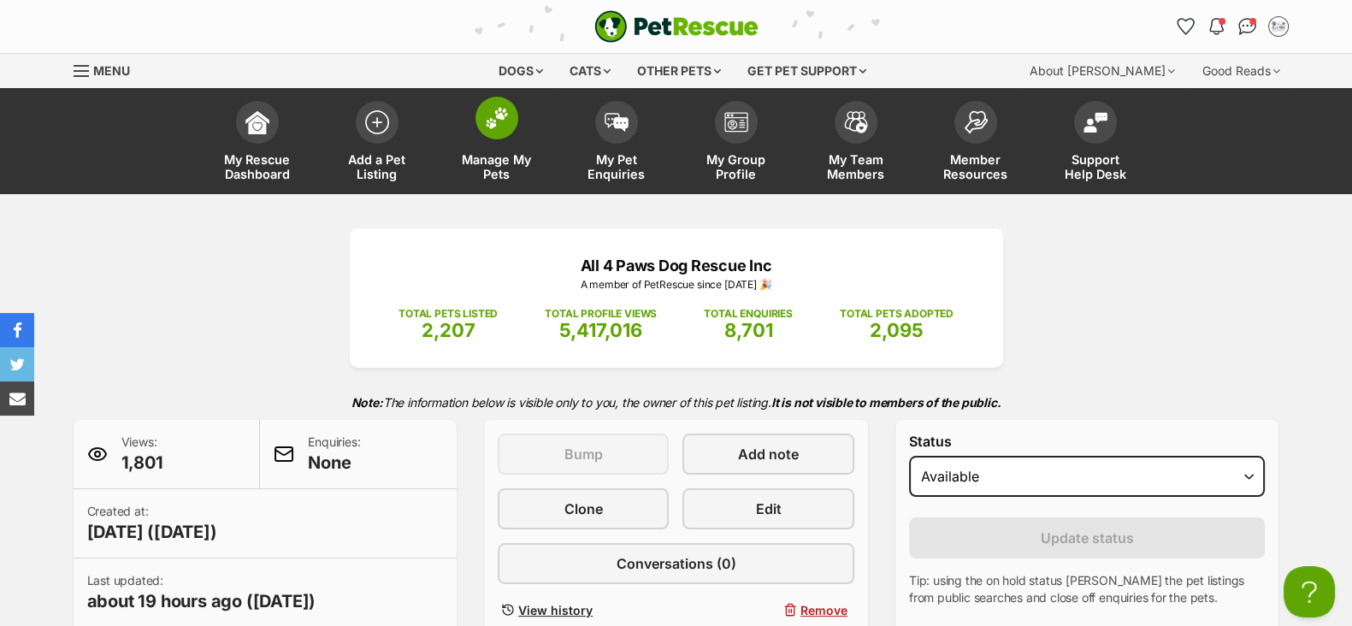
click at [493, 168] on span "Manage My Pets" at bounding box center [496, 166] width 77 height 29
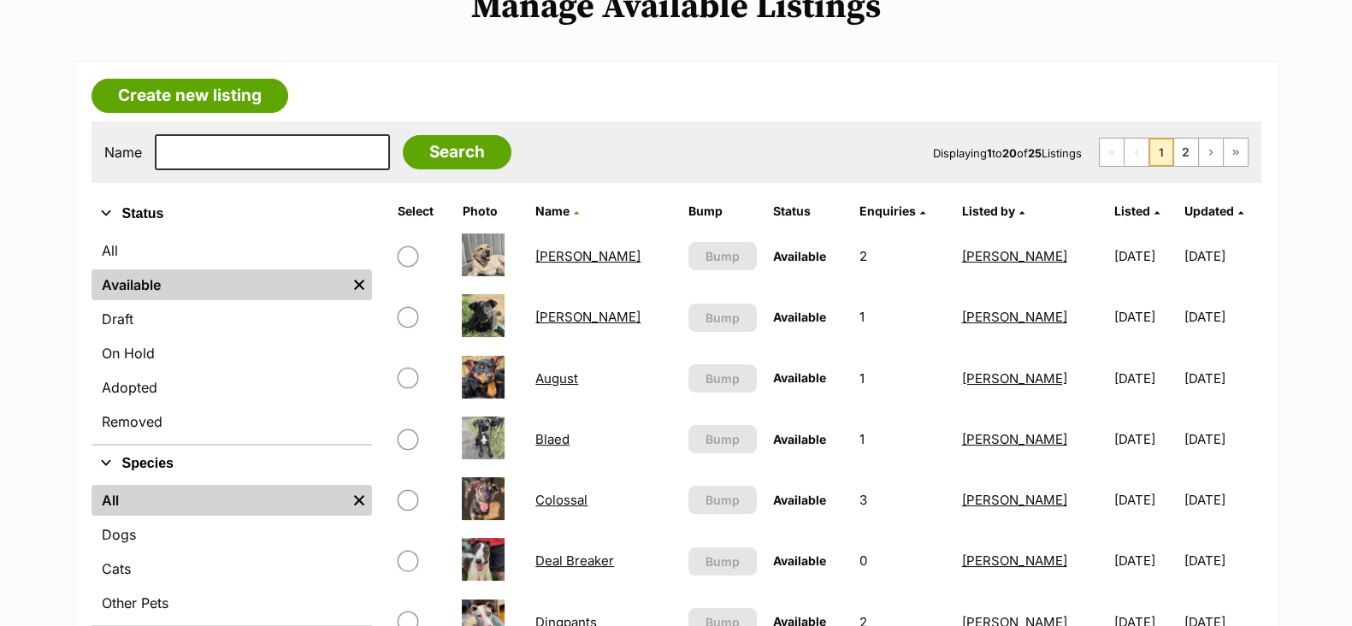
scroll to position [106, 0]
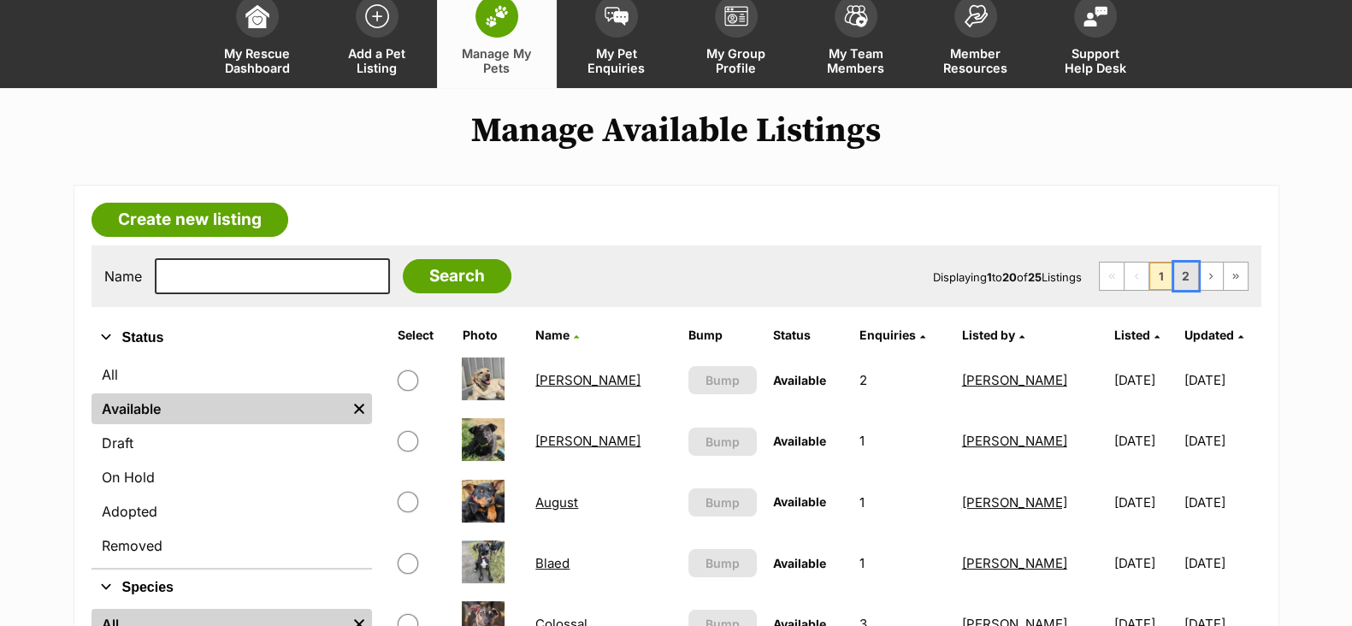
click at [1189, 279] on link "2" at bounding box center [1186, 276] width 24 height 27
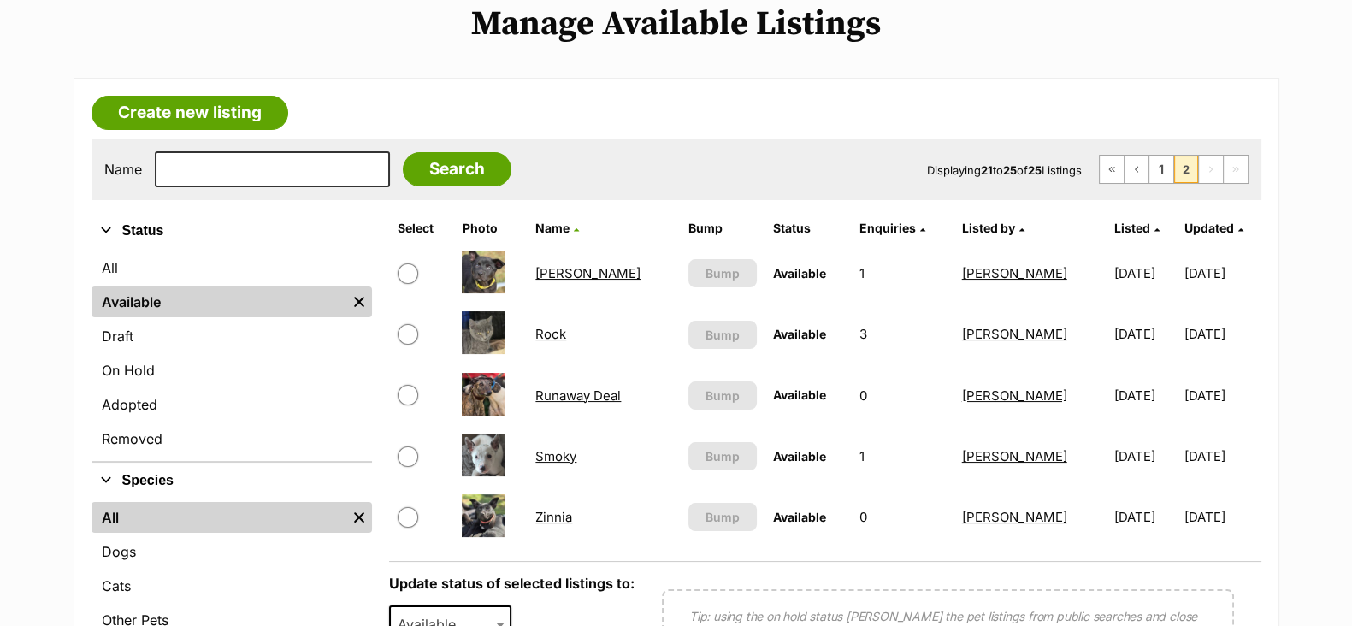
click at [558, 269] on link "[PERSON_NAME]" at bounding box center [587, 273] width 105 height 16
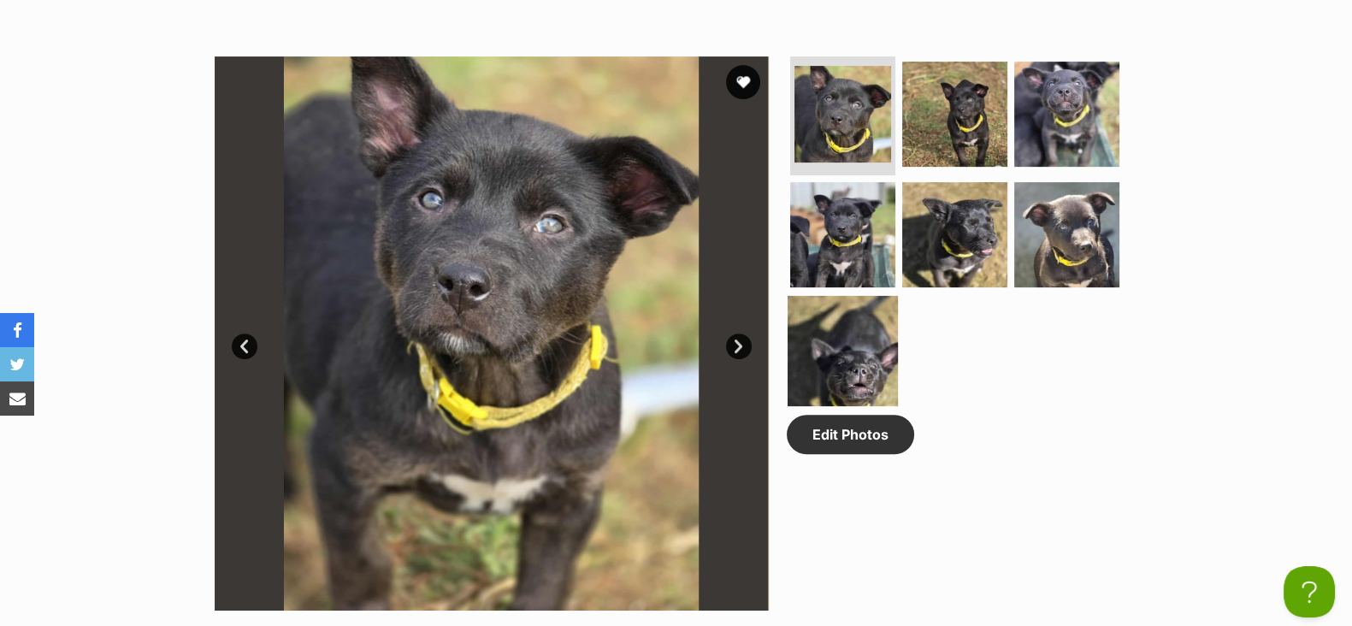
scroll to position [854, 0]
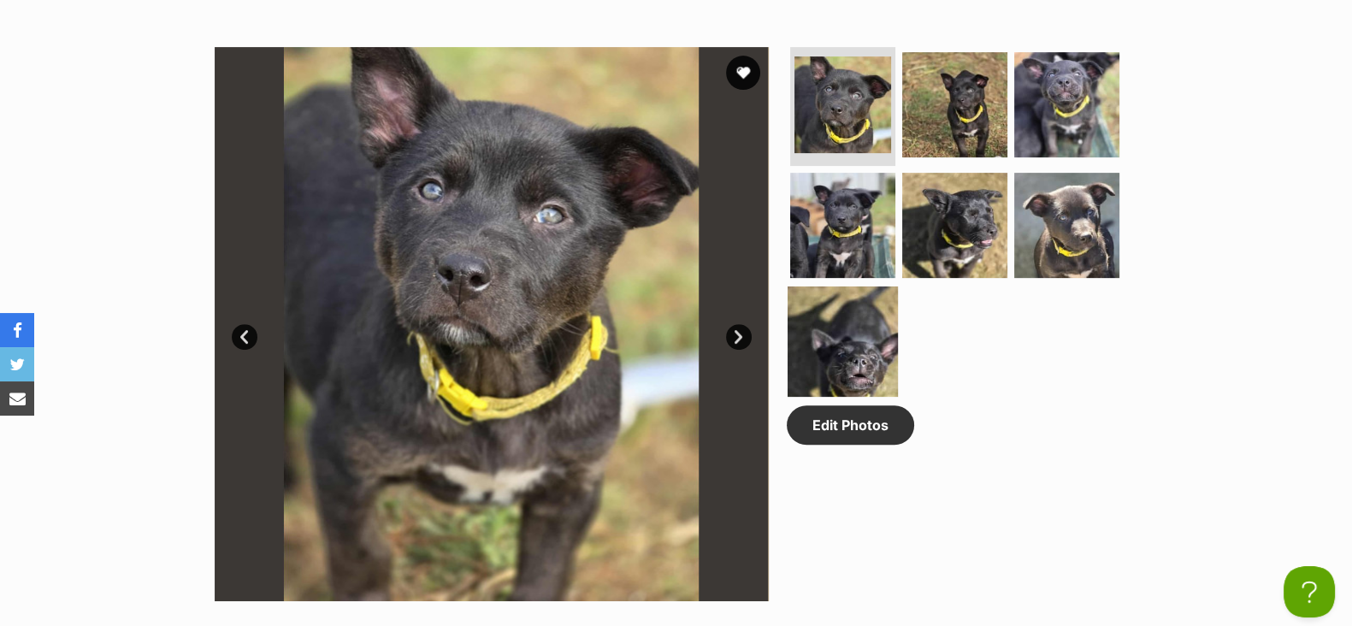
click at [863, 433] on link "Edit Photos" at bounding box center [850, 424] width 127 height 39
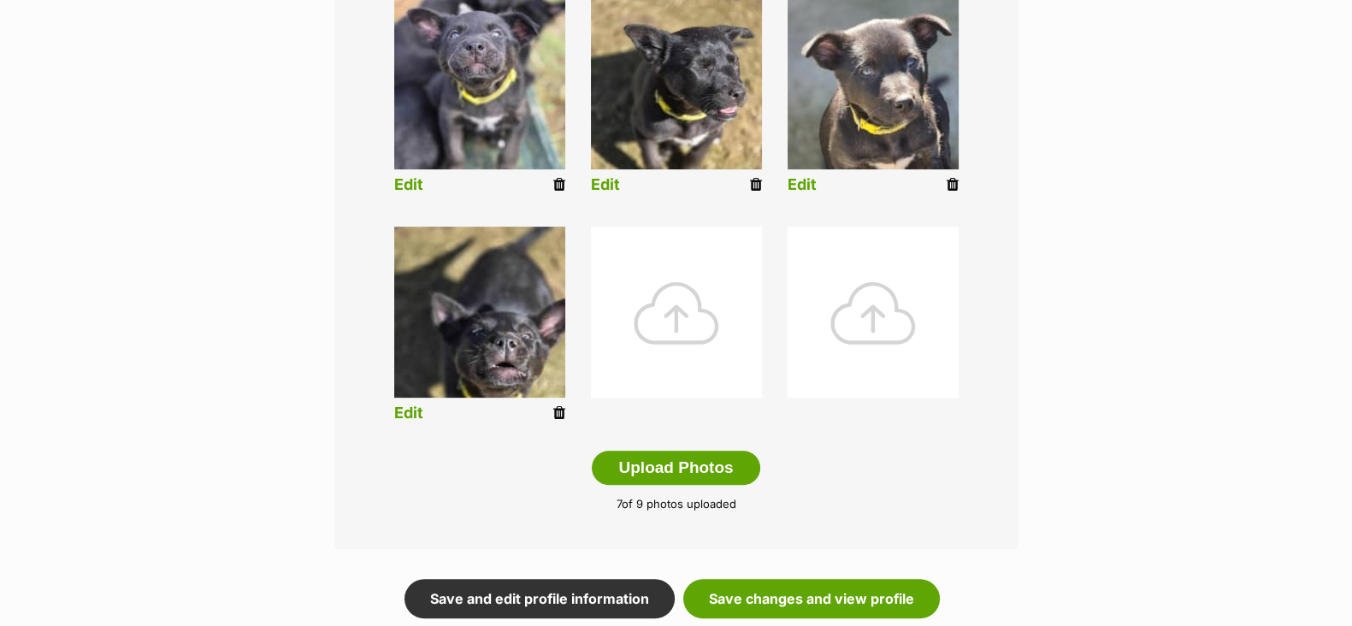
scroll to position [758, 0]
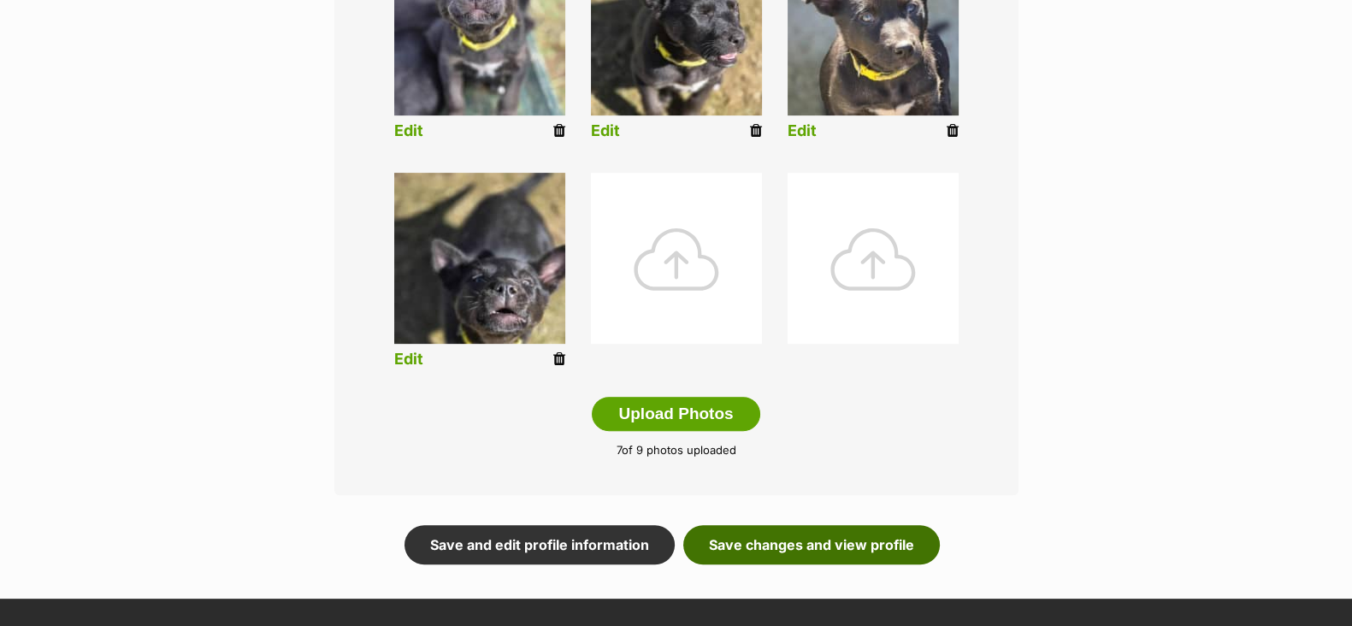
click at [836, 548] on link "Save changes and view profile" at bounding box center [811, 544] width 257 height 39
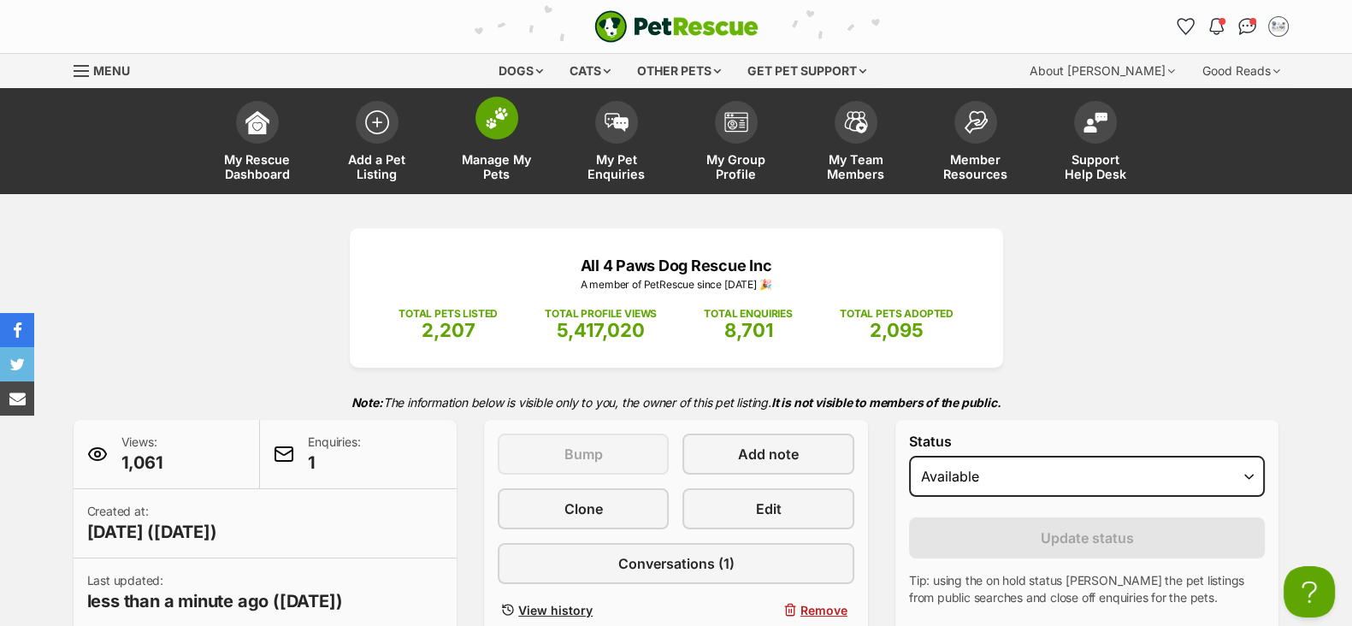
click at [497, 167] on span "Manage My Pets" at bounding box center [496, 166] width 77 height 29
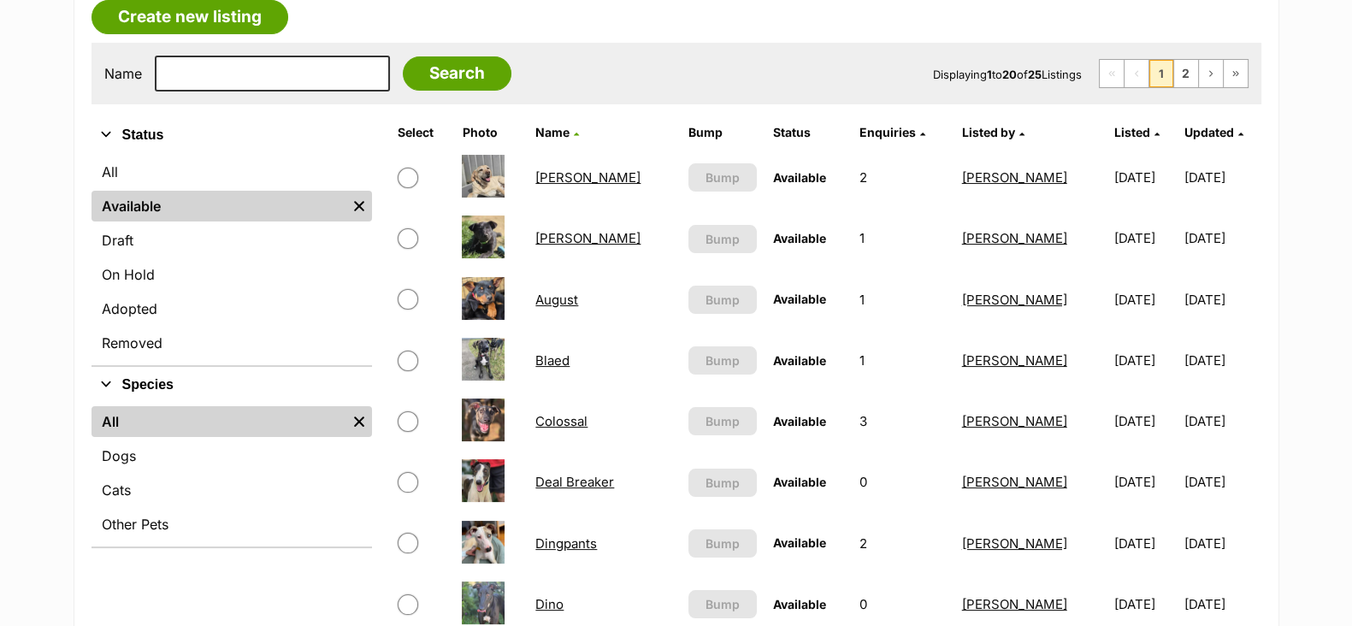
scroll to position [106, 0]
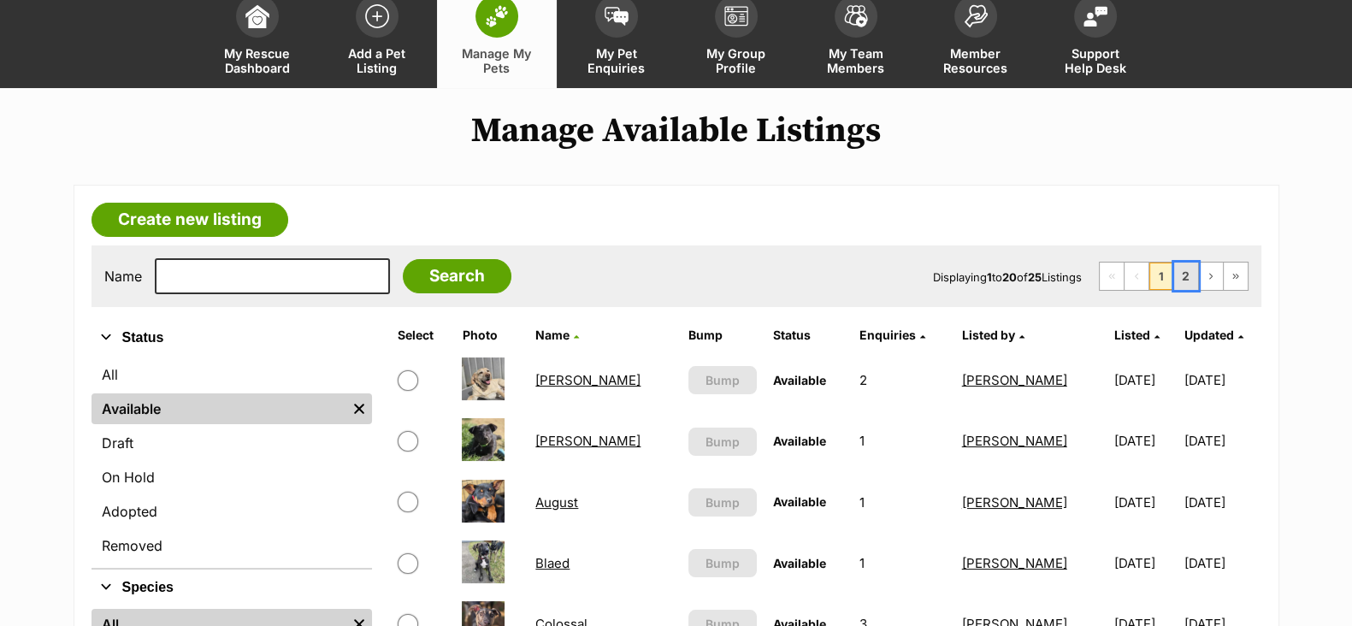
click at [1183, 281] on link "2" at bounding box center [1186, 276] width 24 height 27
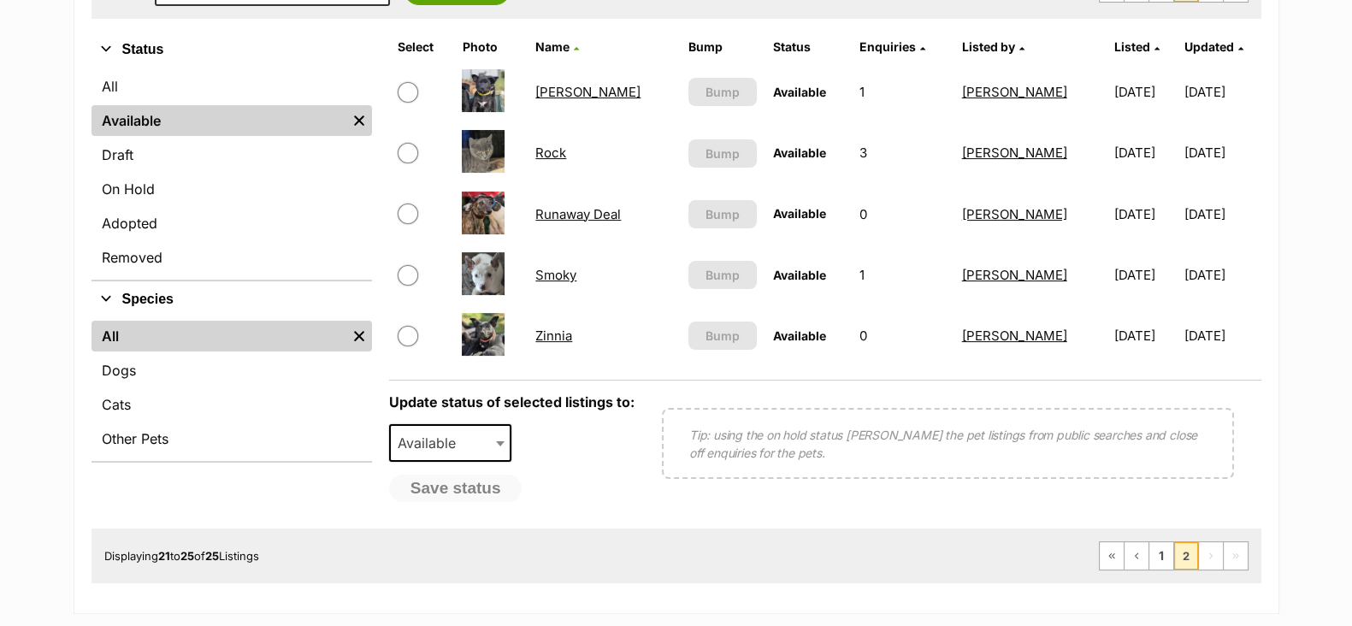
scroll to position [427, 0]
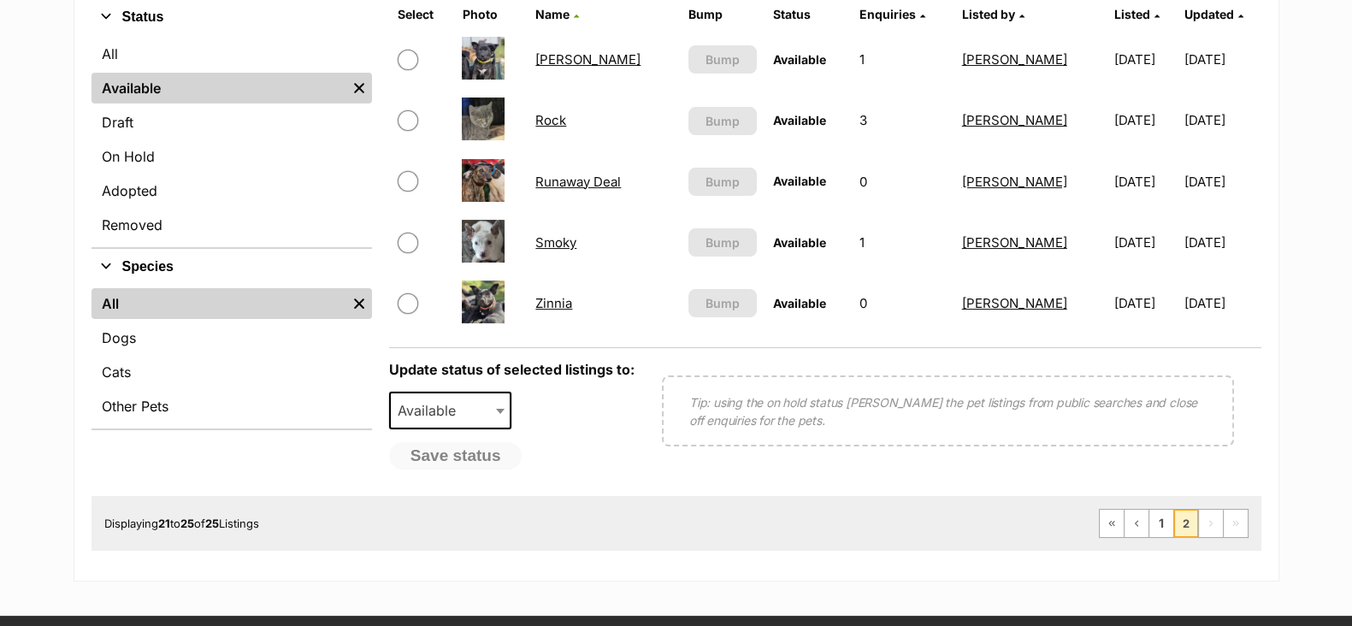
click at [560, 245] on link "Smoky" at bounding box center [555, 242] width 41 height 16
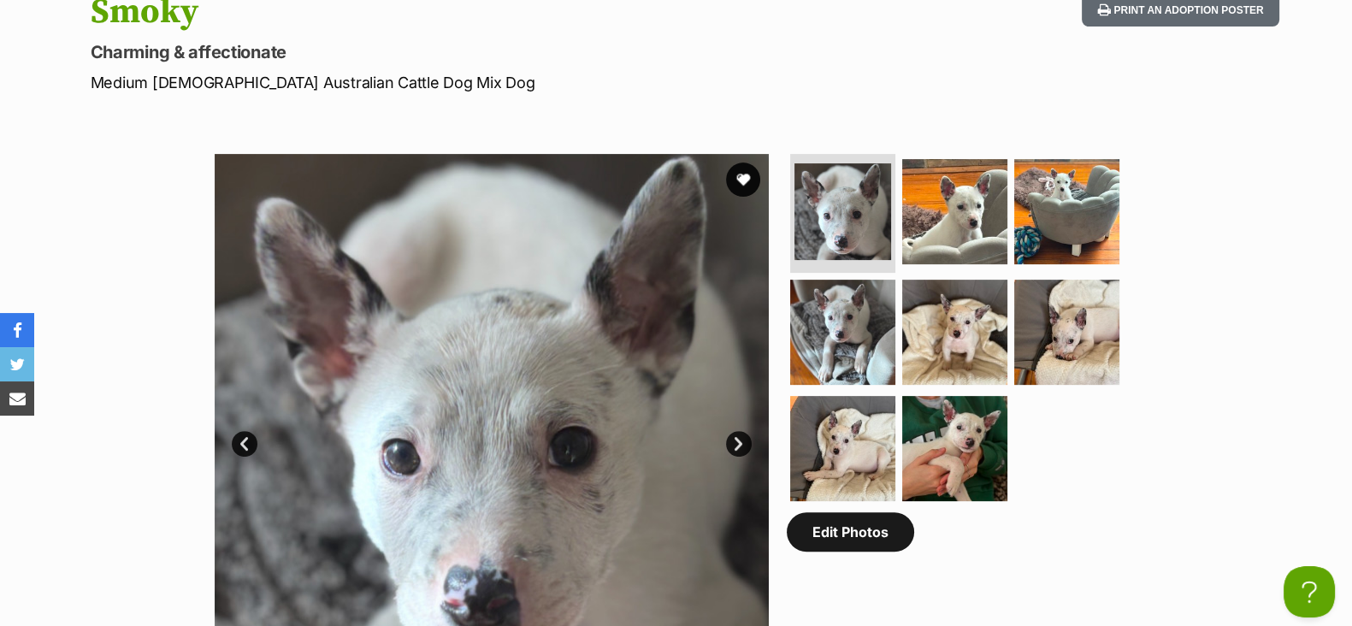
click at [896, 536] on link "Edit Photos" at bounding box center [850, 531] width 127 height 39
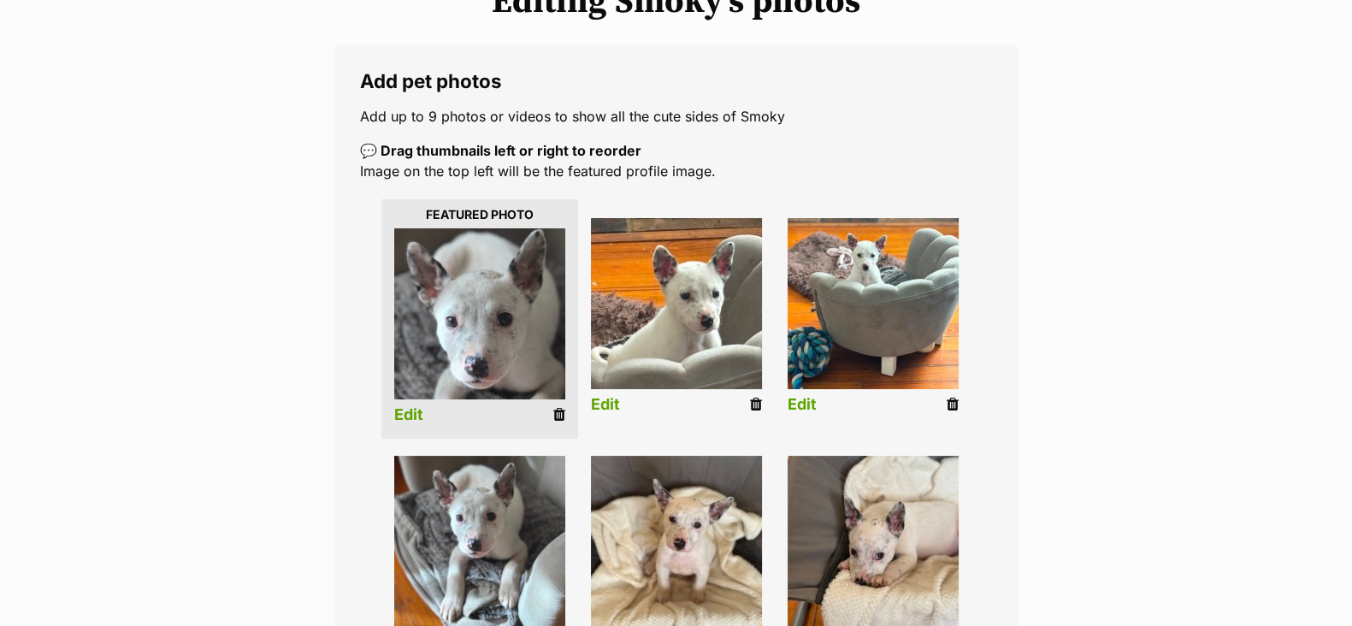
scroll to position [213, 0]
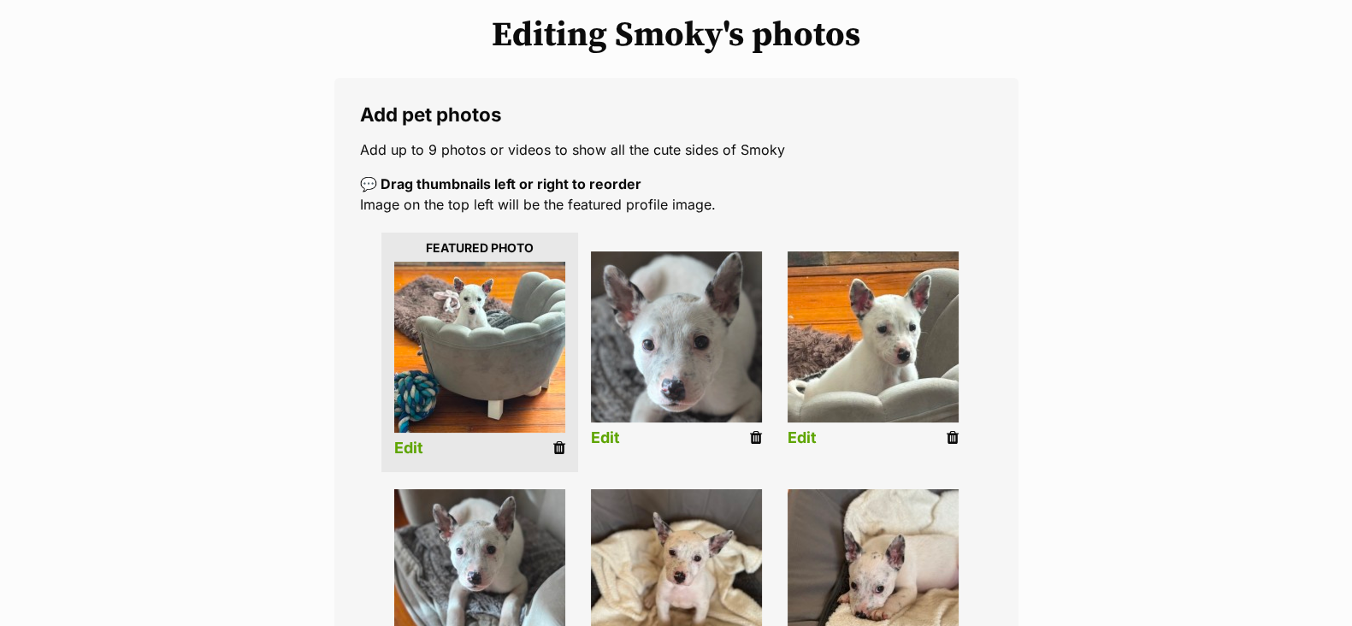
click at [410, 443] on link "Edit" at bounding box center [408, 449] width 29 height 18
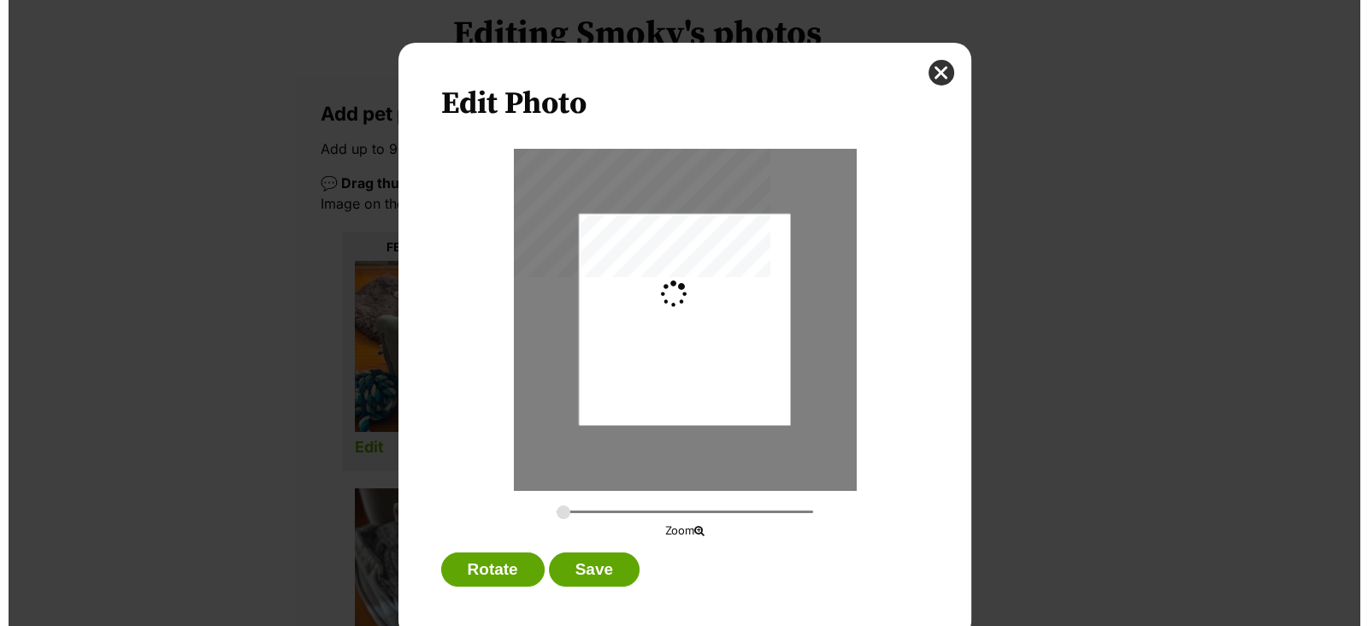
scroll to position [0, 0]
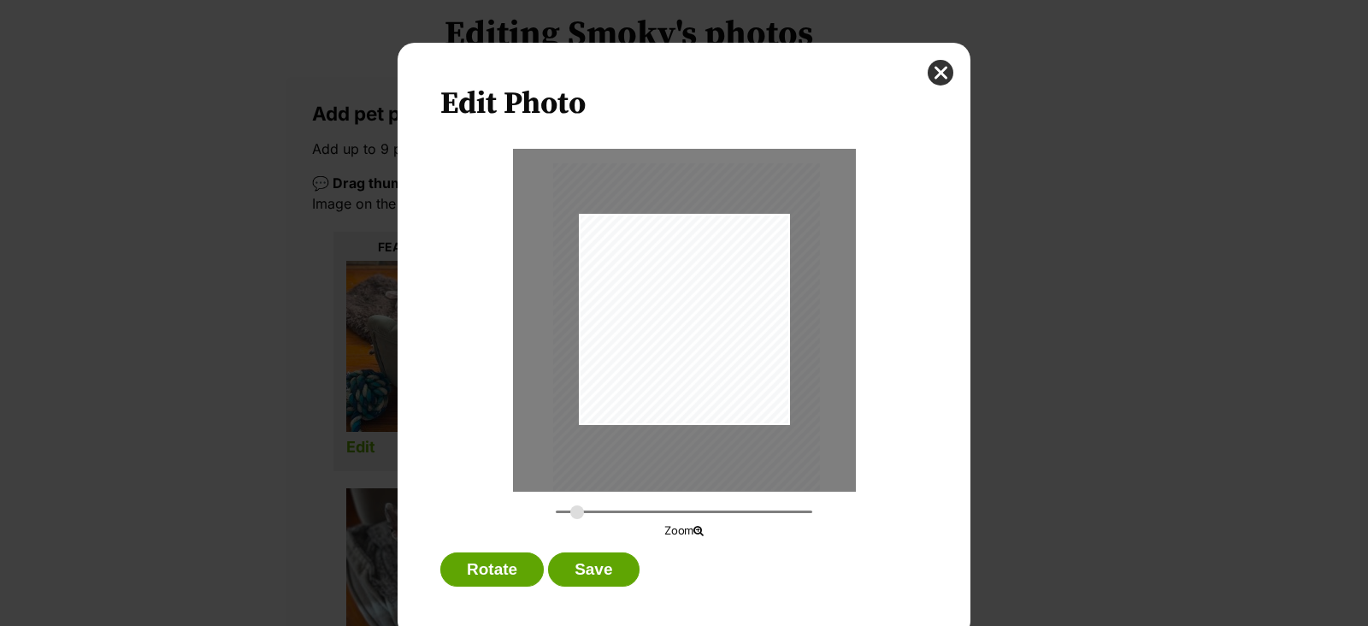
drag, startPoint x: 672, startPoint y: 370, endPoint x: 673, endPoint y: 422, distance: 51.3
click at [673, 422] on div "Dialog Window - Close (Press escape to close)" at bounding box center [686, 341] width 267 height 356
type input "0.7"
drag, startPoint x: 691, startPoint y: 374, endPoint x: 703, endPoint y: 365, distance: 14.7
click at [703, 365] on div "Dialog Window - Close (Press escape to close)" at bounding box center [701, 356] width 539 height 718
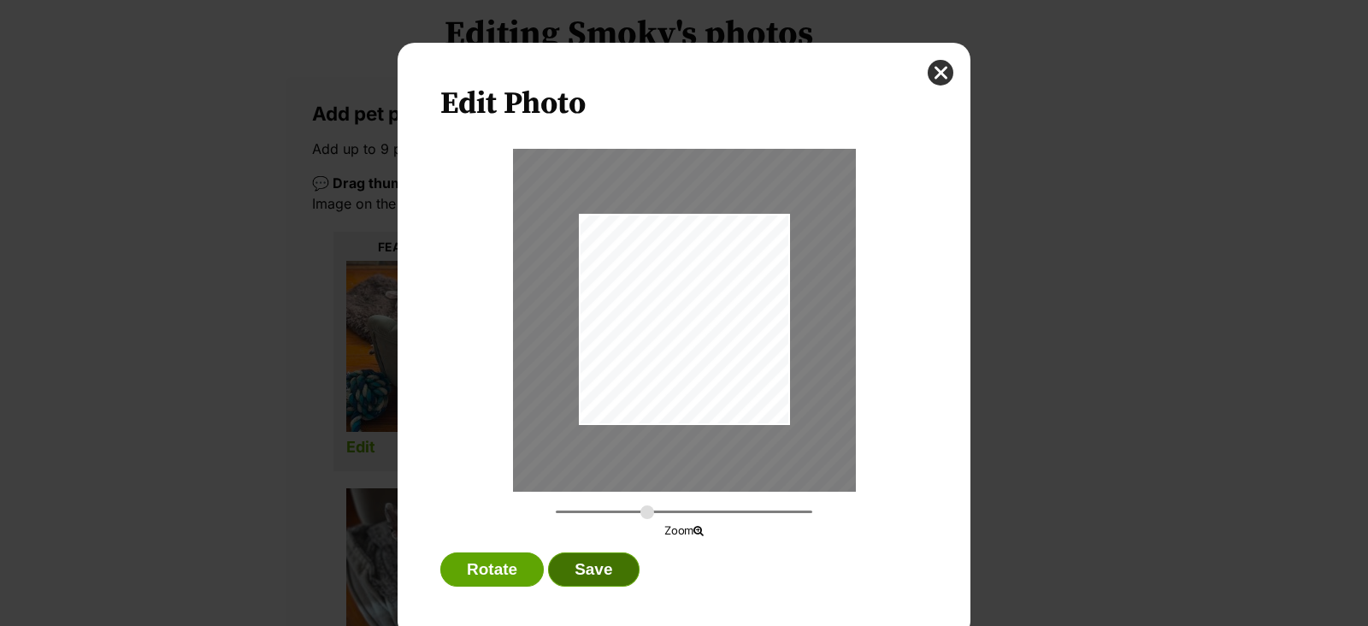
click at [586, 563] on button "Save" at bounding box center [593, 569] width 91 height 34
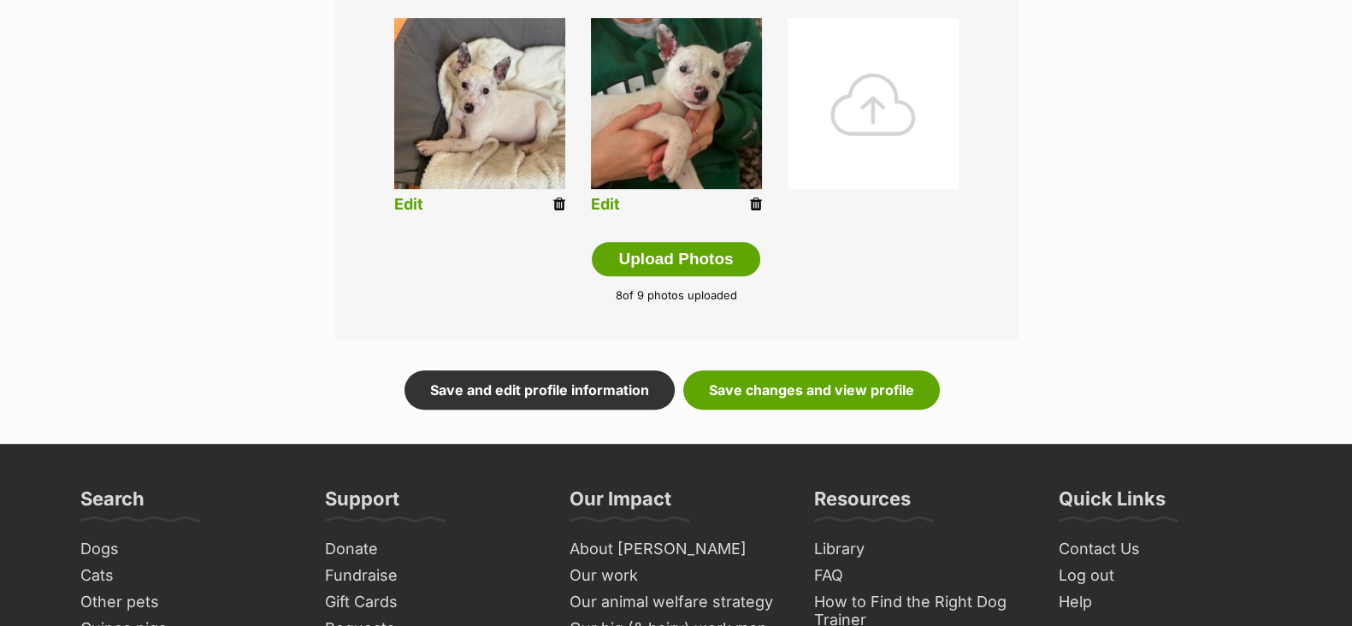
scroll to position [1068, 0]
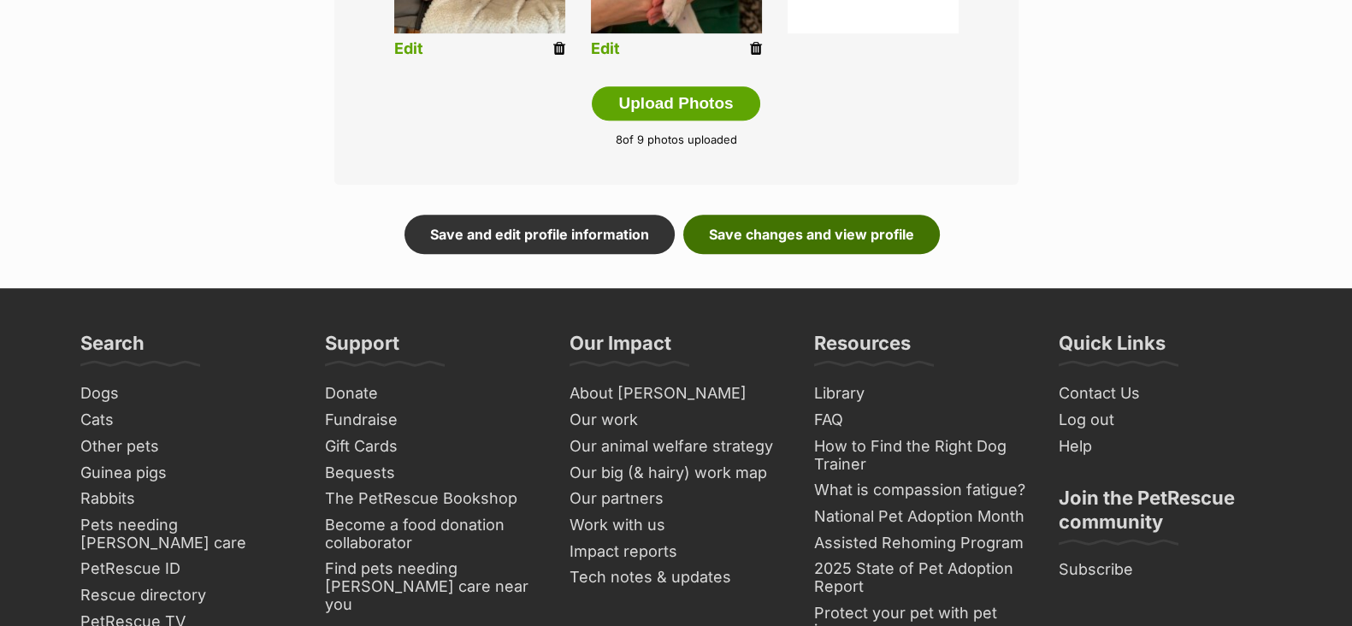
click at [819, 237] on link "Save changes and view profile" at bounding box center [811, 234] width 257 height 39
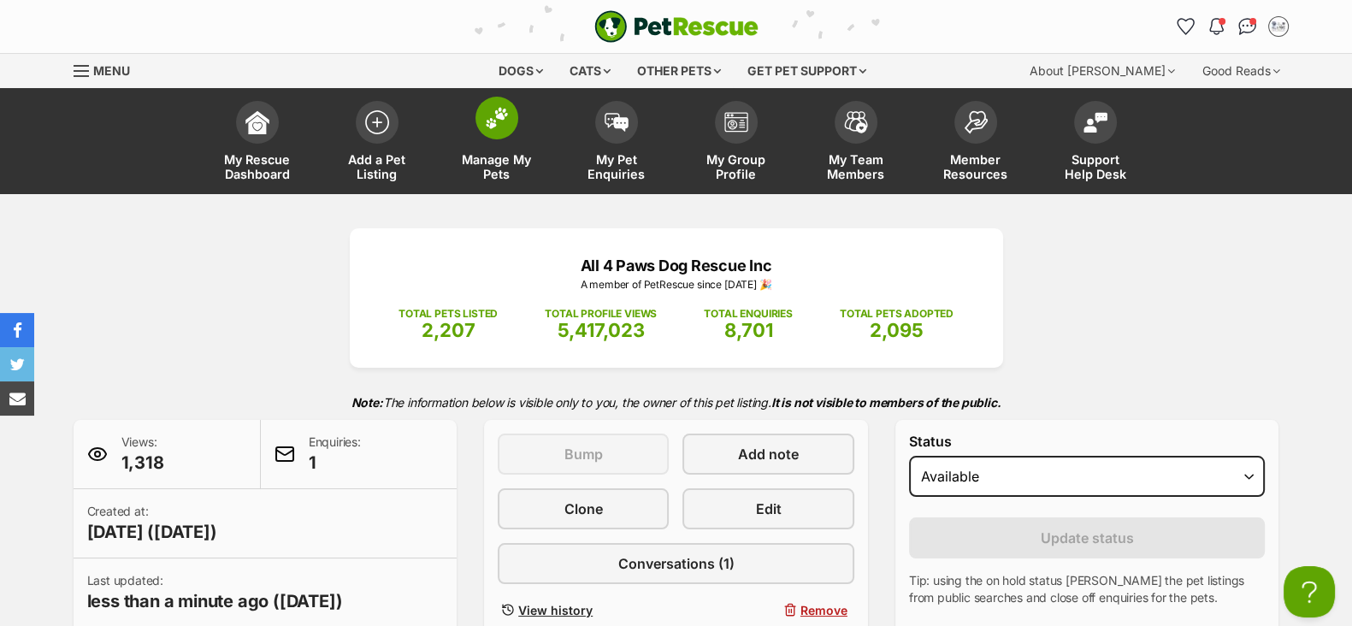
click at [506, 168] on span "Manage My Pets" at bounding box center [496, 166] width 77 height 29
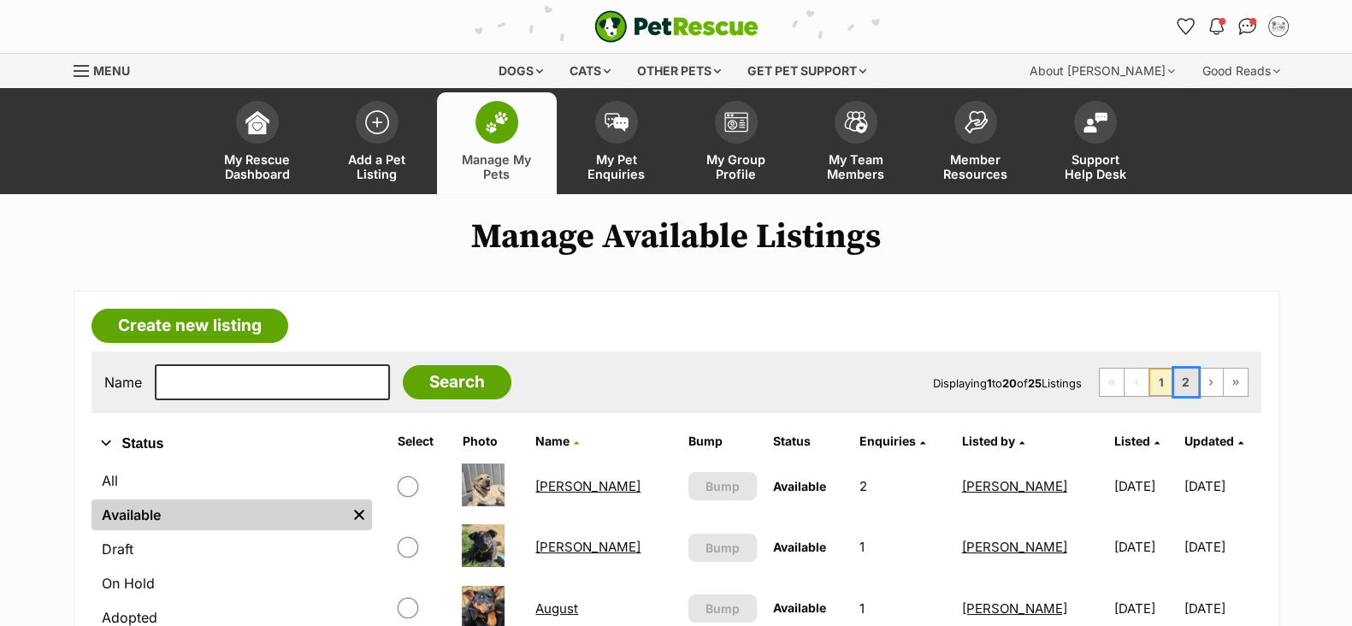
click at [1184, 384] on link "2" at bounding box center [1186, 382] width 24 height 27
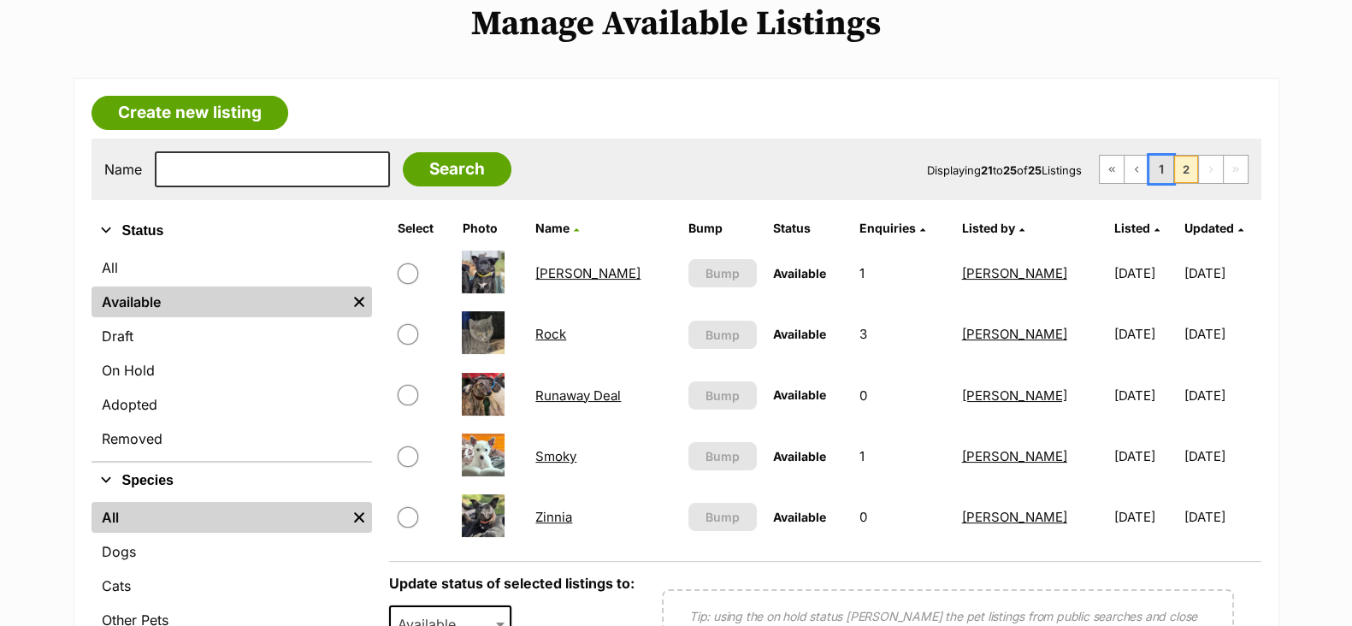
click at [1154, 173] on link "1" at bounding box center [1161, 169] width 24 height 27
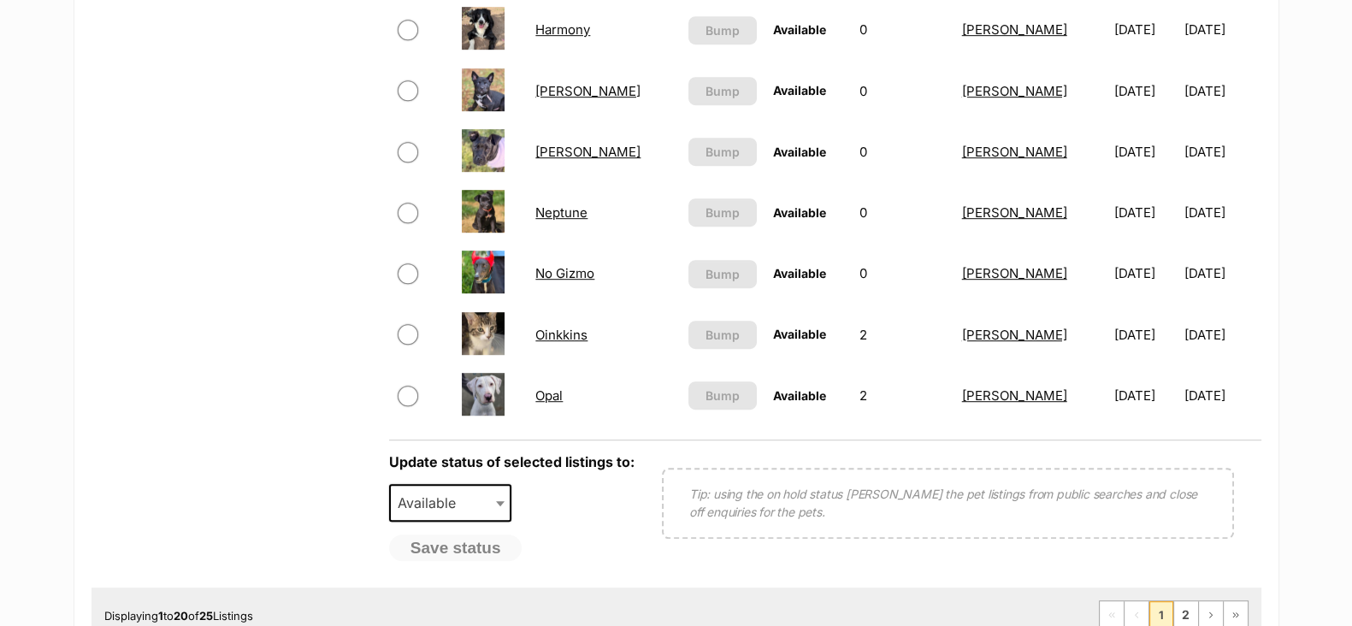
scroll to position [1283, 0]
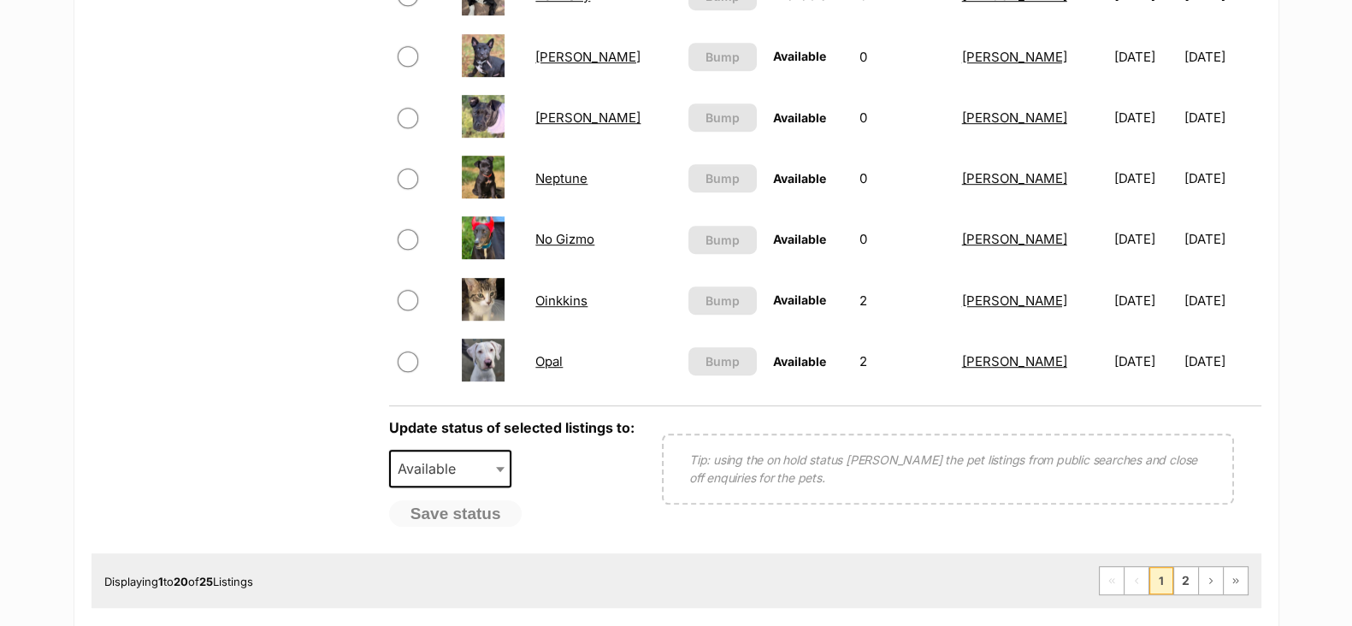
click at [561, 366] on link "Opal" at bounding box center [548, 361] width 27 height 16
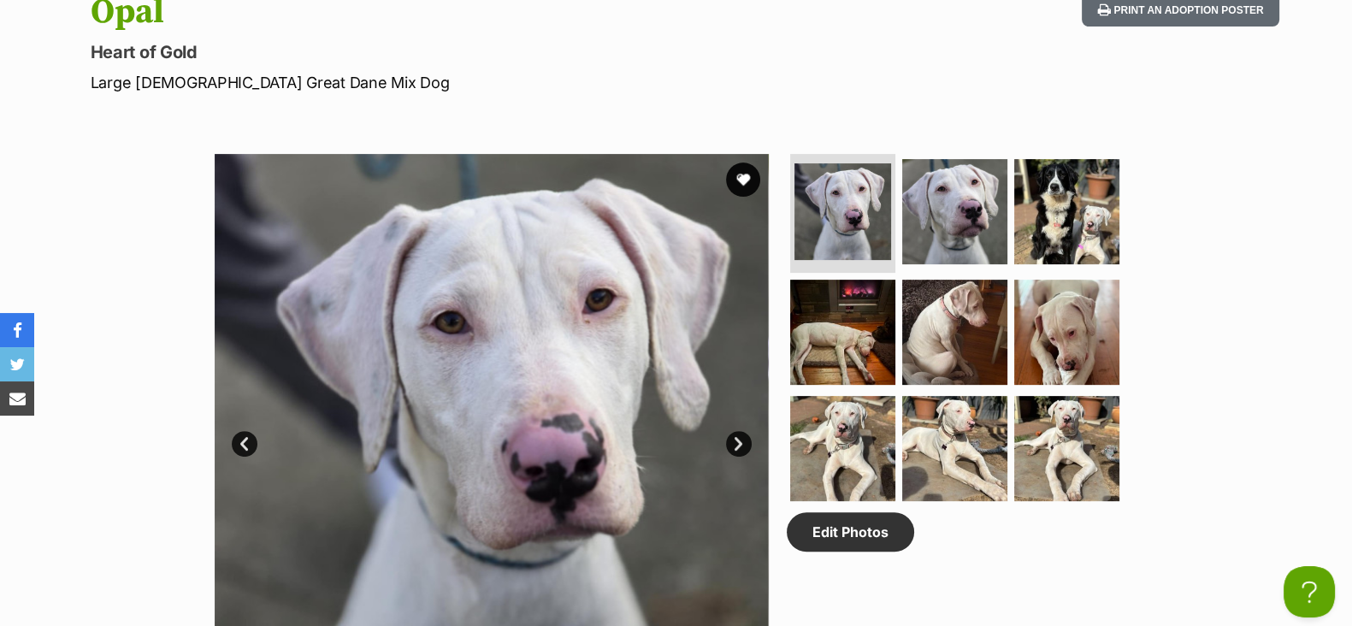
scroll to position [854, 0]
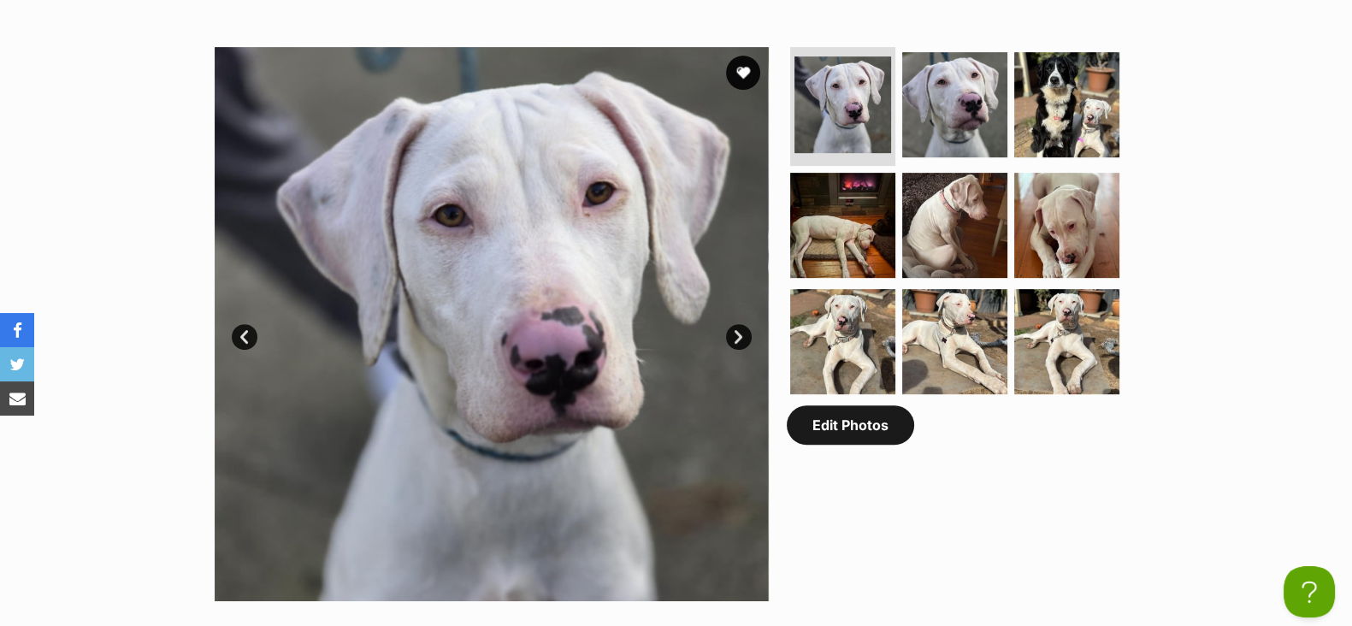
click at [863, 436] on link "Edit Photos" at bounding box center [850, 424] width 127 height 39
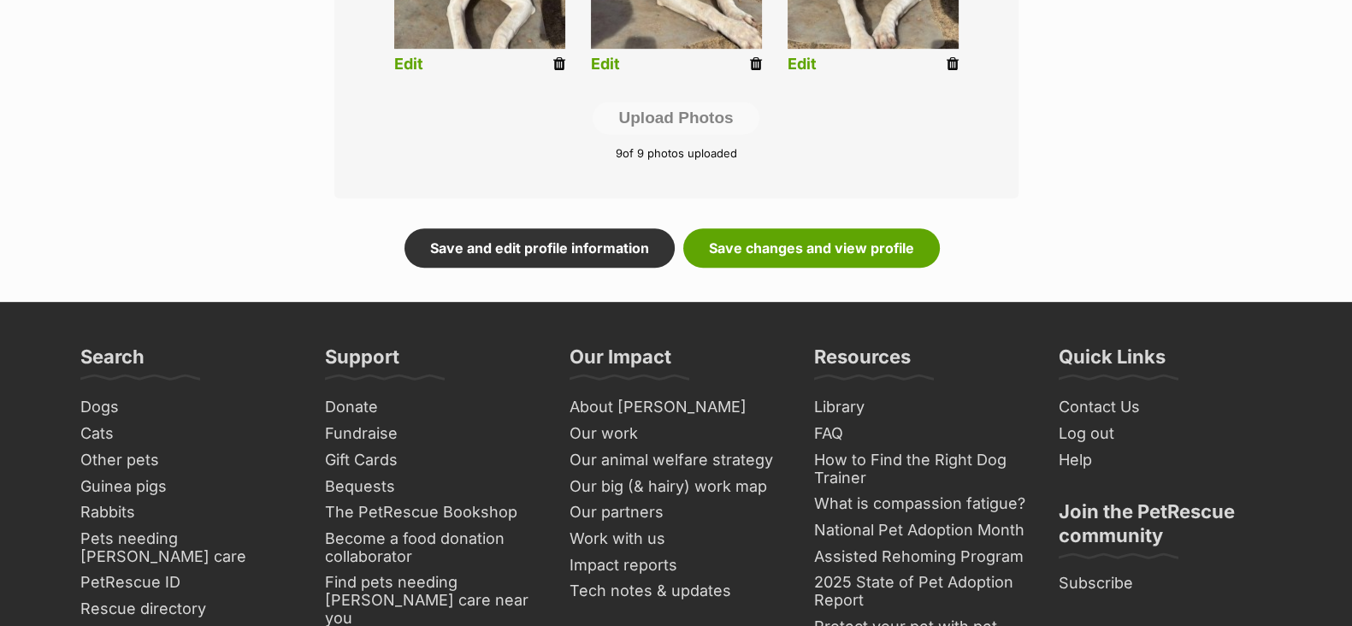
scroll to position [854, 0]
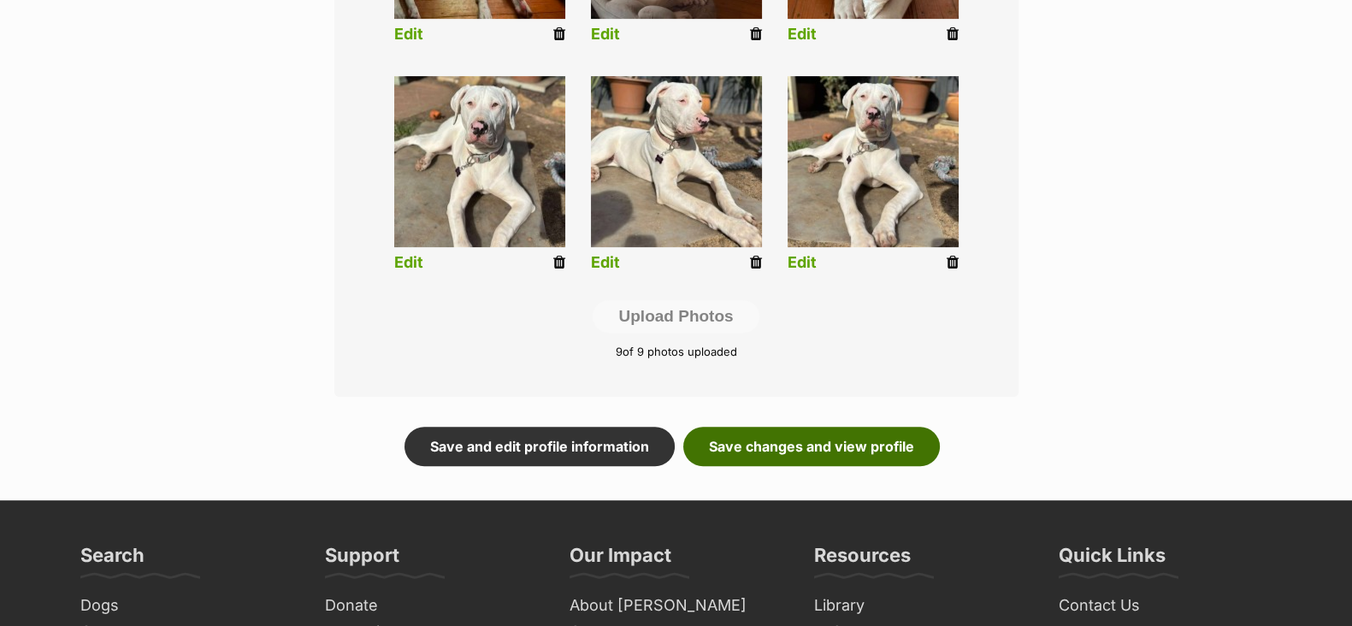
click at [844, 440] on link "Save changes and view profile" at bounding box center [811, 446] width 257 height 39
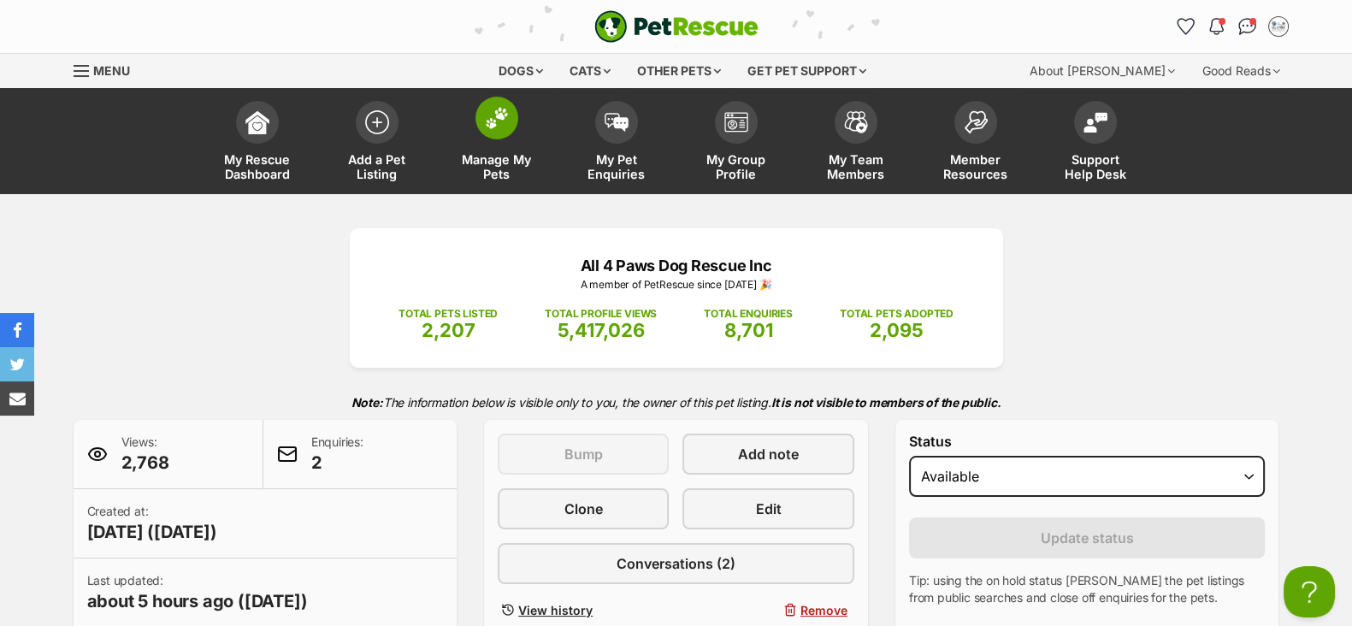
click at [487, 173] on span "Manage My Pets" at bounding box center [496, 166] width 77 height 29
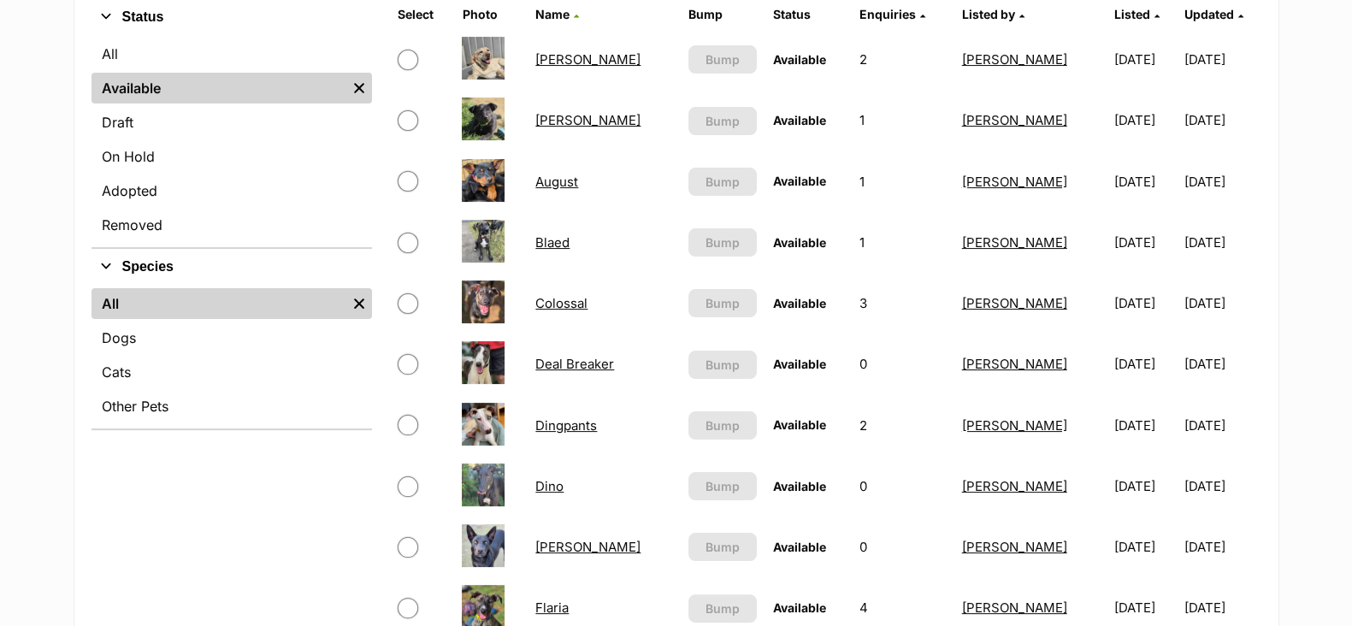
click at [581, 423] on link "Dingpants" at bounding box center [566, 425] width 62 height 16
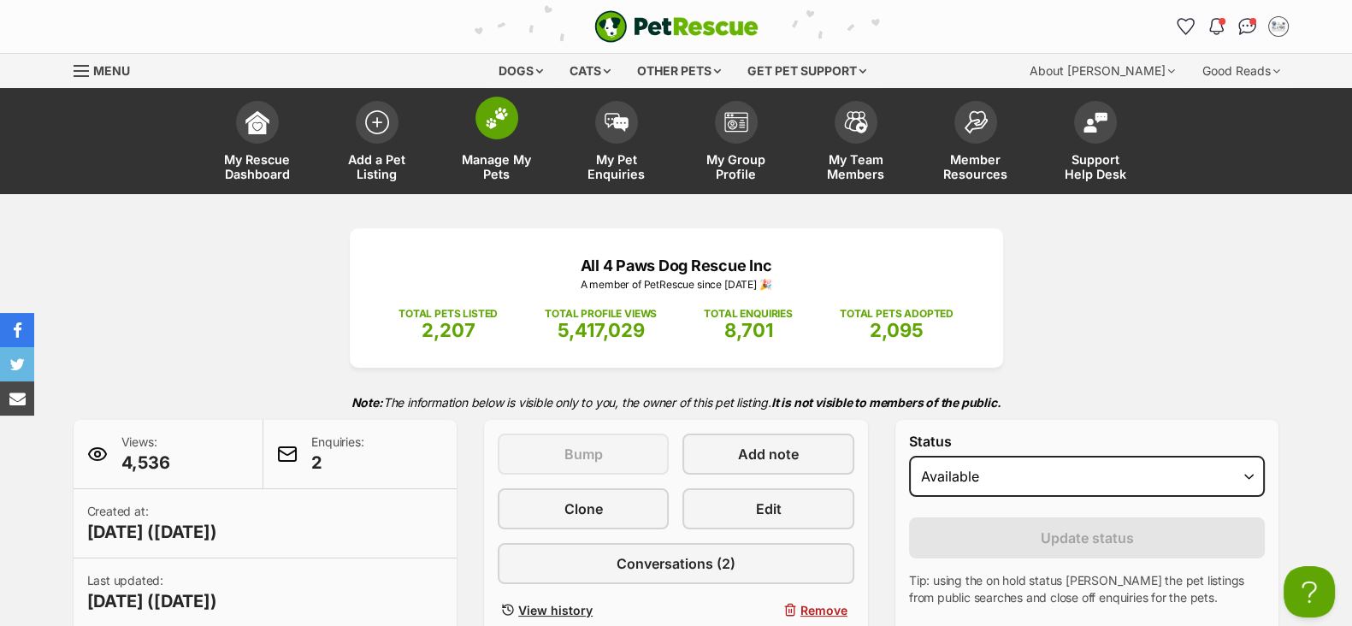
click at [500, 163] on span "Manage My Pets" at bounding box center [496, 166] width 77 height 29
